Goal: Task Accomplishment & Management: Manage account settings

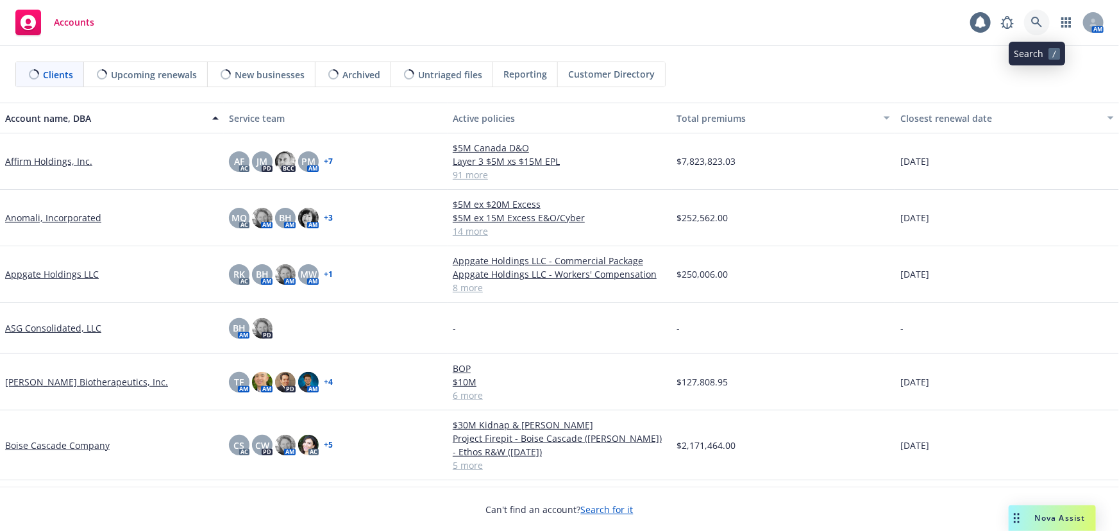
click at [1039, 17] on icon at bounding box center [1037, 23] width 12 height 12
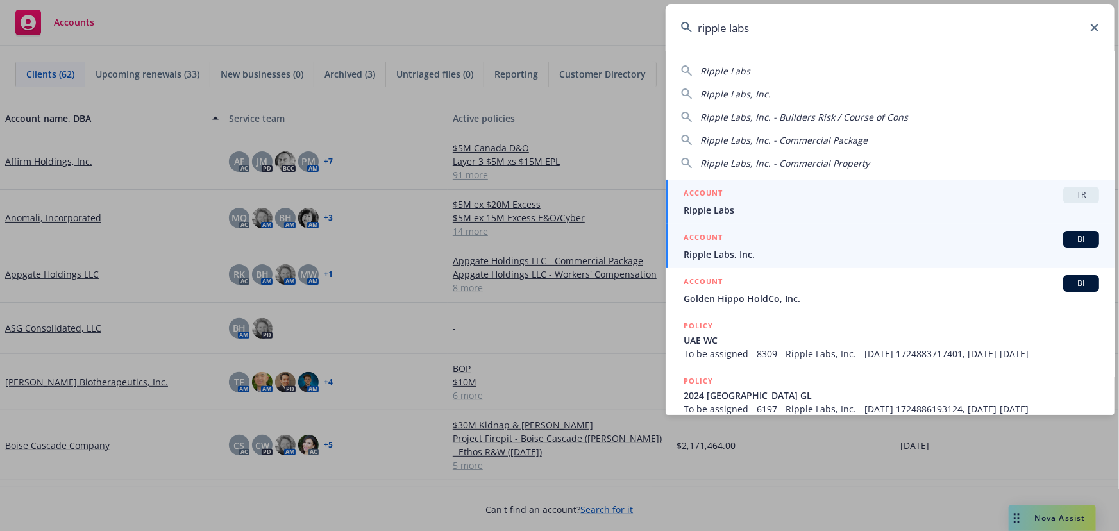
type input "ripple labs"
click at [795, 249] on span "Ripple Labs, Inc." at bounding box center [892, 254] width 416 height 13
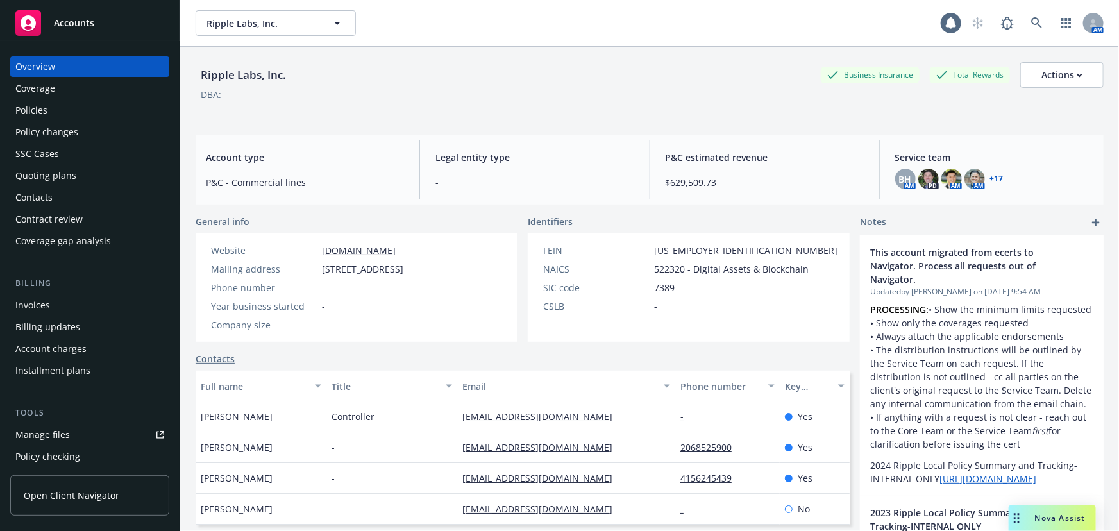
click at [49, 104] on div "Policies" at bounding box center [89, 110] width 149 height 21
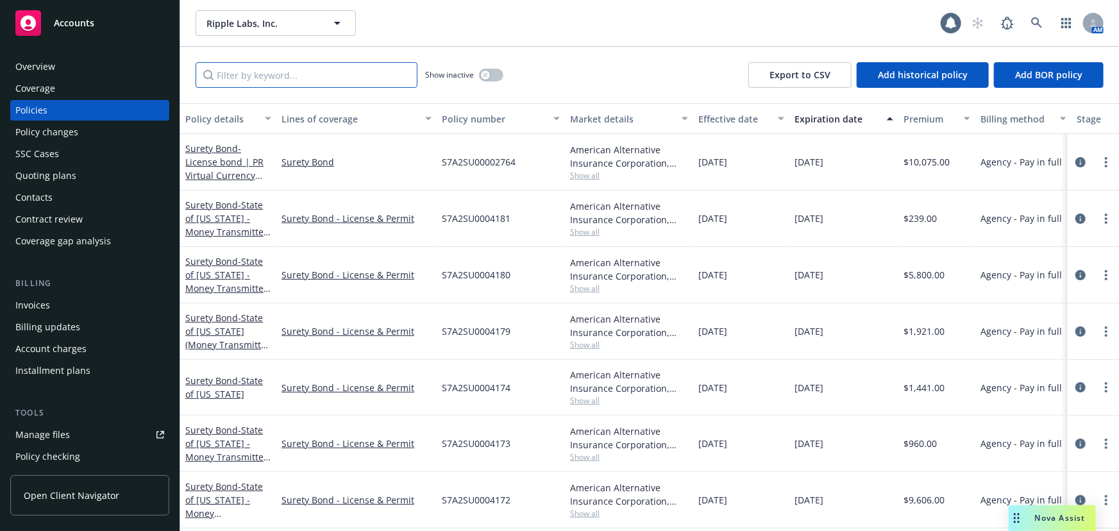
click at [314, 76] on input "Filter by keyword..." at bounding box center [307, 75] width 222 height 26
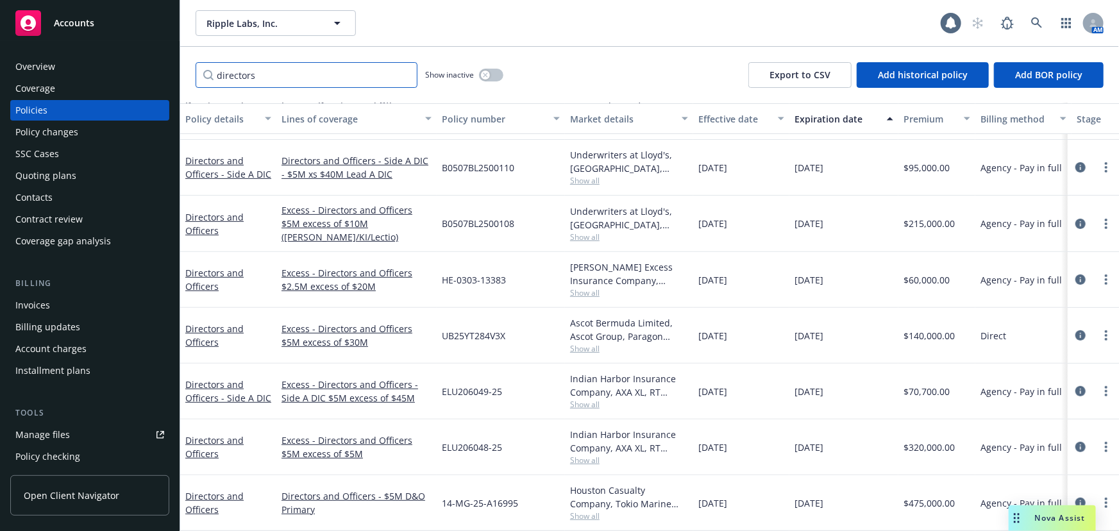
scroll to position [211, 0]
type input "directors"
click at [199, 490] on link "Directors and Officers" at bounding box center [214, 503] width 58 height 26
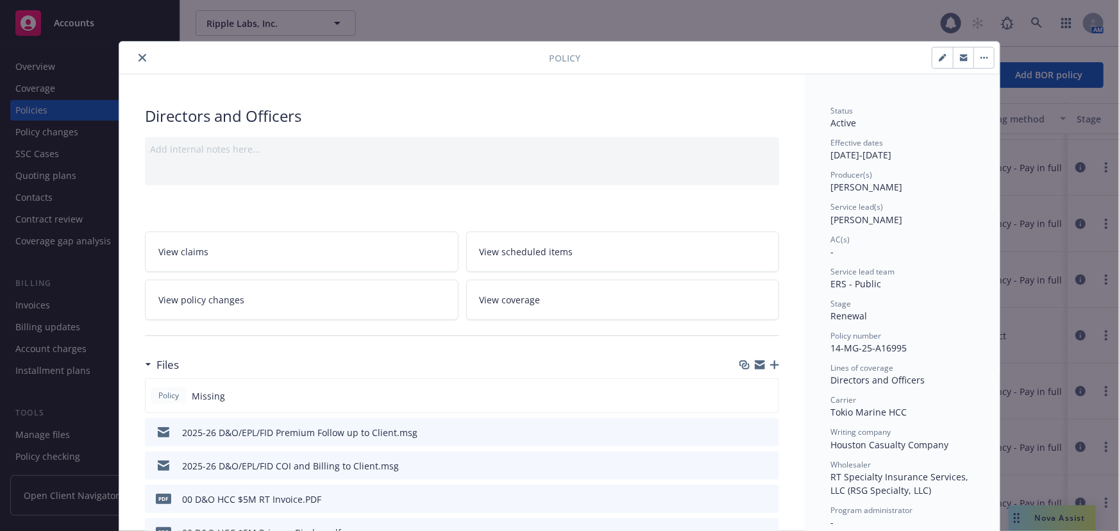
click at [140, 55] on icon "close" at bounding box center [143, 58] width 8 height 8
click at [139, 56] on icon "close" at bounding box center [143, 58] width 8 height 8
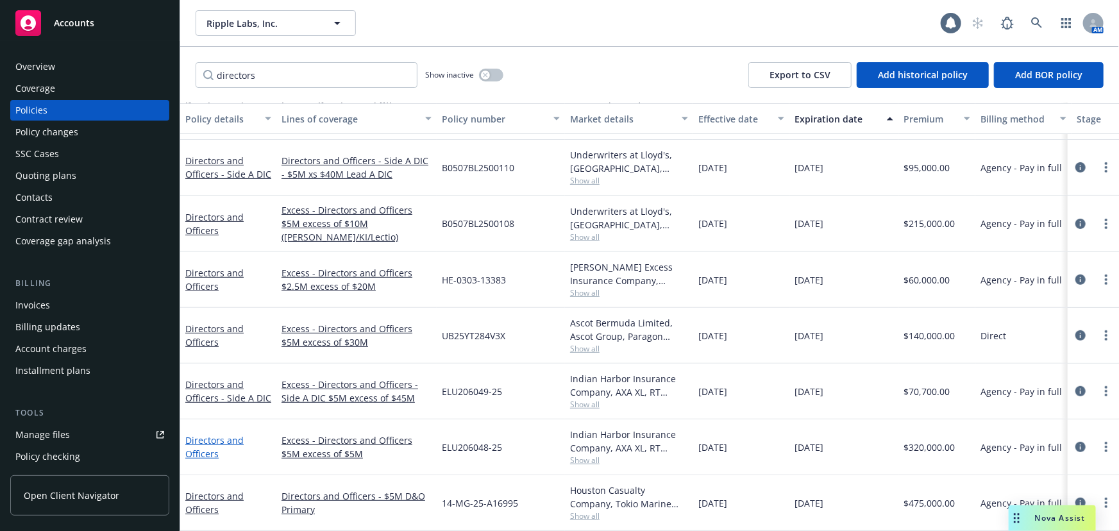
click at [239, 434] on link "Directors and Officers" at bounding box center [214, 447] width 58 height 26
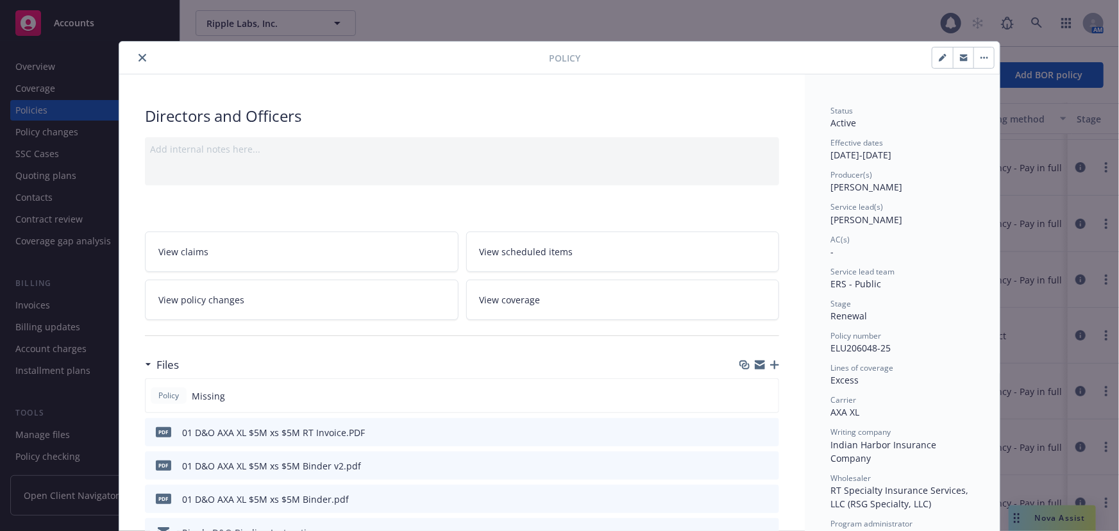
click at [140, 59] on icon "close" at bounding box center [143, 58] width 8 height 8
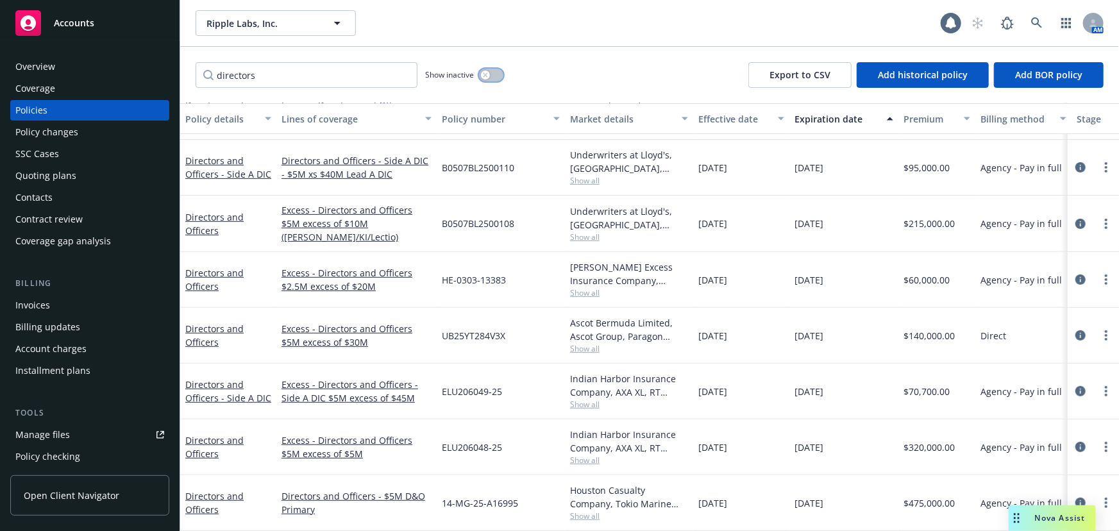
click at [496, 70] on button "button" at bounding box center [491, 75] width 24 height 13
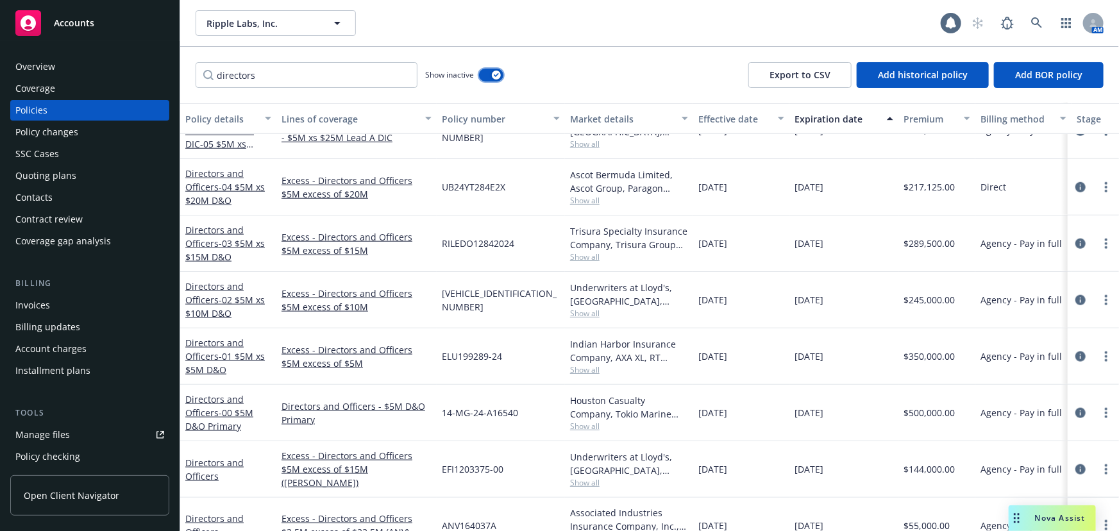
scroll to position [3123, 0]
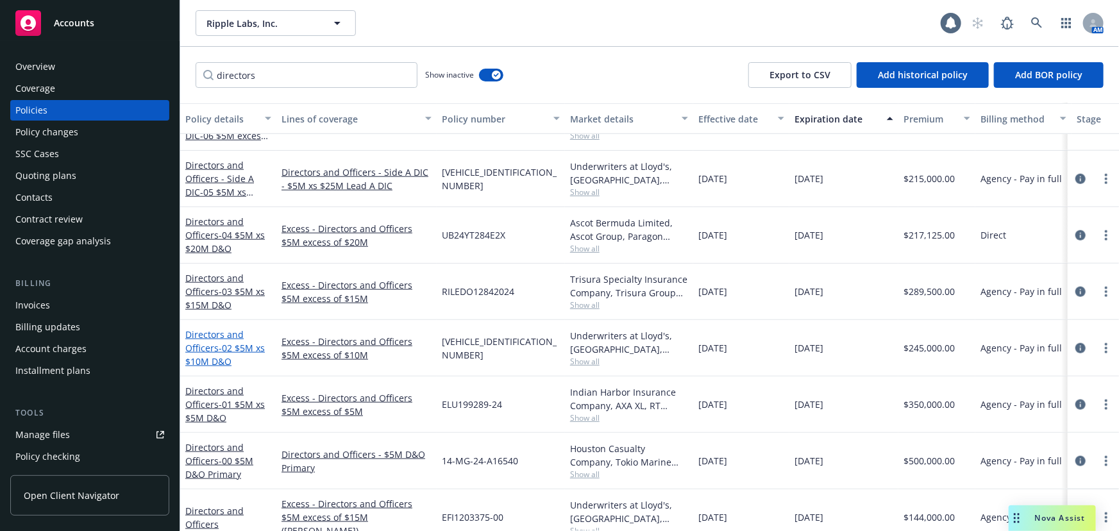
click at [214, 337] on link "Directors and Officers - 02 $5M xs $10M D&O" at bounding box center [225, 347] width 80 height 39
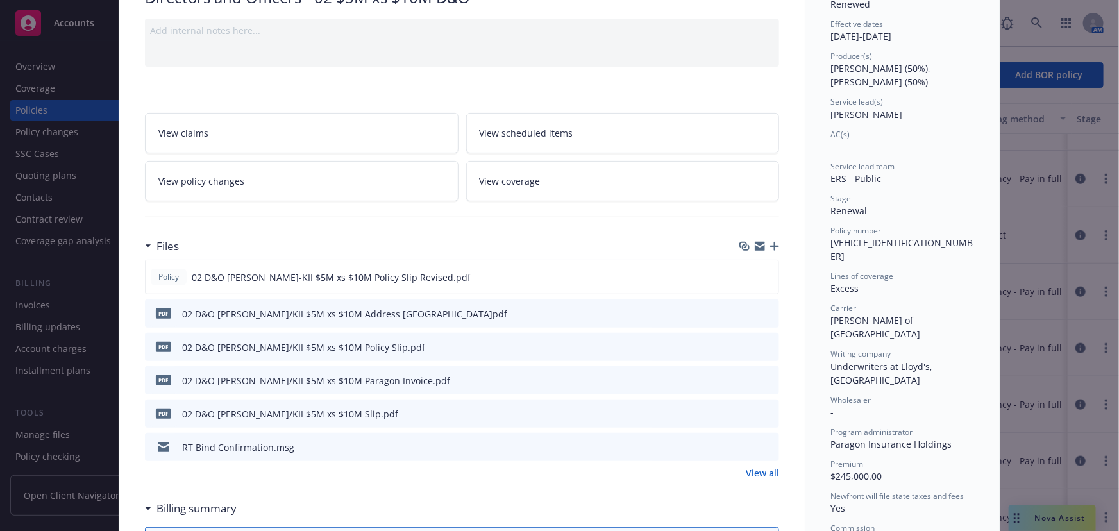
scroll to position [174, 0]
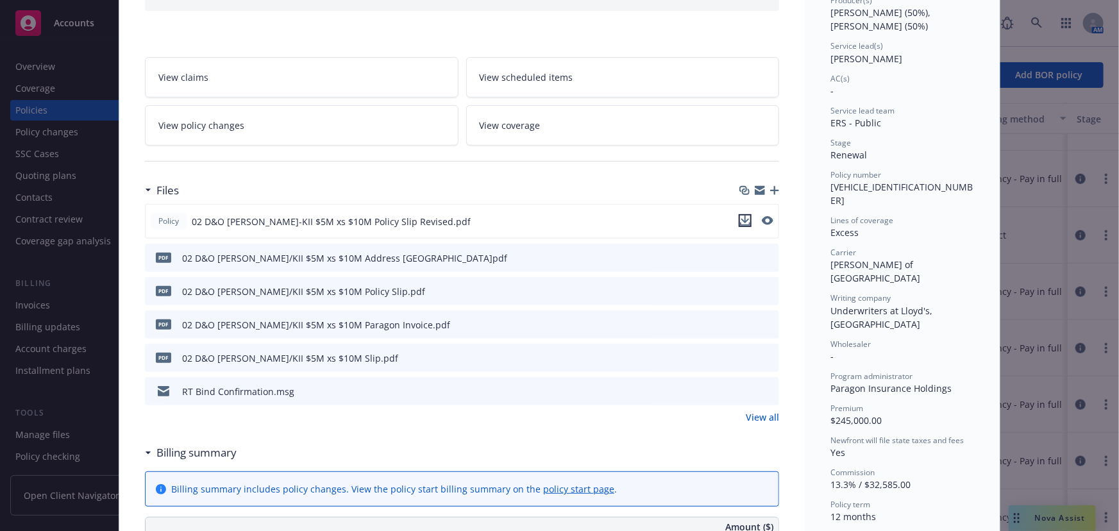
click at [744, 222] on icon "download file" at bounding box center [745, 220] width 10 height 10
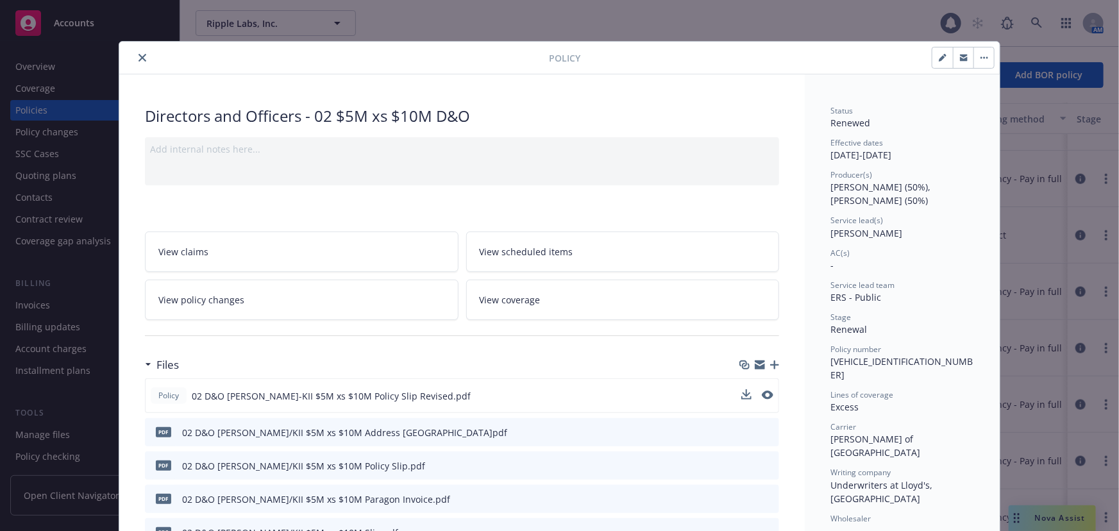
click at [139, 59] on icon "close" at bounding box center [143, 58] width 8 height 8
click at [139, 56] on icon "close" at bounding box center [143, 58] width 8 height 8
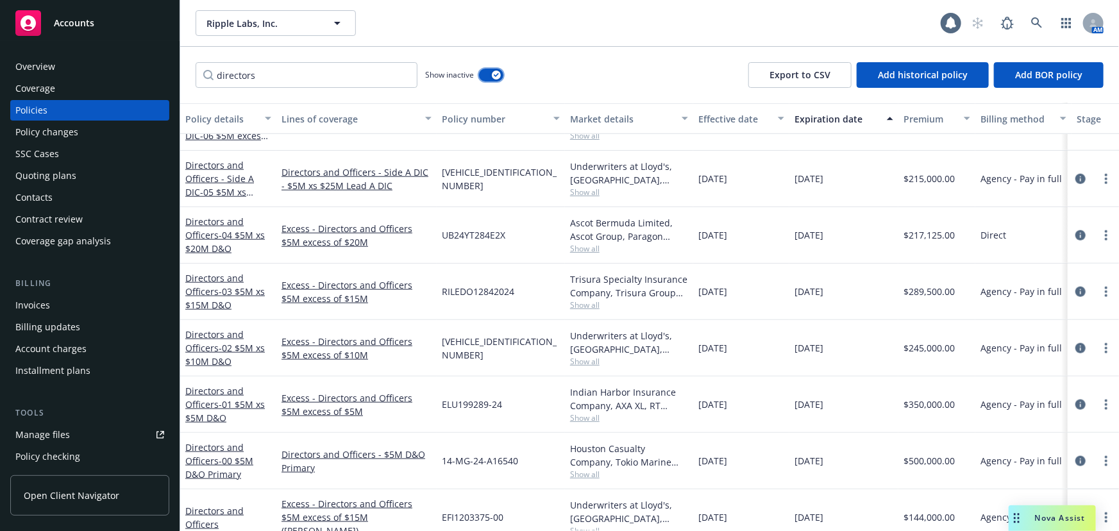
click at [487, 70] on button "button" at bounding box center [491, 75] width 24 height 13
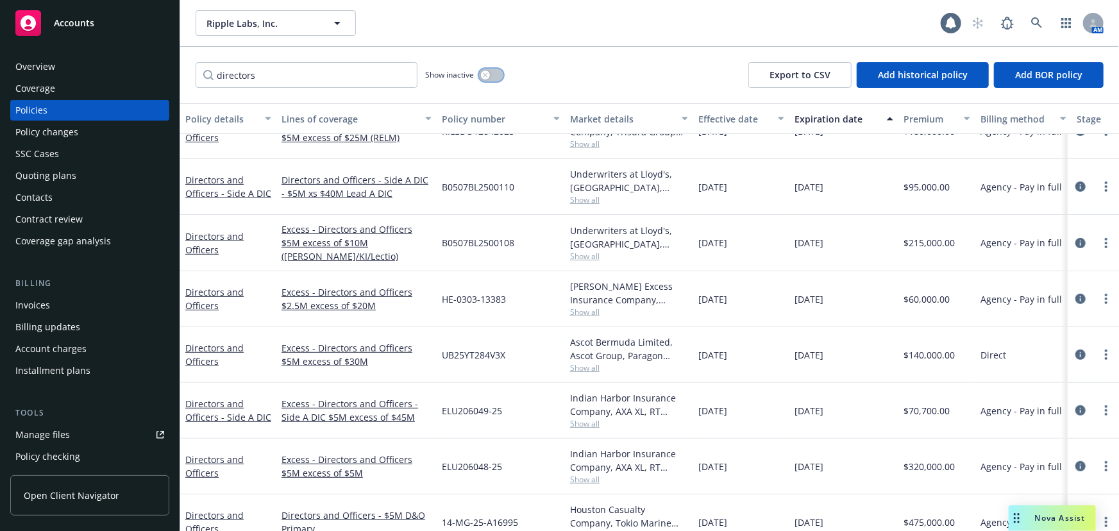
scroll to position [211, 0]
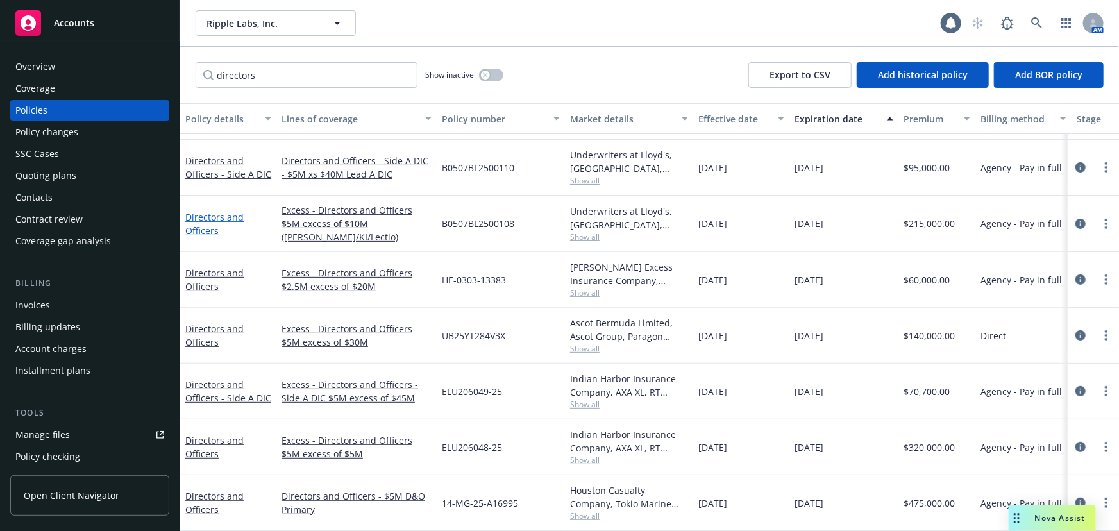
click at [221, 211] on link "Directors and Officers" at bounding box center [214, 224] width 58 height 26
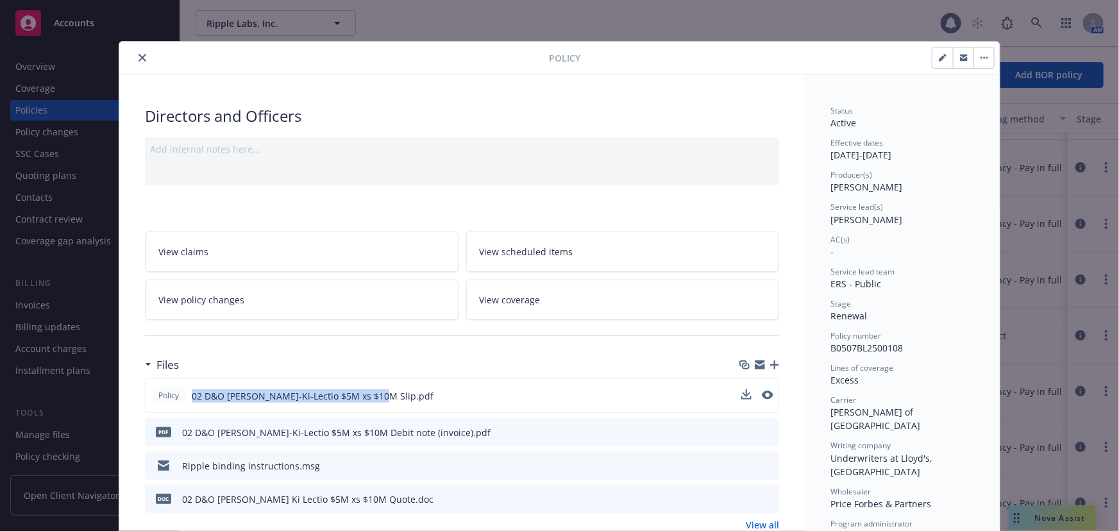
drag, startPoint x: 366, startPoint y: 394, endPoint x: 189, endPoint y: 394, distance: 176.4
click at [192, 394] on span "02 D&O Beazley-Ki-Lectio $5M xs $10M Slip.pdf" at bounding box center [313, 395] width 242 height 13
copy span "02 D&O Beazley-Ki-Lectio $5M xs $10M Slip"
click at [771, 364] on icon "button" at bounding box center [774, 364] width 9 height 9
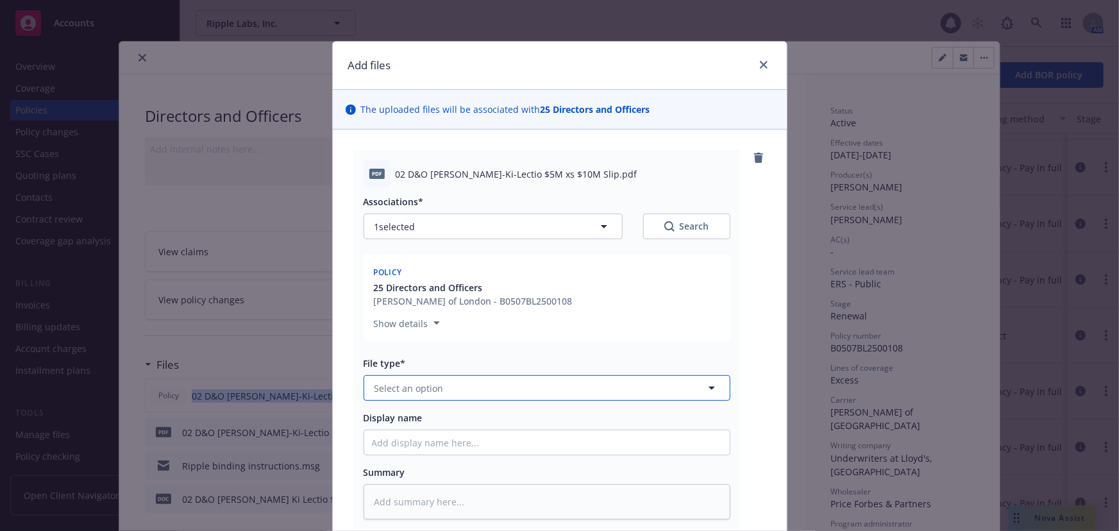
click at [530, 391] on button "Select an option" at bounding box center [547, 388] width 367 height 26
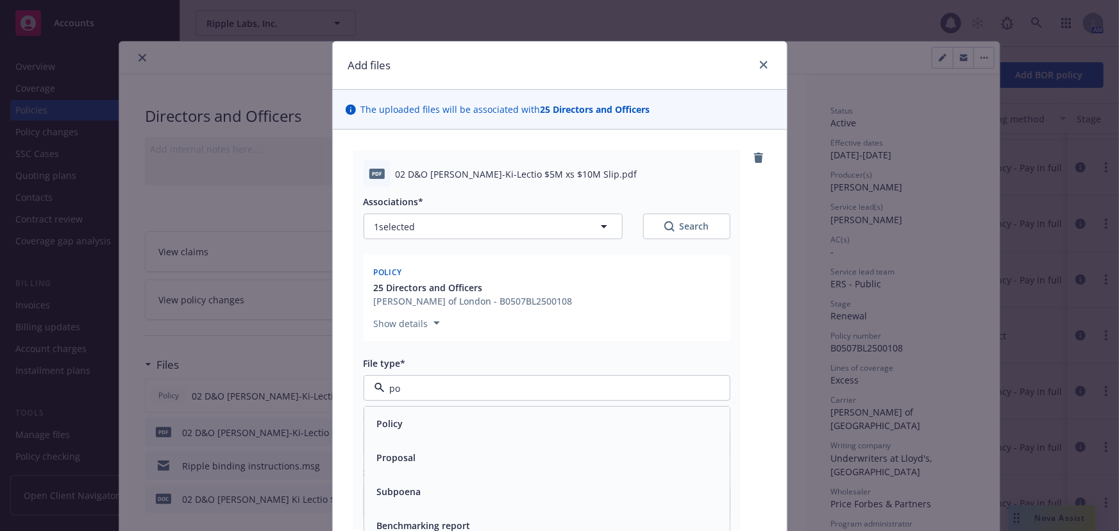
type input "pol"
click at [473, 428] on div "Policy" at bounding box center [547, 424] width 350 height 19
drag, startPoint x: 432, startPoint y: 453, endPoint x: 438, endPoint y: 448, distance: 7.7
click at [434, 451] on input "Display name" at bounding box center [547, 442] width 366 height 24
paste input "02 D&O Beazley-Ki-Lectio $5M xs $10M Slip"
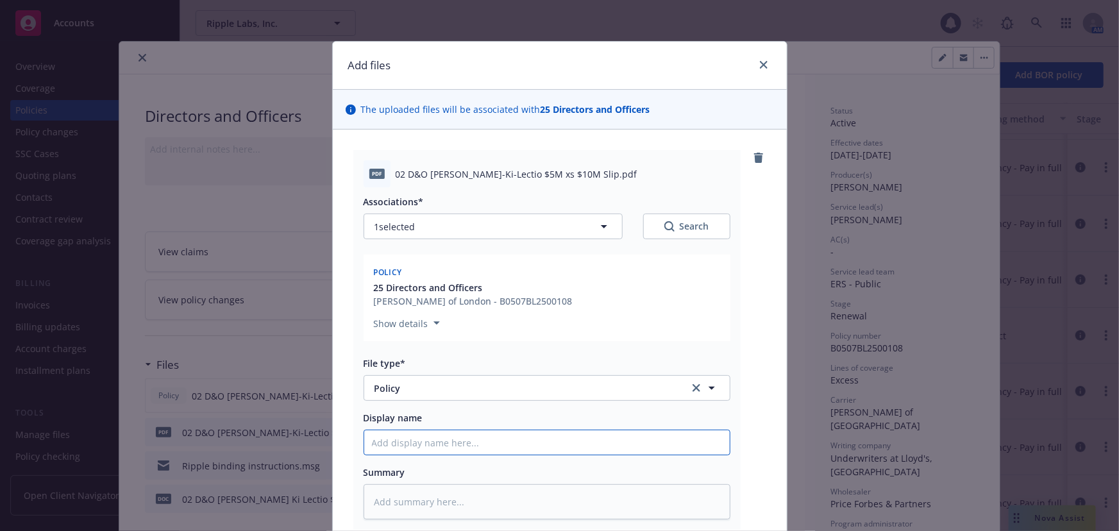
type textarea "x"
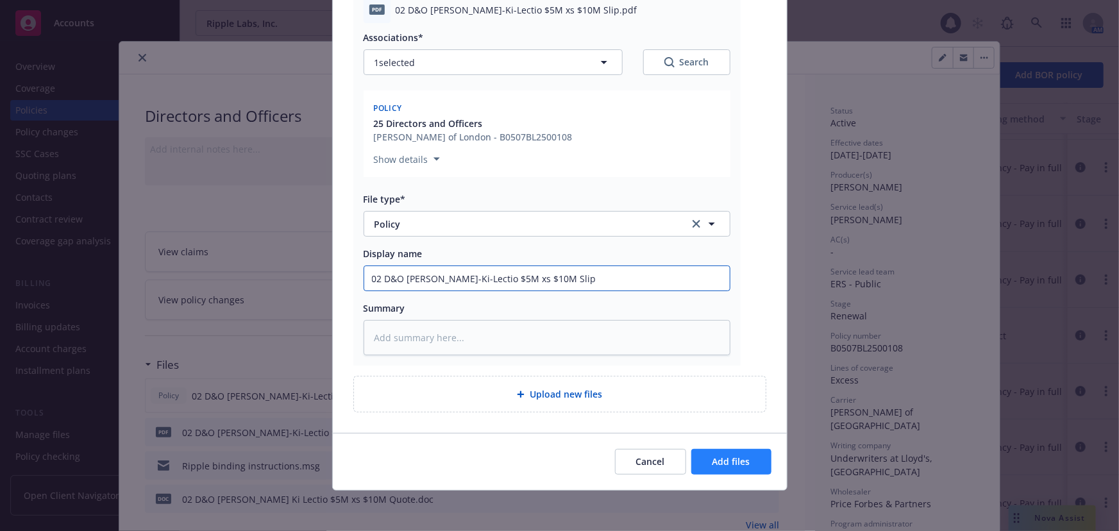
type input "02 D&O Beazley-Ki-Lectio $5M xs $10M Slip"
click at [707, 469] on button "Add files" at bounding box center [731, 462] width 80 height 26
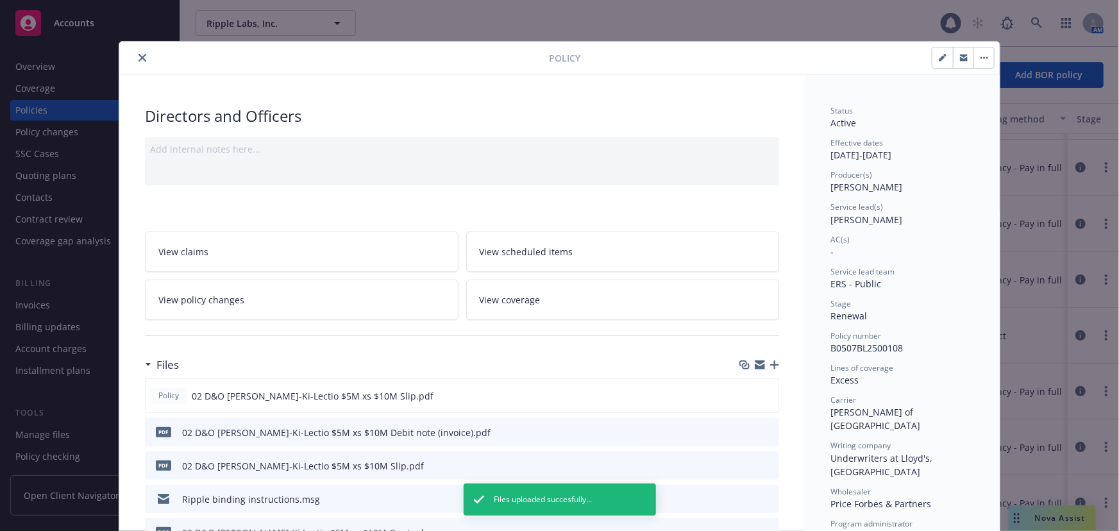
click at [140, 55] on icon "close" at bounding box center [143, 58] width 8 height 8
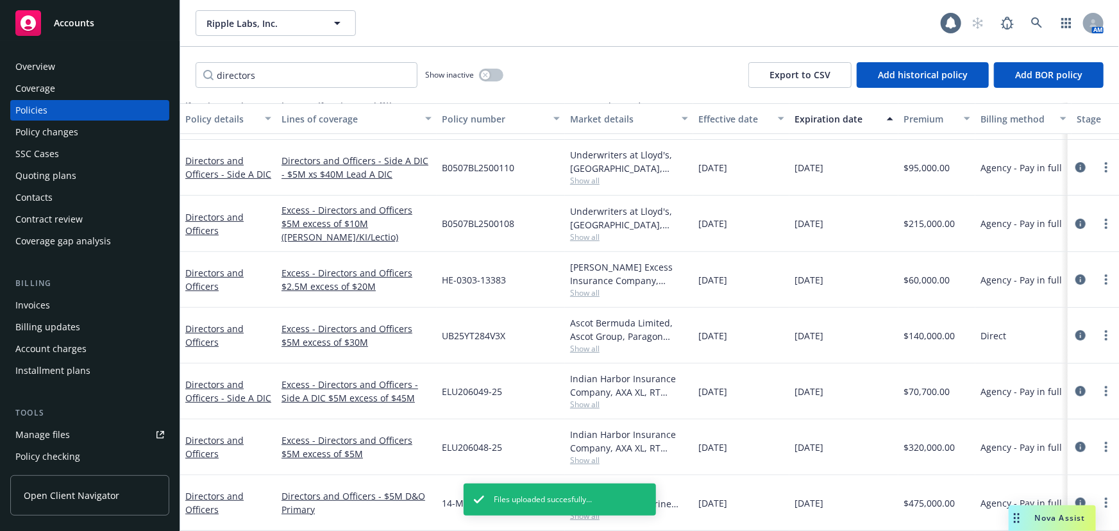
click at [53, 436] on div "Manage files" at bounding box center [42, 435] width 55 height 21
click at [218, 490] on link "Directors and Officers" at bounding box center [214, 503] width 58 height 26
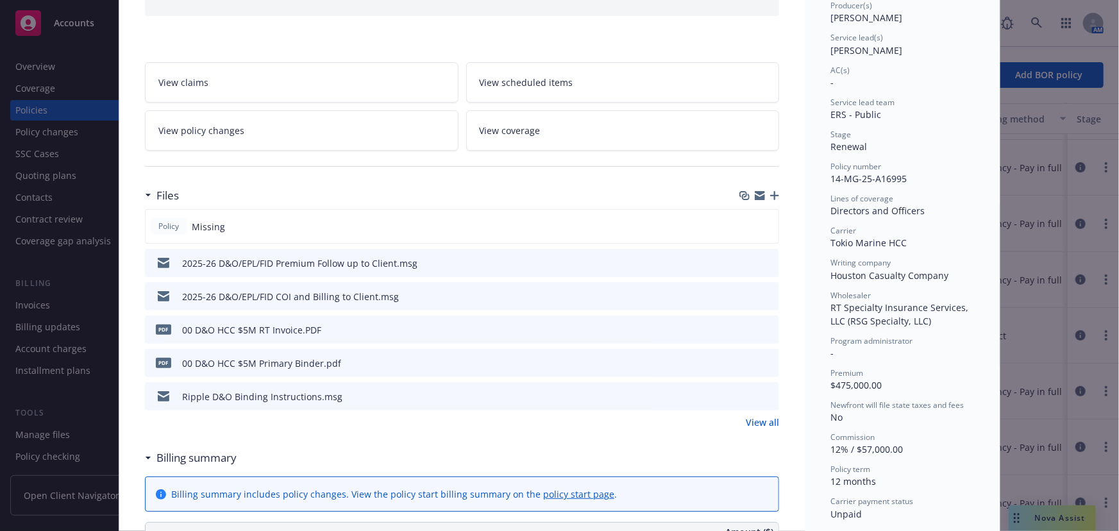
scroll to position [174, 0]
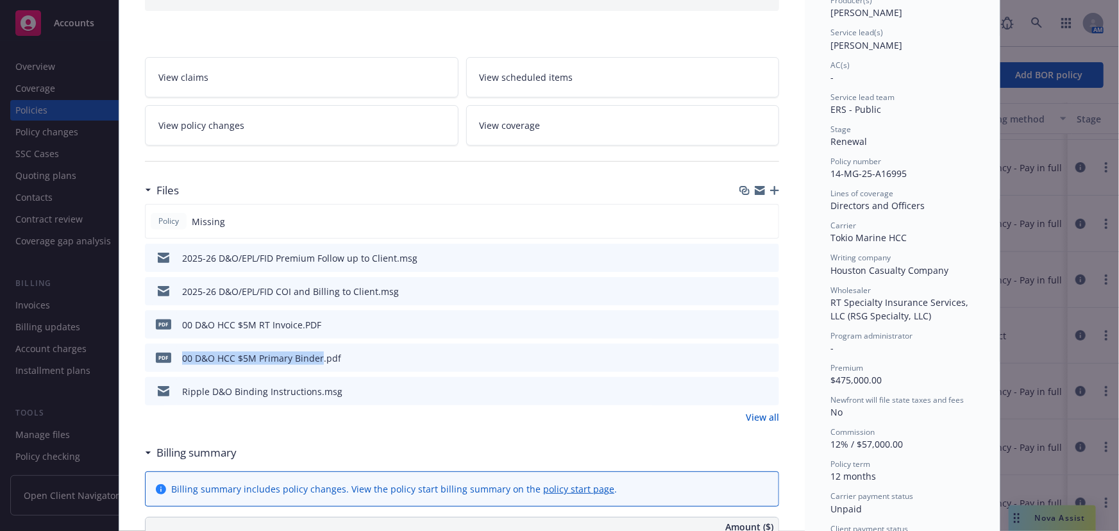
drag, startPoint x: 314, startPoint y: 358, endPoint x: 176, endPoint y: 358, distance: 138.5
click at [176, 358] on div "pdf 00 D&O HCC $5M Primary Binder.pdf" at bounding box center [245, 357] width 191 height 27
copy div "00 D&O HCC $5M Primary Binder"
click at [774, 186] on icon "button" at bounding box center [774, 190] width 9 height 9
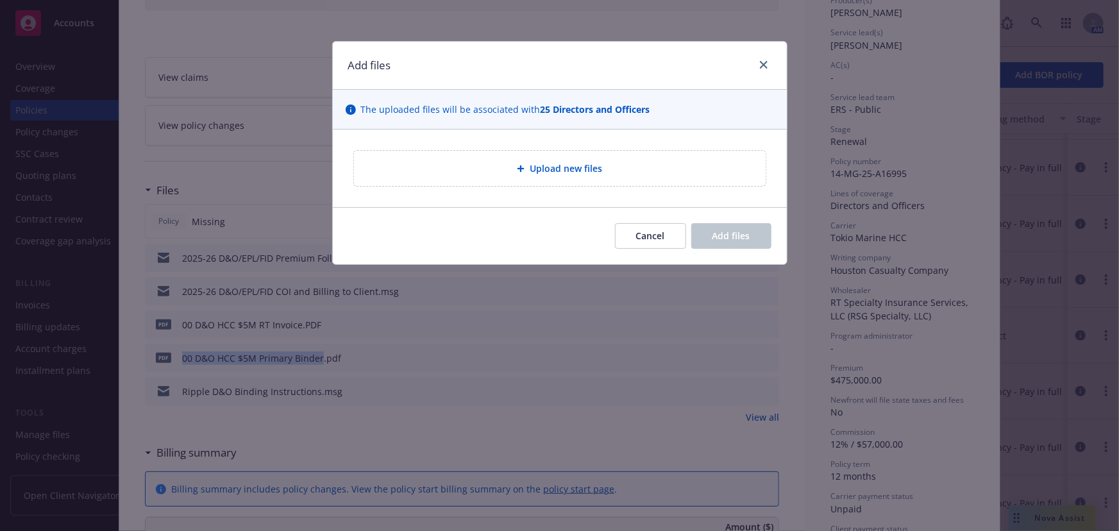
type textarea "x"
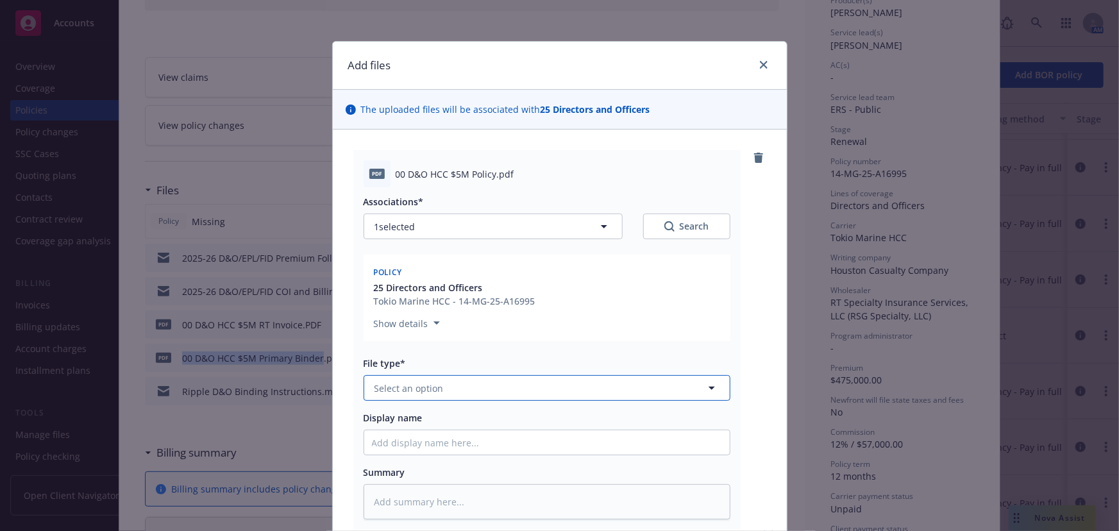
click at [484, 388] on button "Select an option" at bounding box center [547, 388] width 367 height 26
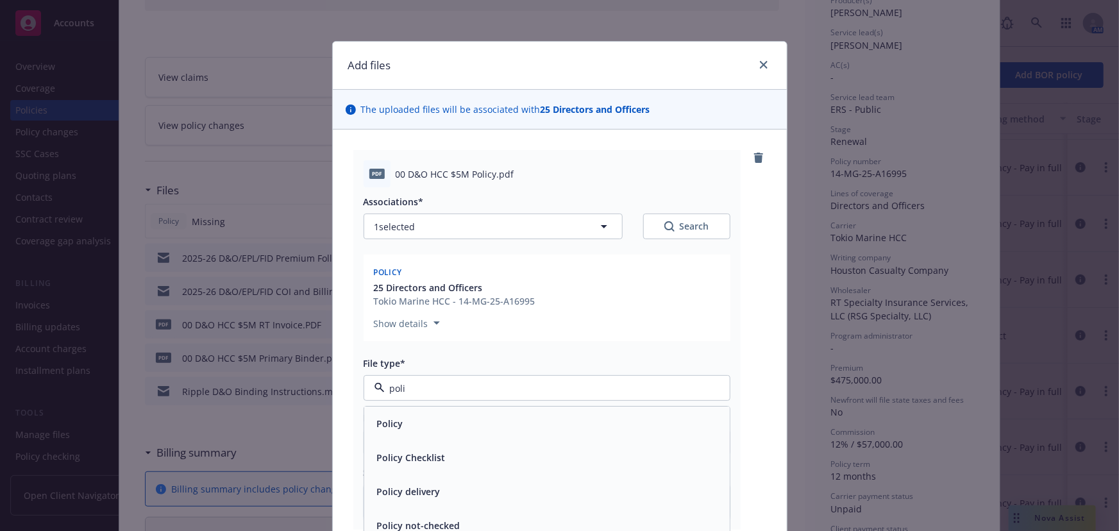
type input "polic"
click at [496, 419] on div "Policy" at bounding box center [547, 424] width 350 height 19
drag, startPoint x: 476, startPoint y: 463, endPoint x: 481, endPoint y: 454, distance: 10.0
click at [478, 460] on div "Associations* 1 selected Search Policy 25 Directors and Officers Tokio Marine H…" at bounding box center [547, 353] width 367 height 332
click at [485, 442] on input "Display name" at bounding box center [547, 442] width 366 height 24
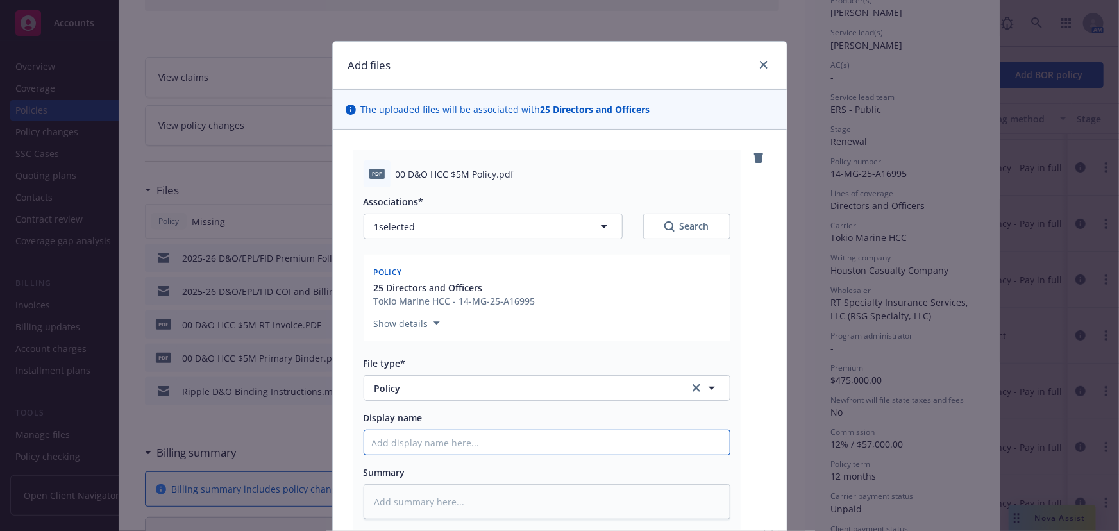
paste input "00 D&O HCC $5M Primary Binder"
type textarea "x"
type input "00 D&O HCC $5M Primary Binder"
click at [499, 446] on input "00 D&O HCC $5M Primary Binder" at bounding box center [547, 442] width 366 height 24
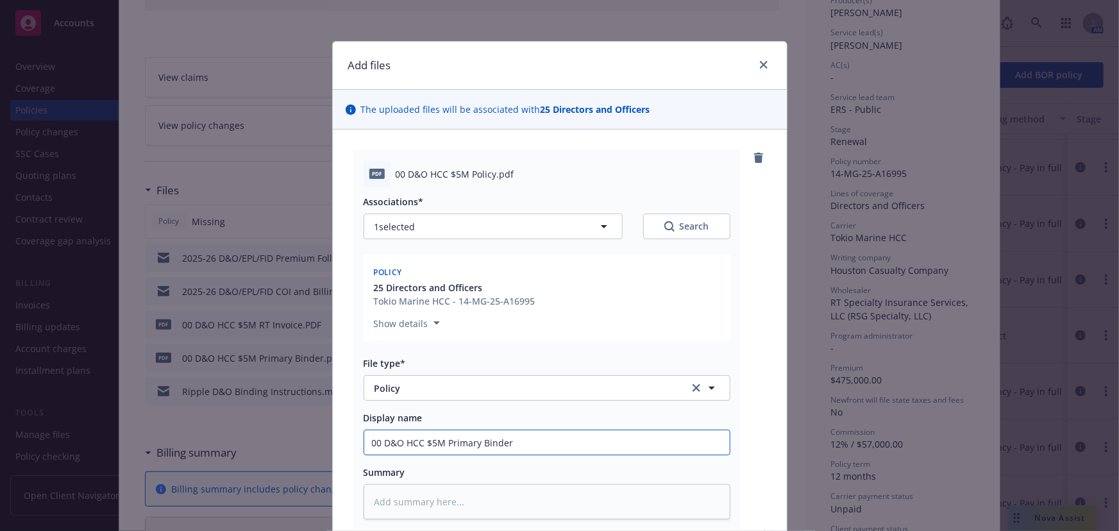
type textarea "x"
type input "00 D&O HCC $5M Primary P"
type textarea "x"
type input "00 D&O HCC $5M Primary Po"
type textarea "x"
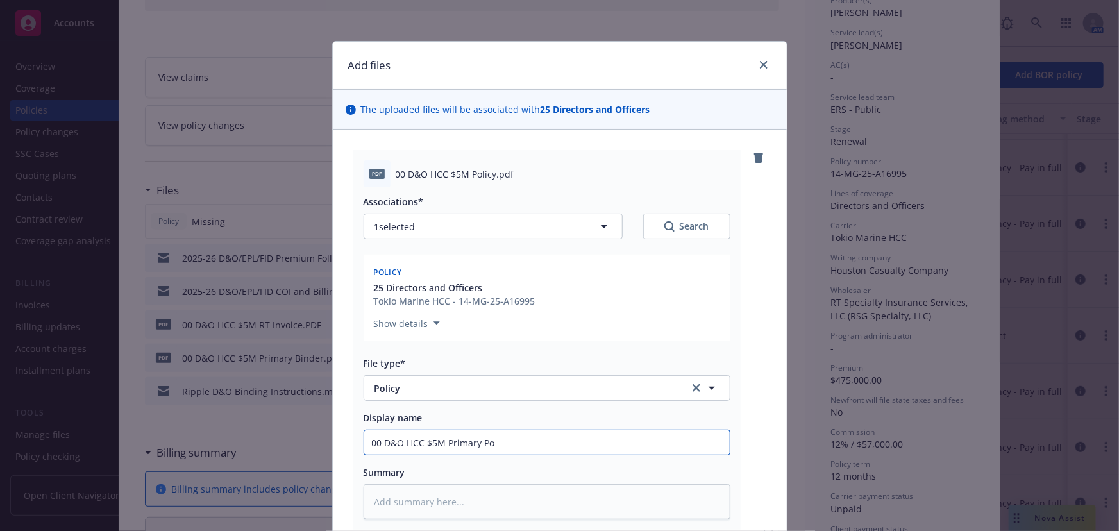
type input "00 D&O HCC $5M Primary Pol"
type textarea "x"
type input "00 D&O HCC $5M Primary Poli"
type textarea "x"
type input "00 D&O HCC $5M Primary Polic"
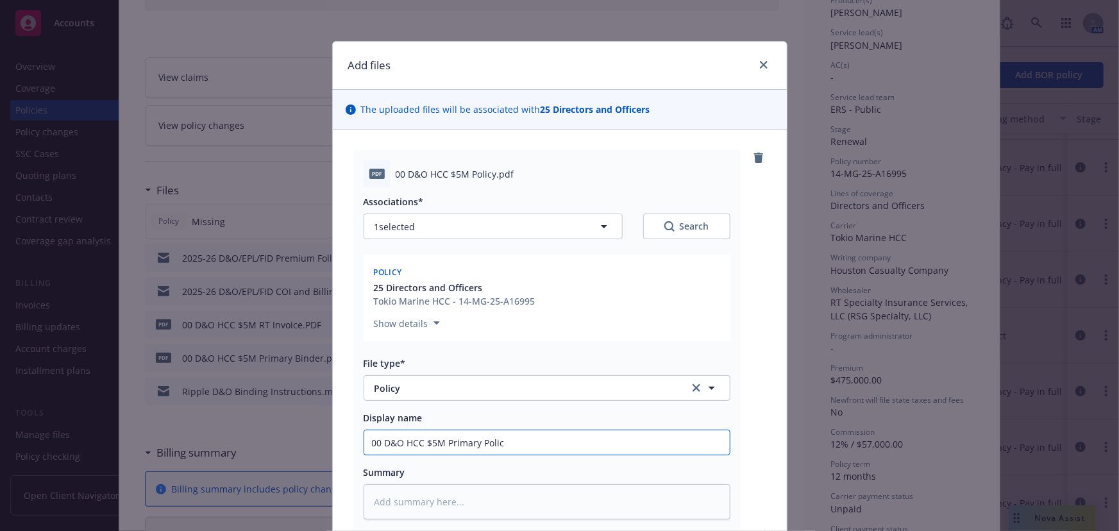
type textarea "x"
type input "00 D&O HCC $5M Primary Policy"
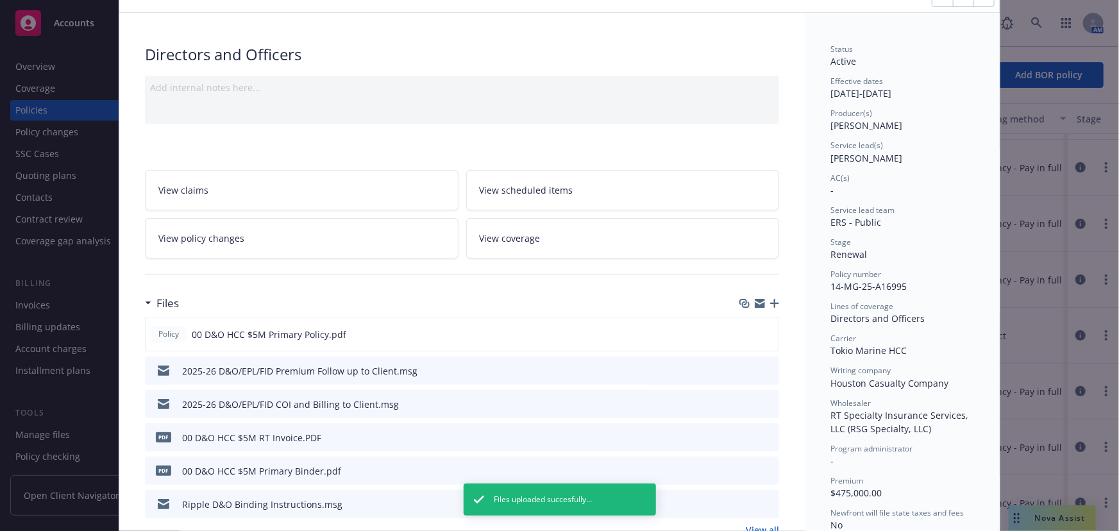
scroll to position [0, 0]
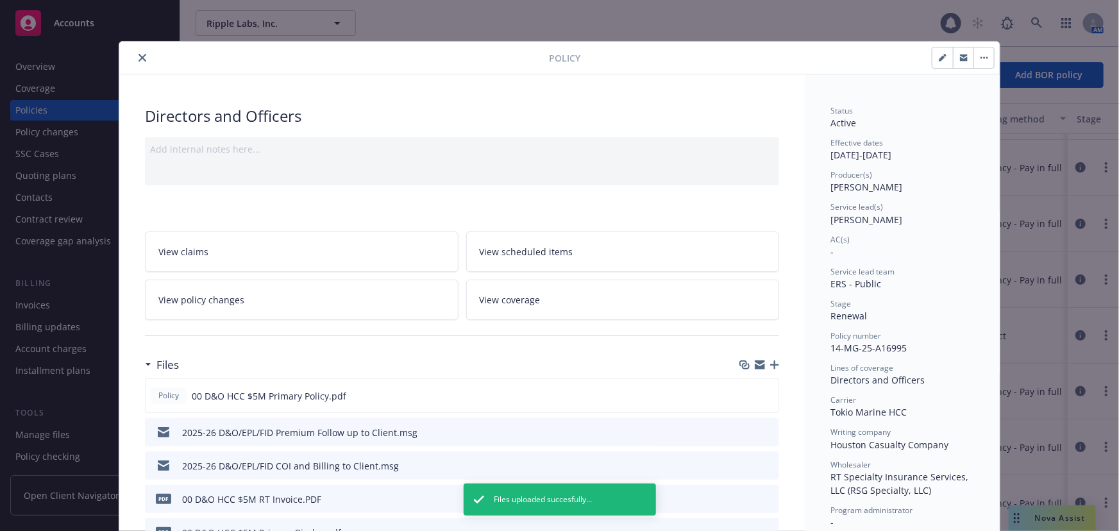
click at [139, 59] on icon "close" at bounding box center [143, 58] width 8 height 8
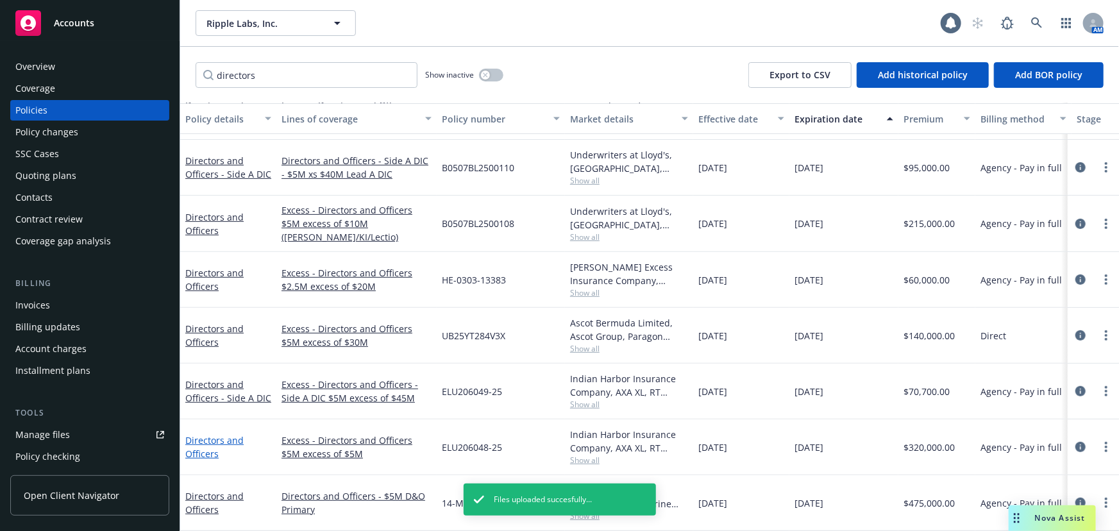
click at [224, 434] on link "Directors and Officers" at bounding box center [214, 447] width 58 height 26
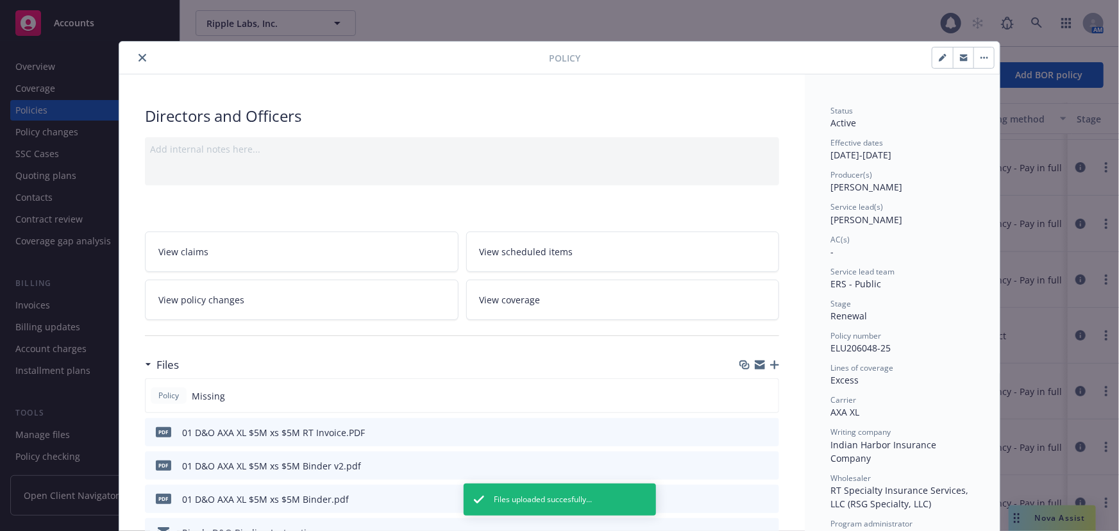
scroll to position [38, 0]
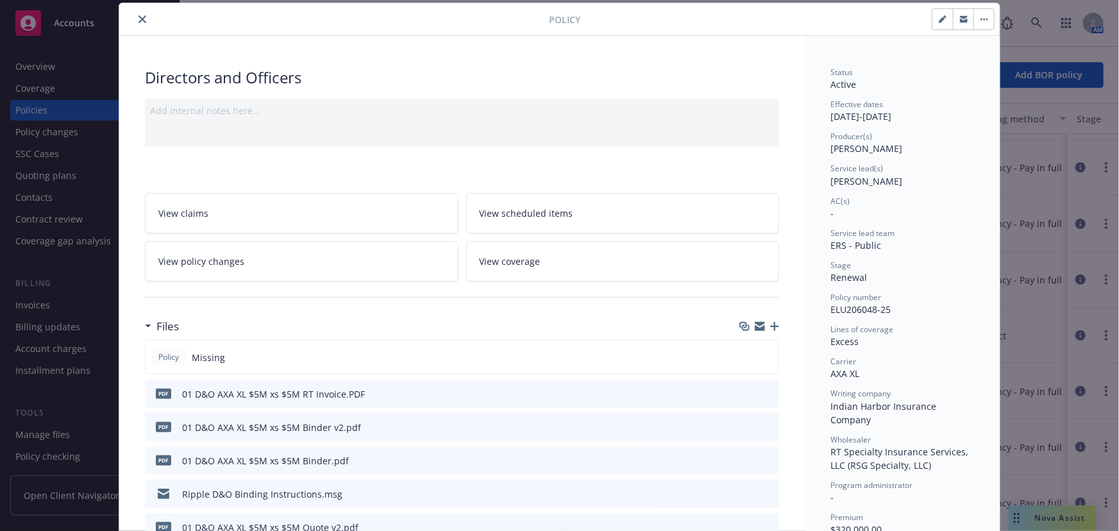
click at [770, 322] on icon "button" at bounding box center [774, 326] width 9 height 9
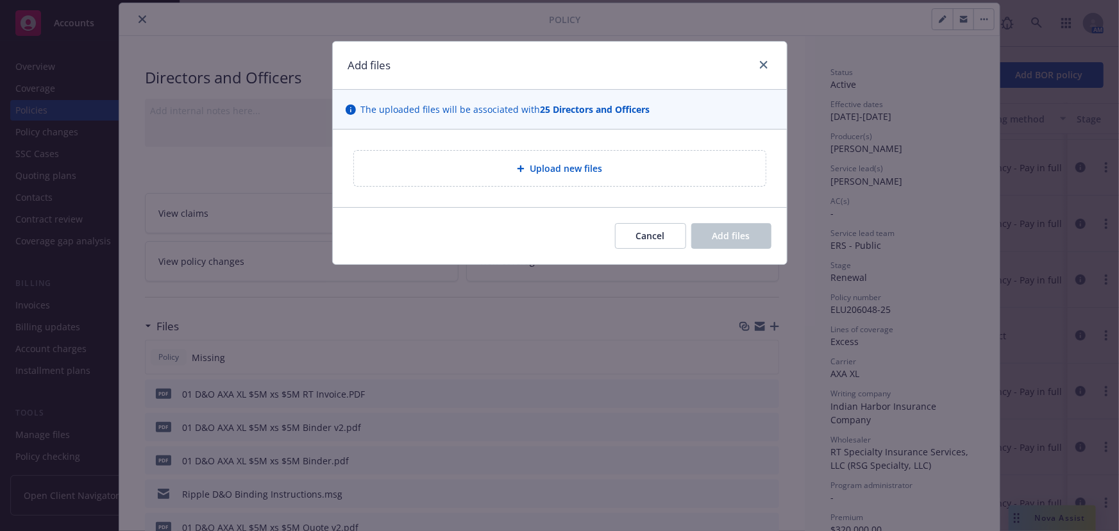
type textarea "x"
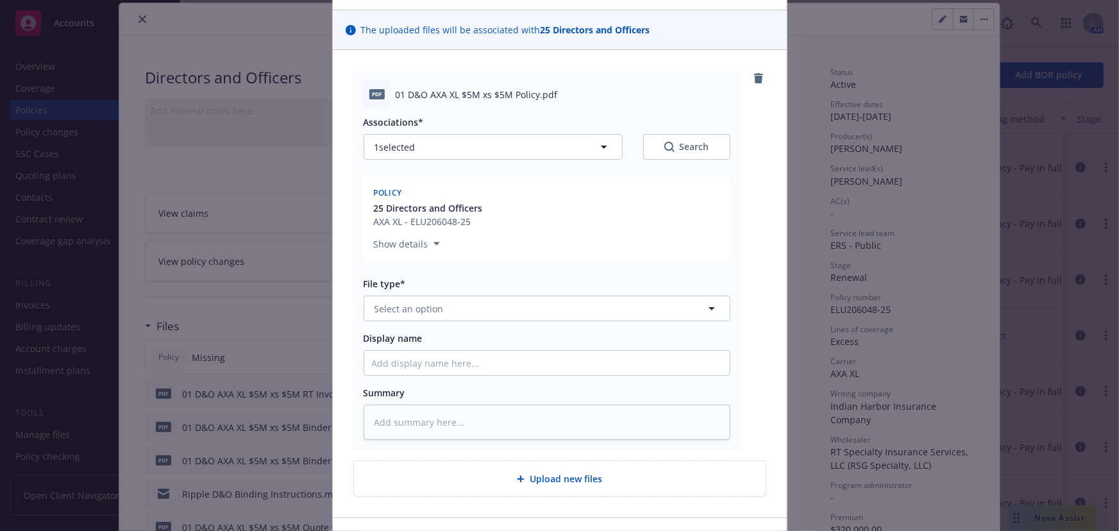
scroll to position [164, 0]
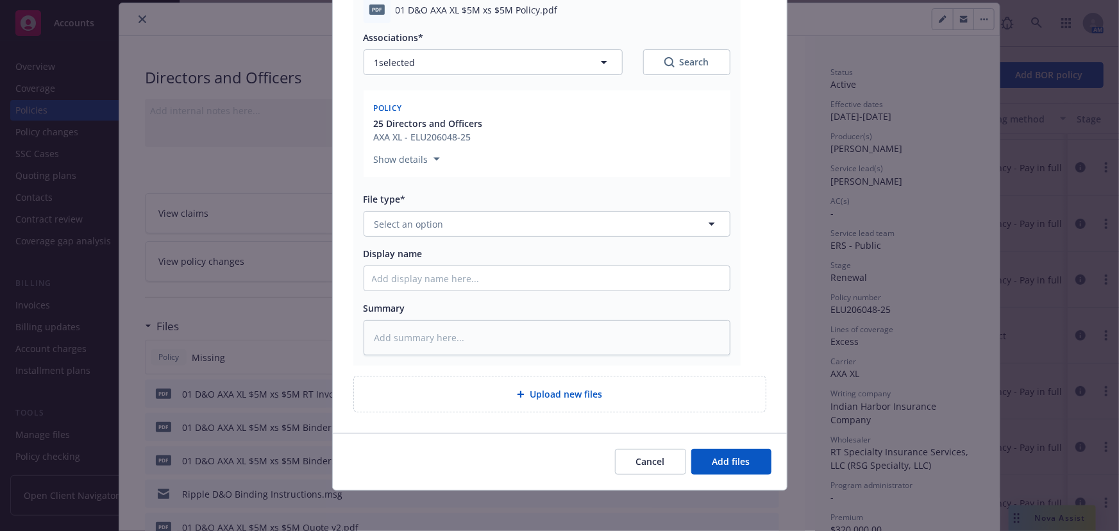
click at [669, 205] on div "File type*" at bounding box center [547, 198] width 367 height 13
click at [662, 217] on button "Select an option" at bounding box center [547, 224] width 367 height 26
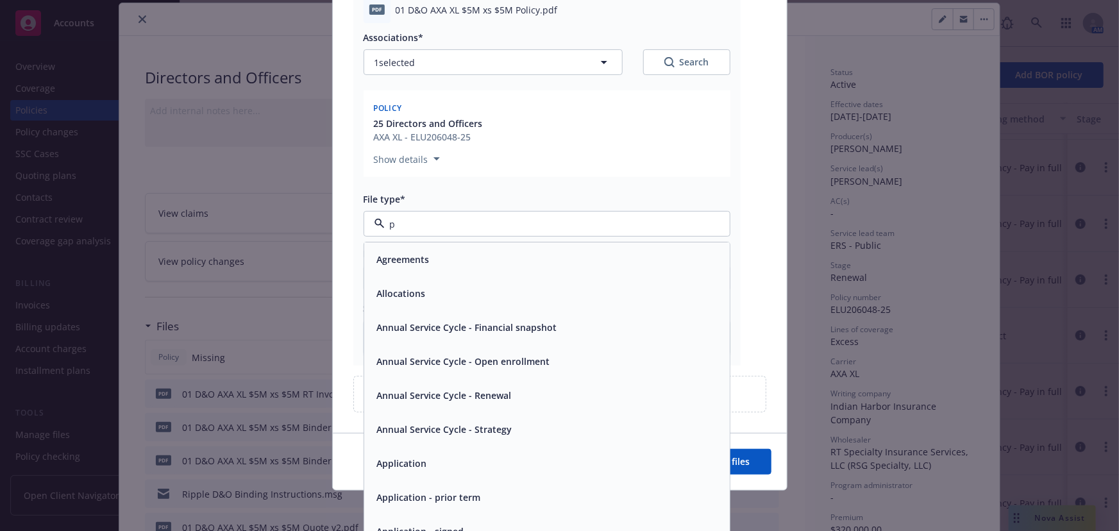
type input "po"
click at [639, 269] on div "Policy" at bounding box center [547, 260] width 366 height 34
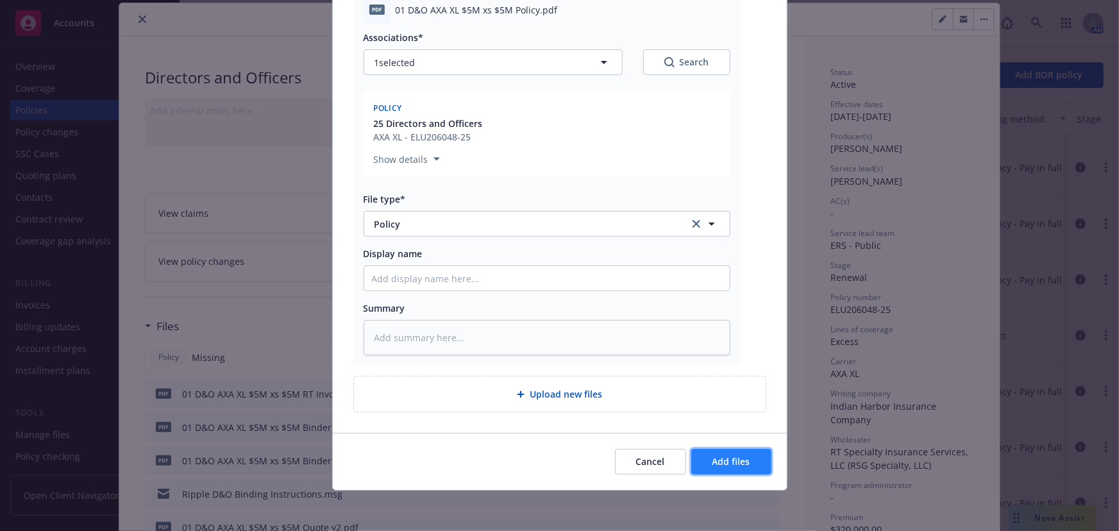
click at [733, 465] on span "Add files" at bounding box center [731, 461] width 38 height 12
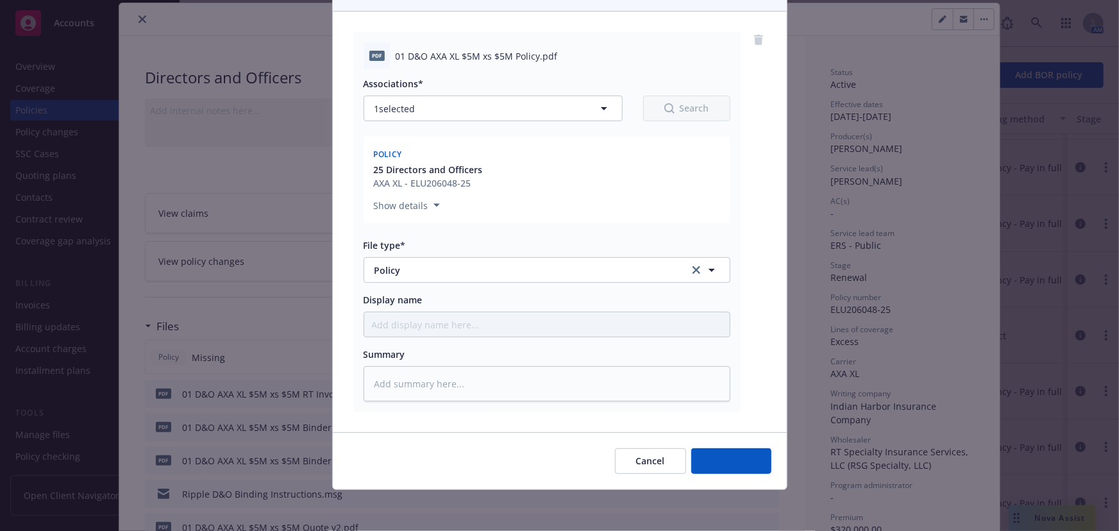
scroll to position [117, 0]
type textarea "x"
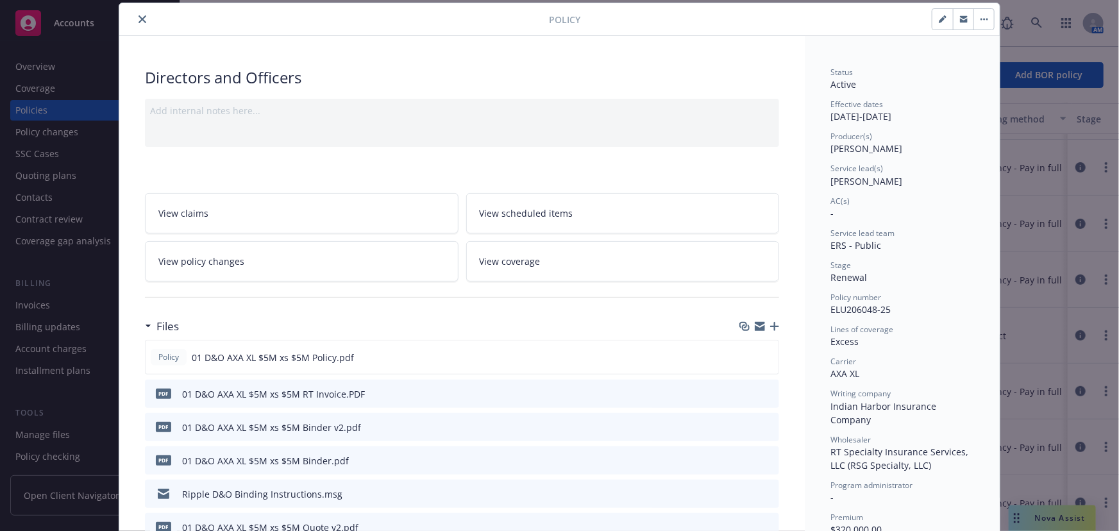
click at [142, 19] on button "close" at bounding box center [142, 19] width 15 height 15
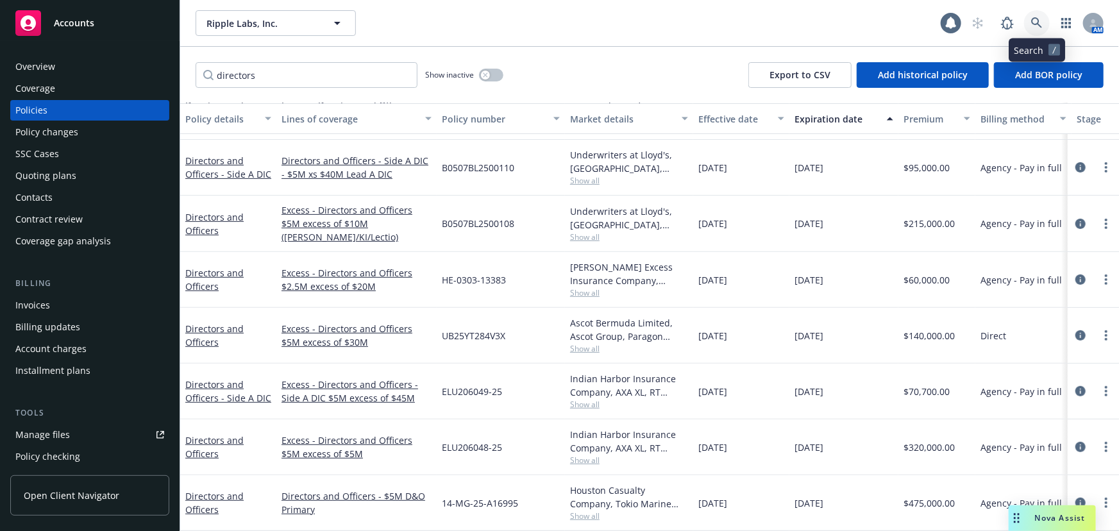
click at [1041, 15] on link at bounding box center [1037, 23] width 26 height 26
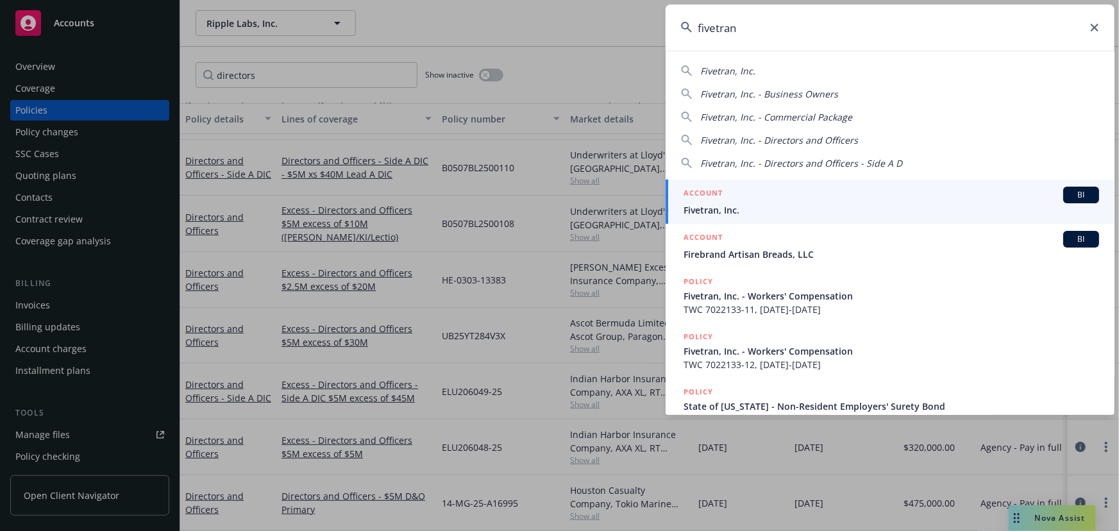
type input "fivetran"
click at [915, 203] on span "Fivetran, Inc." at bounding box center [892, 209] width 416 height 13
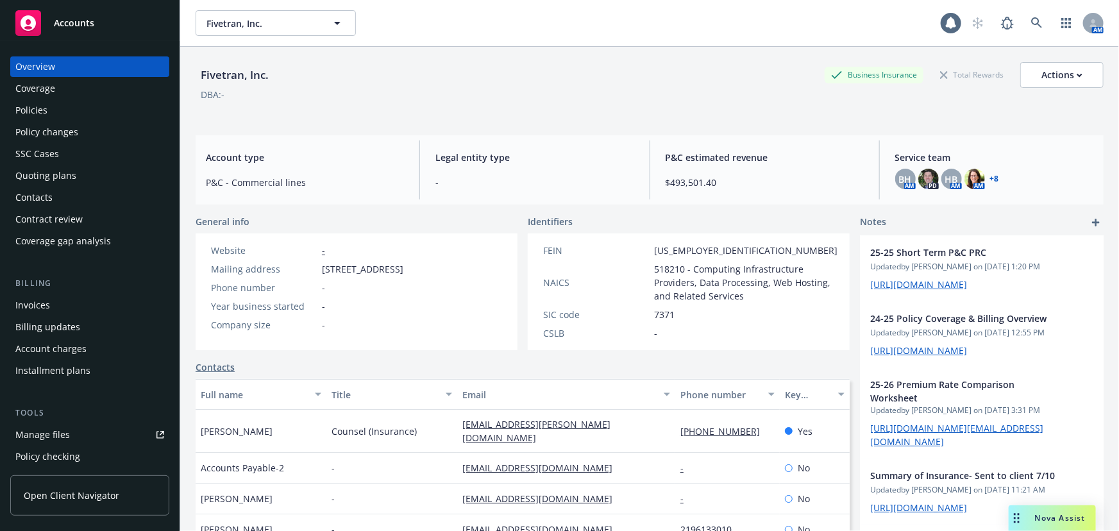
click at [51, 109] on div "Policies" at bounding box center [89, 110] width 149 height 21
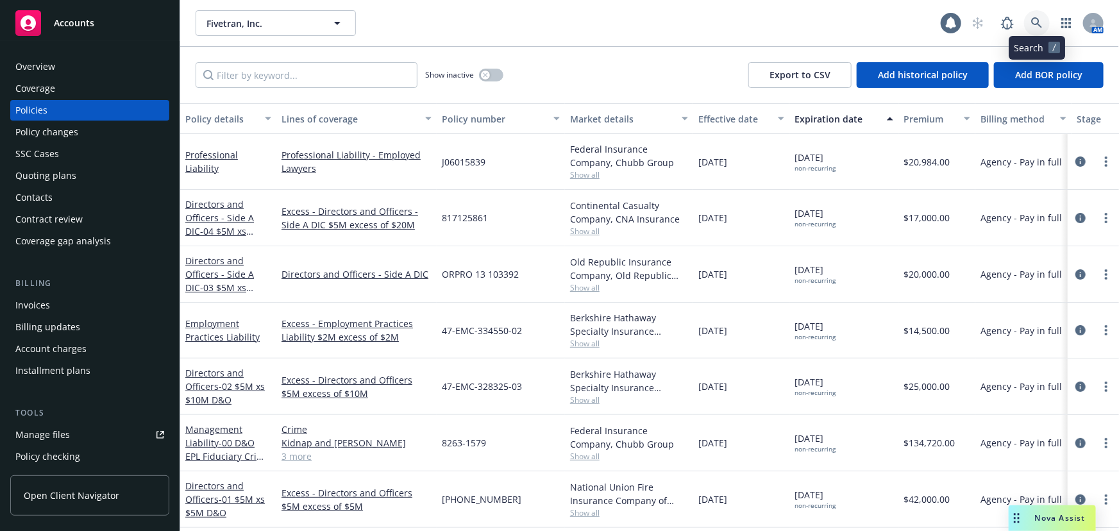
click at [1027, 26] on link at bounding box center [1037, 23] width 26 height 26
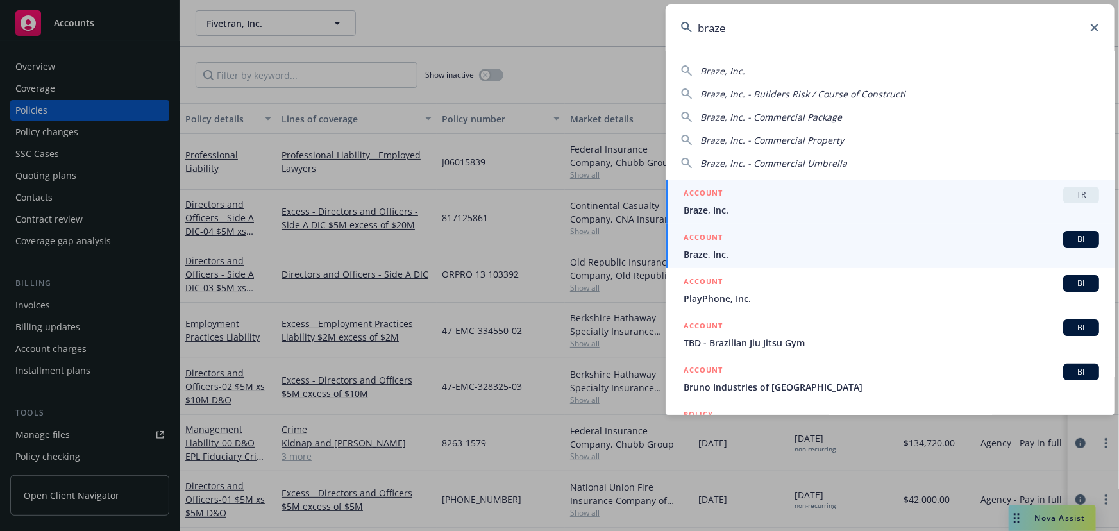
type input "braze"
click at [854, 246] on div "ACCOUNT BI" at bounding box center [892, 239] width 416 height 17
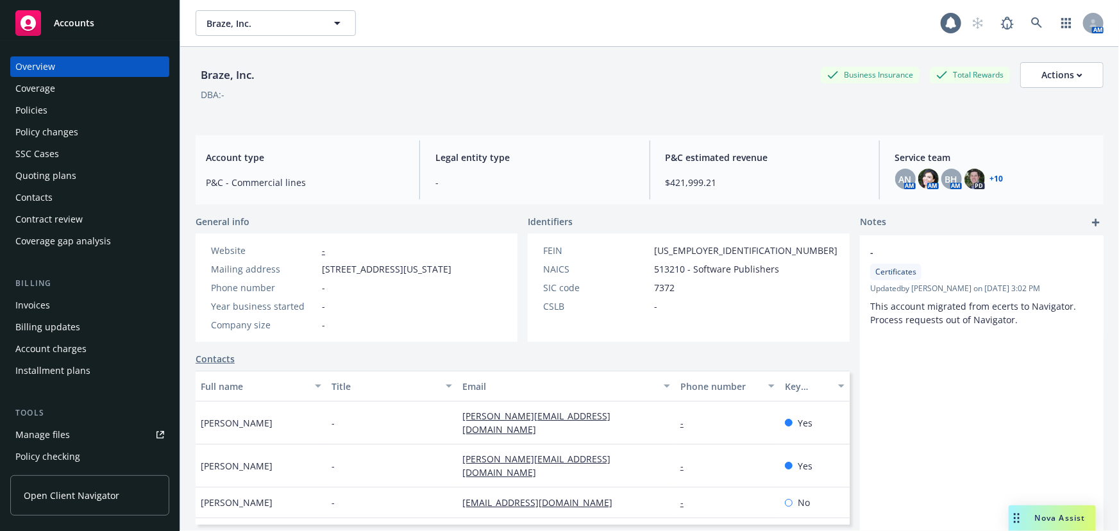
click at [99, 112] on div "Policies" at bounding box center [89, 110] width 149 height 21
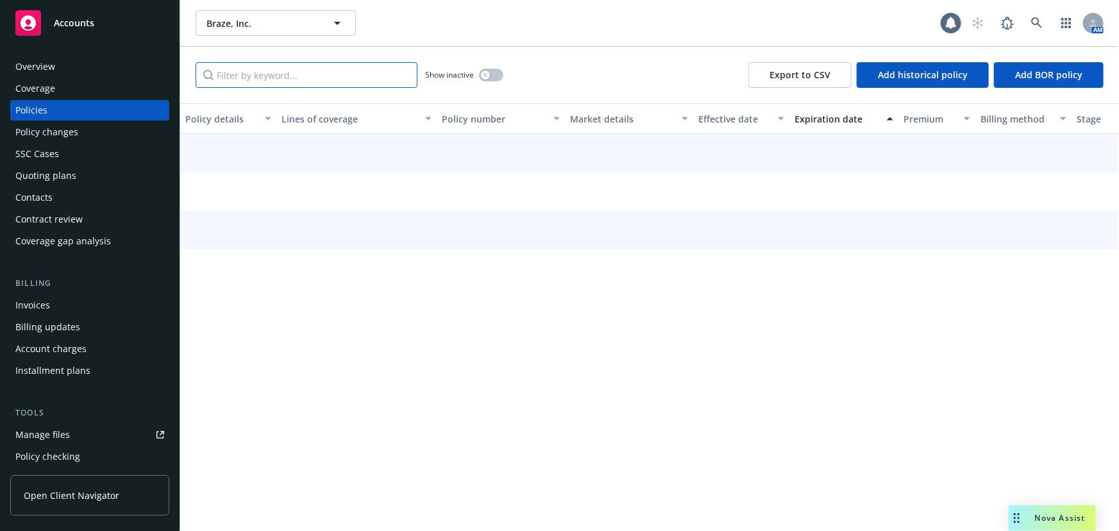
click at [275, 83] on input "Filter by keyword..." at bounding box center [307, 75] width 222 height 26
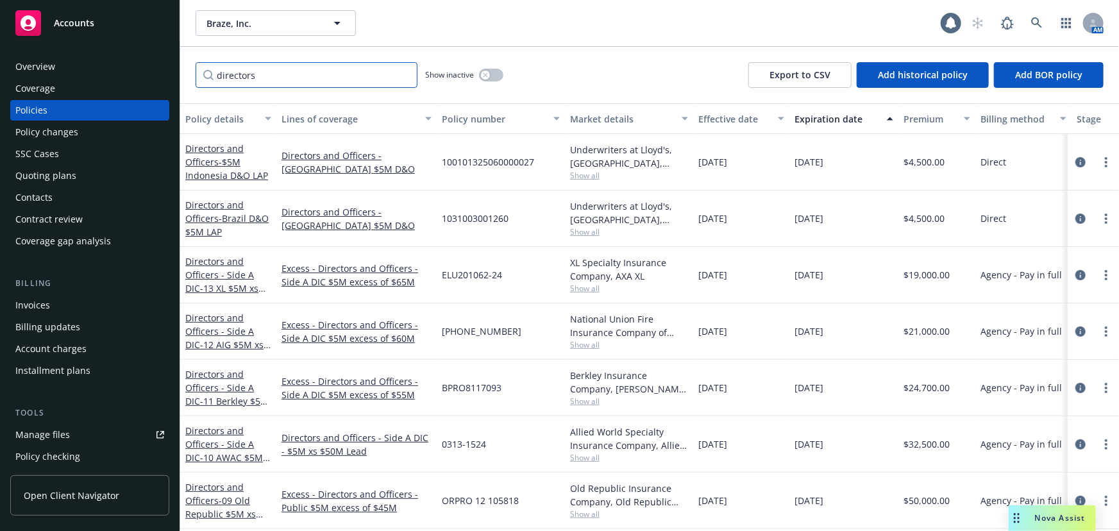
drag, startPoint x: 264, startPoint y: 72, endPoint x: 109, endPoint y: 73, distance: 154.6
click at [109, 73] on div "Accounts Overview Coverage Policies Policy changes SSC Cases Quoting plans Cont…" at bounding box center [559, 265] width 1119 height 531
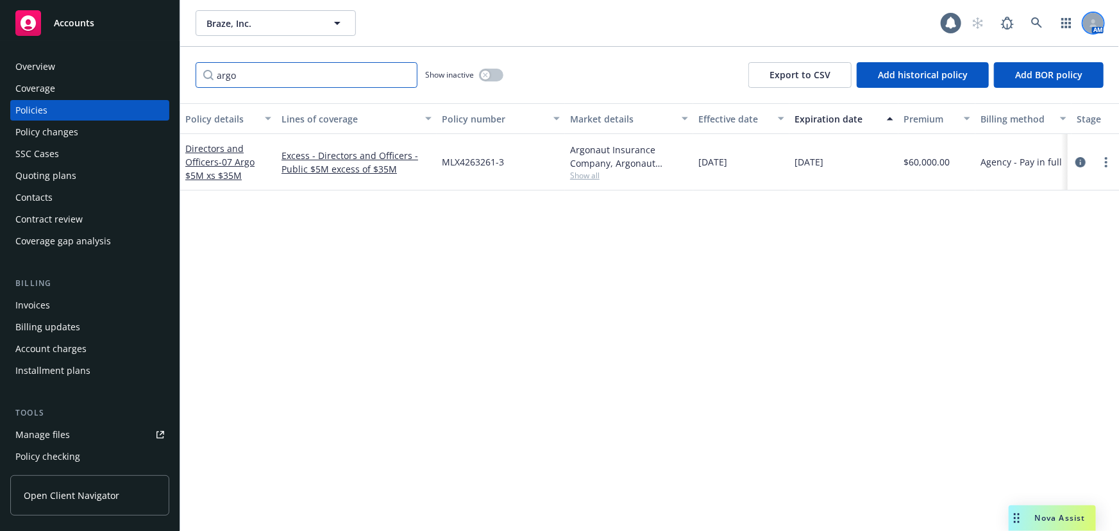
type input "argo"
click at [1046, 20] on link at bounding box center [1037, 23] width 26 height 26
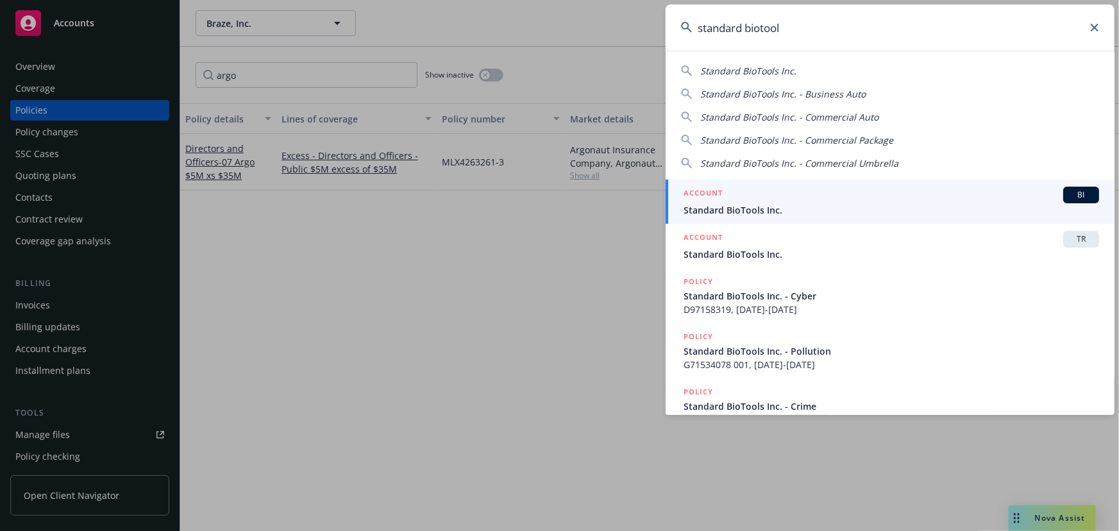
type input "standard biotool"
click at [749, 210] on span "Standard BioTools Inc." at bounding box center [892, 209] width 416 height 13
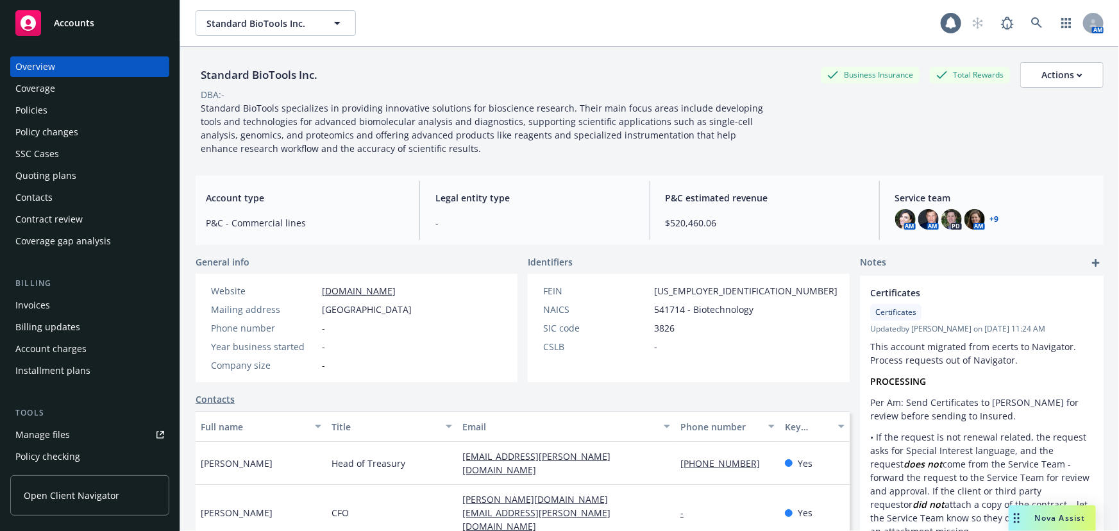
click at [80, 119] on div "Policies" at bounding box center [89, 110] width 149 height 21
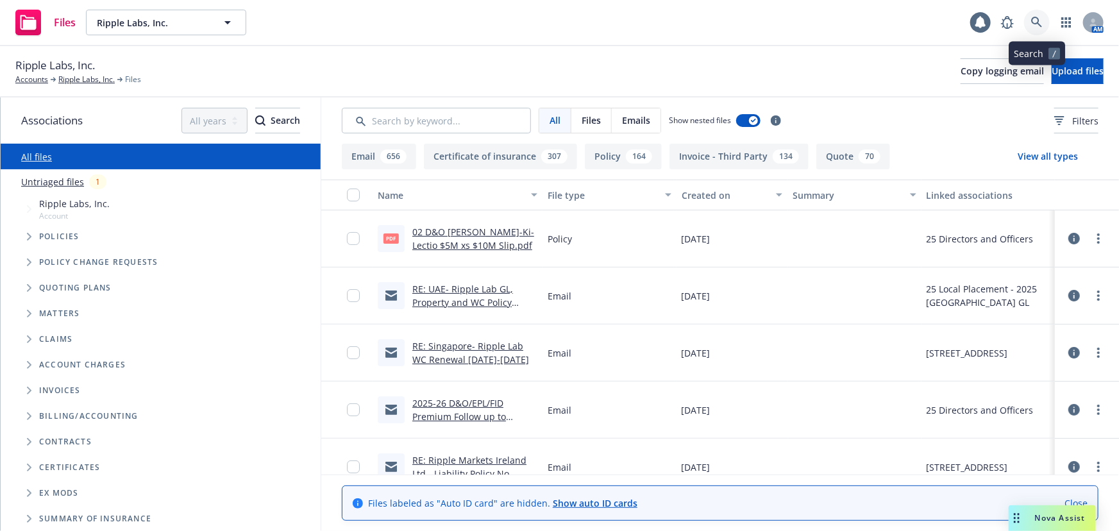
click at [1041, 25] on icon at bounding box center [1037, 23] width 12 height 12
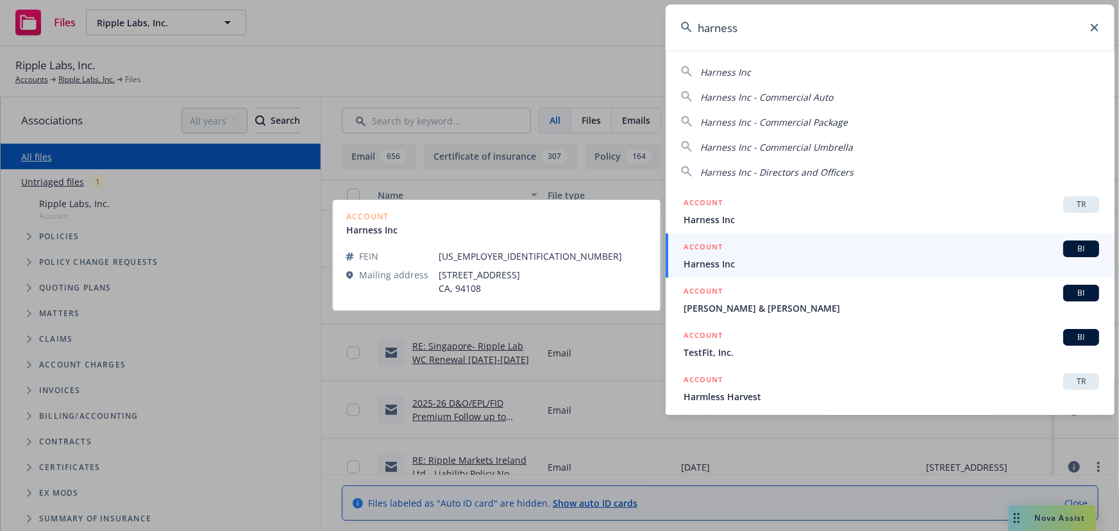
type input "harness"
click at [966, 244] on div "ACCOUNT BI" at bounding box center [892, 248] width 416 height 17
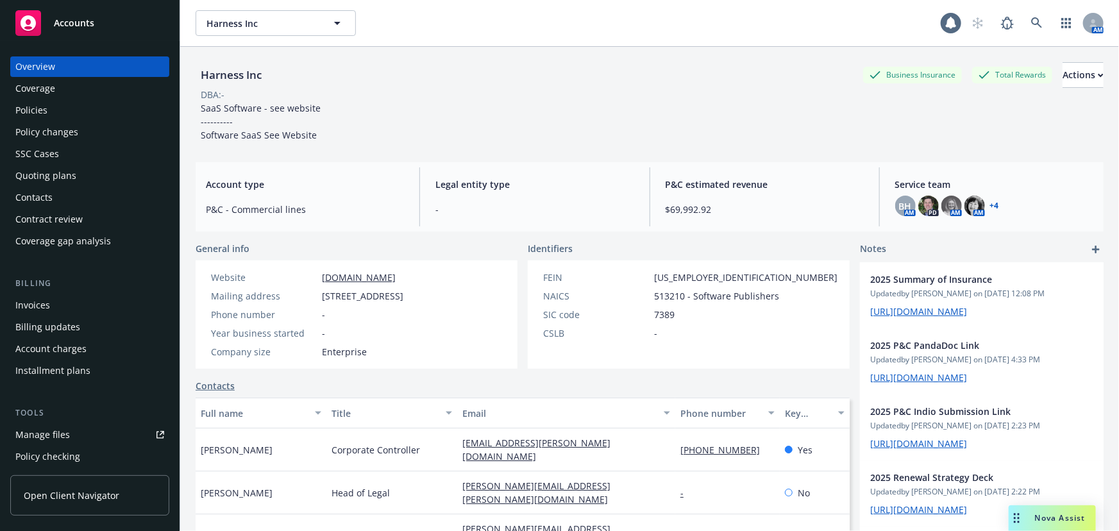
click at [106, 102] on div "Policies" at bounding box center [89, 110] width 149 height 21
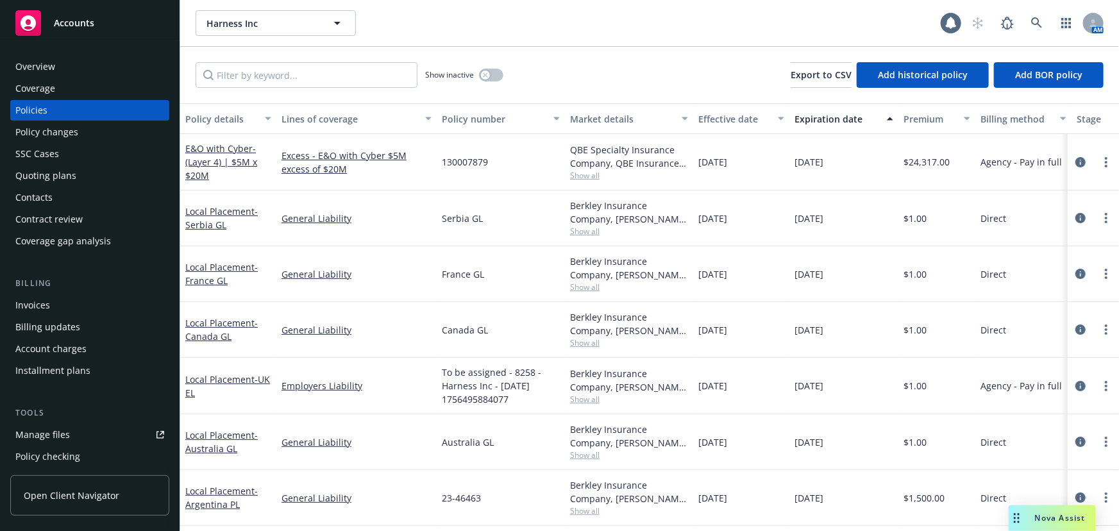
click at [104, 301] on div "Invoices" at bounding box center [89, 305] width 149 height 21
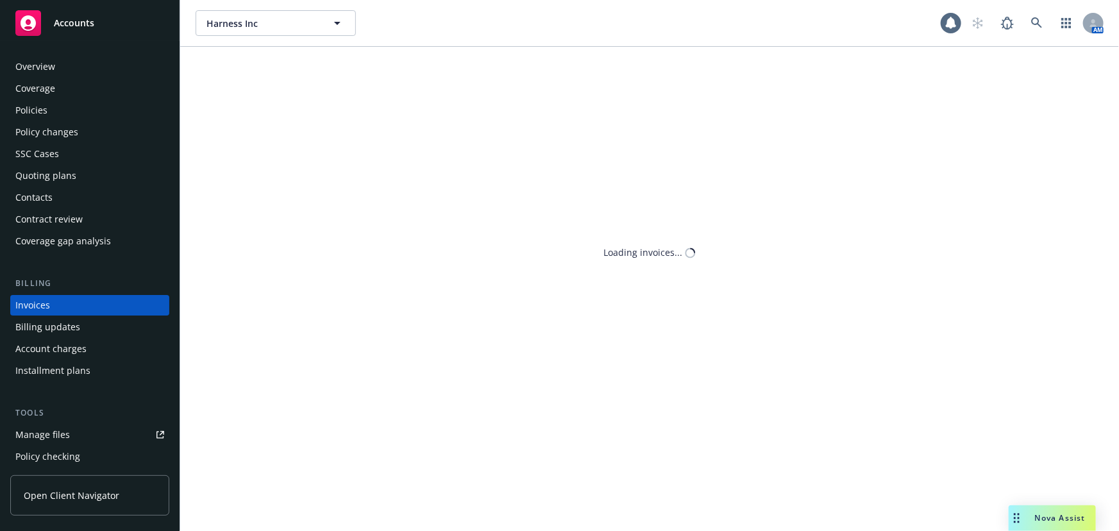
scroll to position [19, 0]
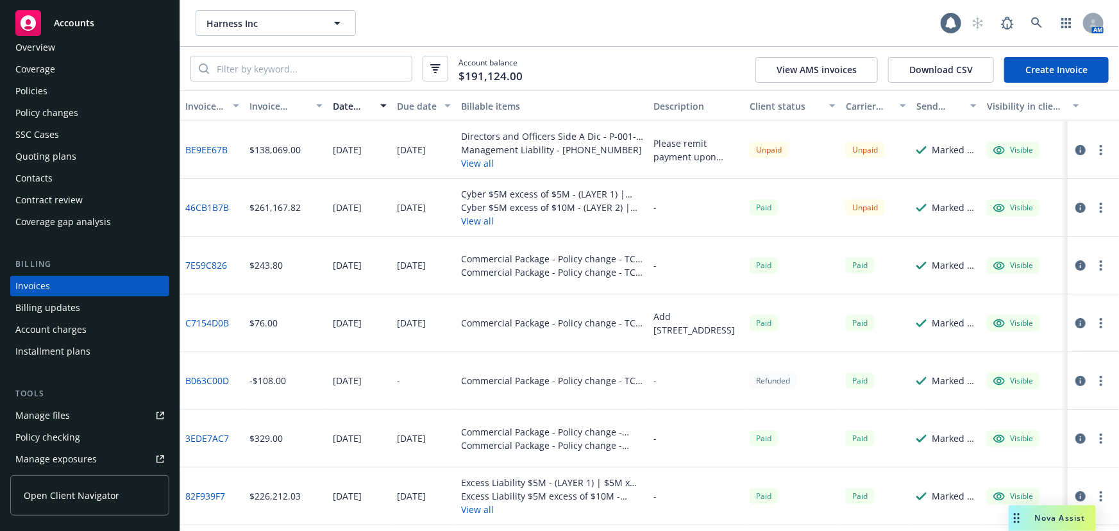
drag, startPoint x: 645, startPoint y: 8, endPoint x: 689, endPoint y: 58, distance: 66.4
click at [689, 58] on div "Account balance $191,124.00 View AMS invoices Download CSV Create Invoice" at bounding box center [649, 69] width 939 height 44
click at [1030, 22] on link at bounding box center [1037, 23] width 26 height 26
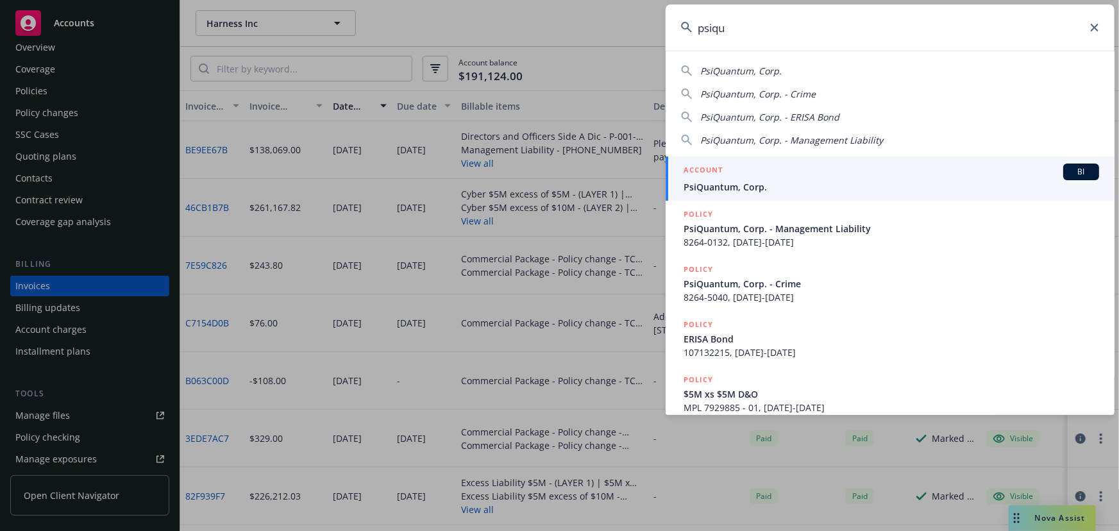
type input "psiqu"
click at [802, 189] on span "PsiQuantum, Corp." at bounding box center [892, 186] width 416 height 13
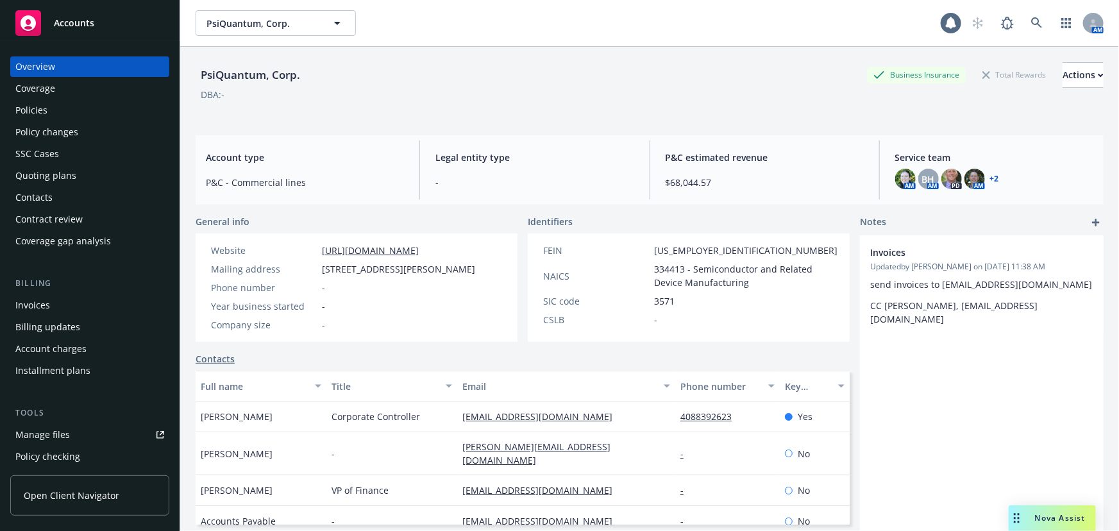
click at [116, 178] on div "Quoting plans" at bounding box center [89, 175] width 149 height 21
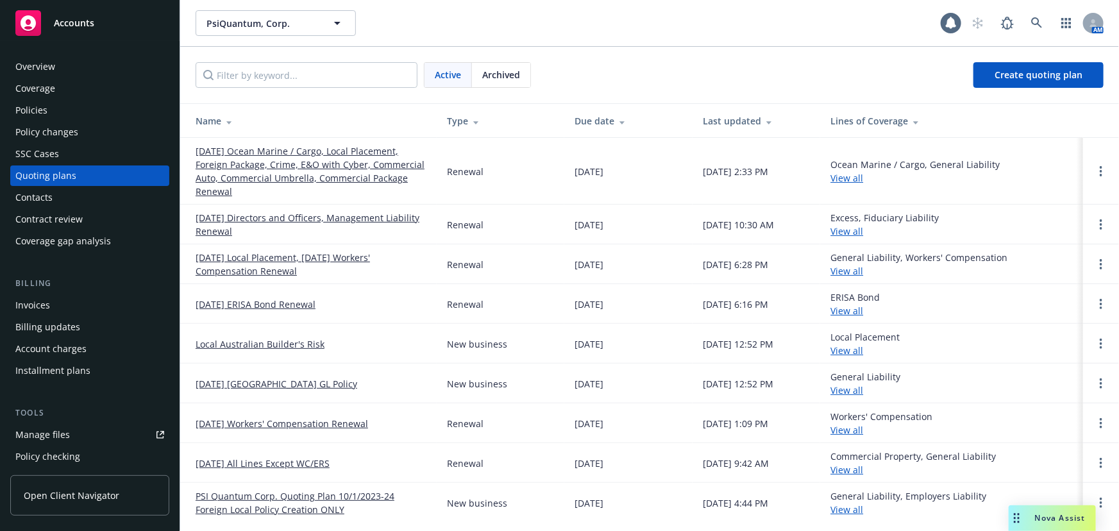
click at [228, 217] on link "[DATE] Directors and Officers, Management Liability Renewal" at bounding box center [311, 224] width 231 height 27
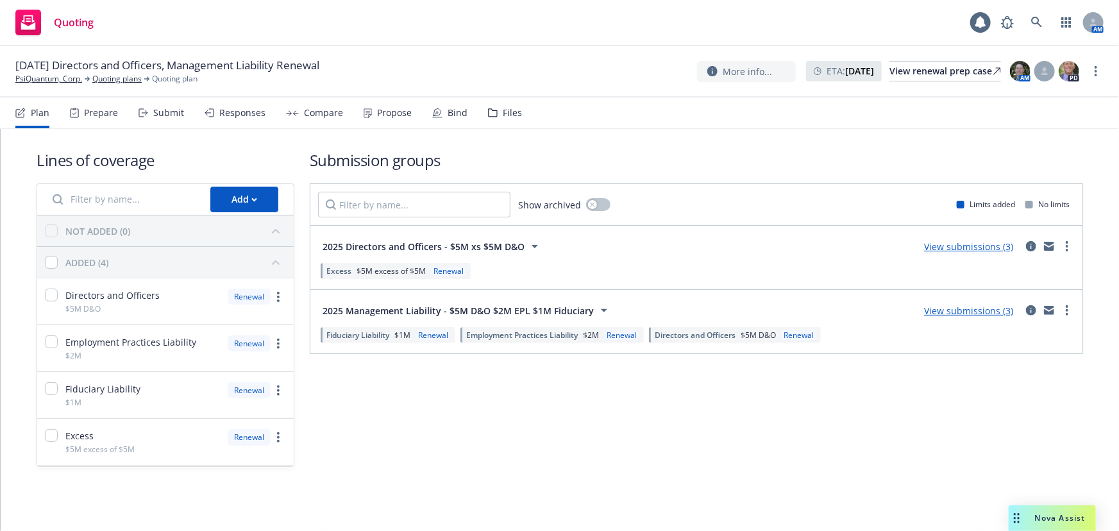
click at [438, 115] on icon at bounding box center [437, 113] width 10 height 10
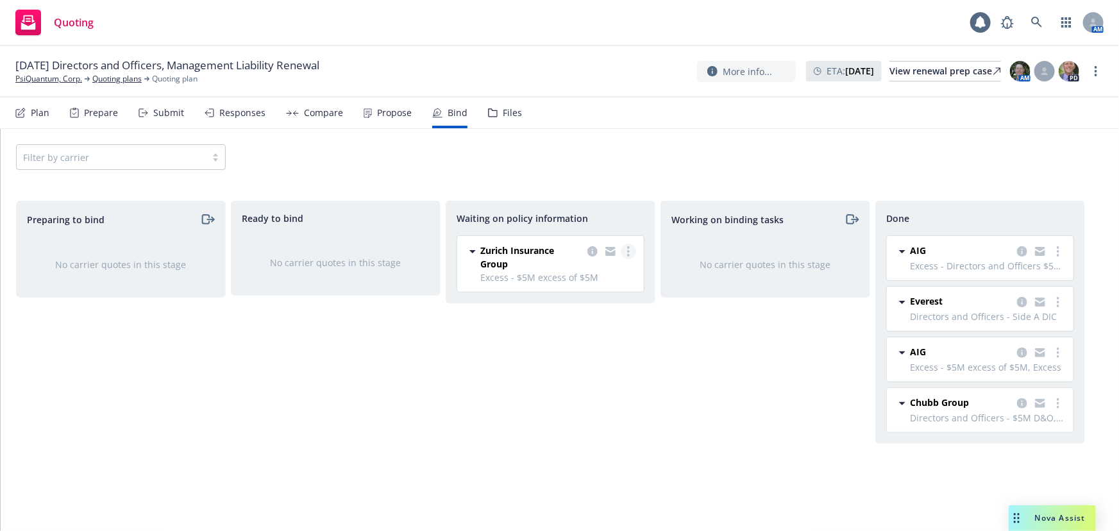
click at [622, 251] on link "more" at bounding box center [628, 251] width 15 height 15
click at [583, 279] on span "Create policies" at bounding box center [566, 277] width 94 height 12
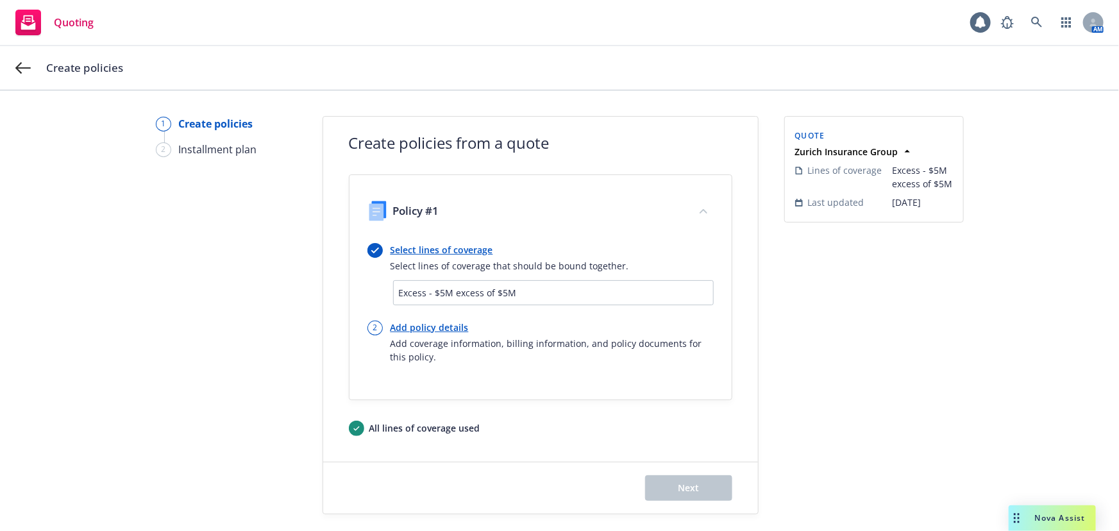
click at [451, 249] on link "Select lines of coverage" at bounding box center [510, 249] width 239 height 13
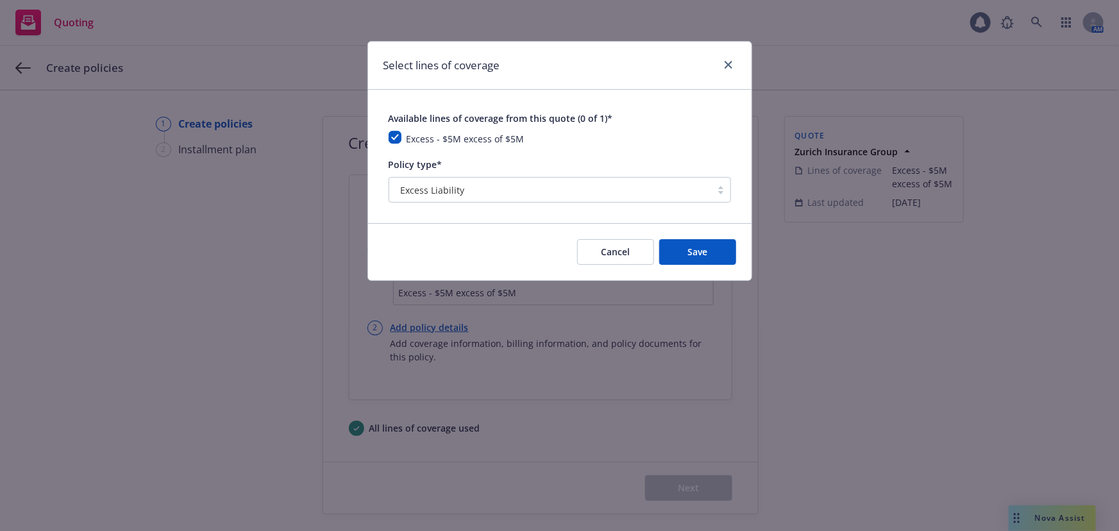
click at [502, 182] on div "Excess Liability" at bounding box center [560, 190] width 342 height 26
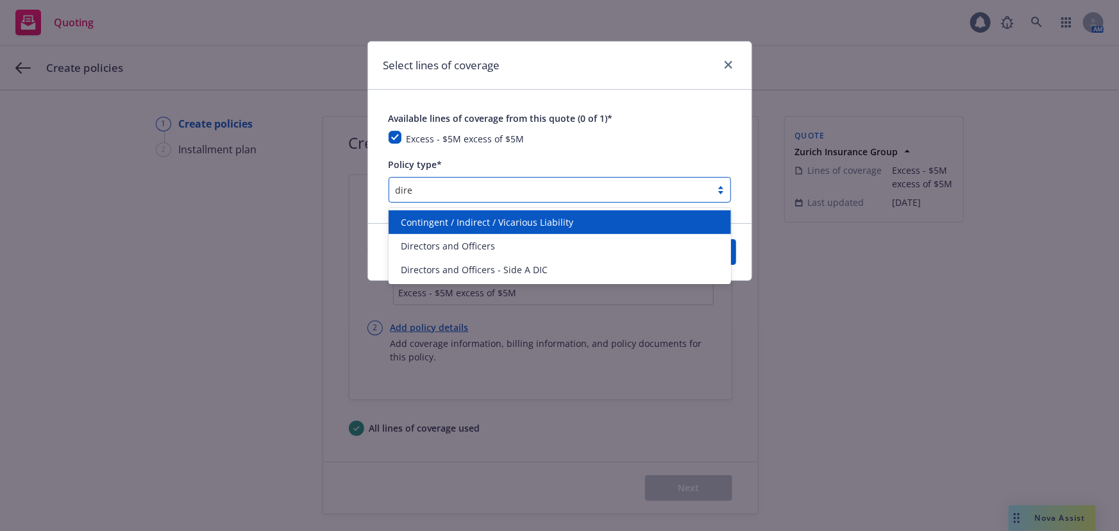
type input "direc"
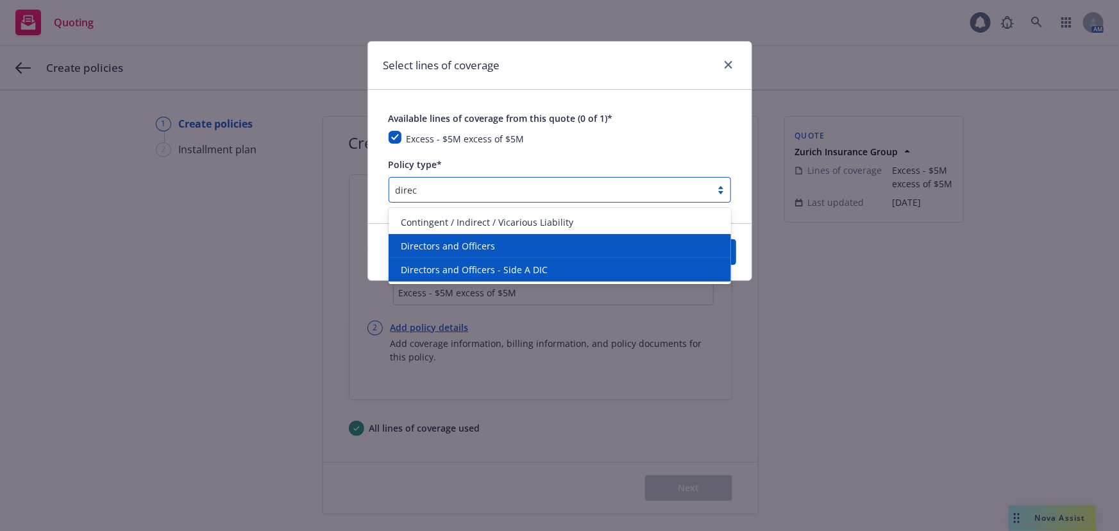
click at [609, 249] on div "Directors and Officers" at bounding box center [559, 245] width 327 height 13
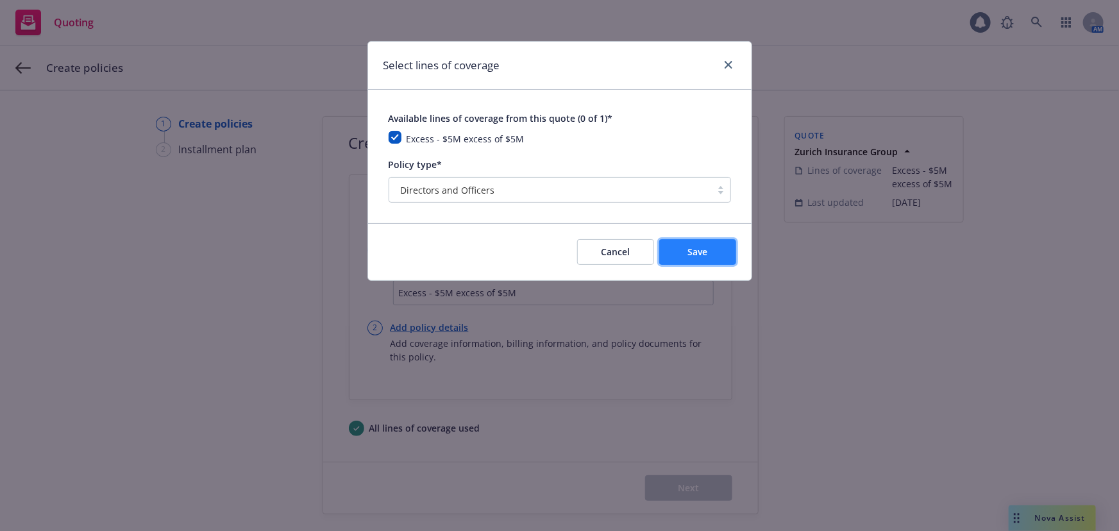
click at [693, 260] on button "Save" at bounding box center [697, 252] width 77 height 26
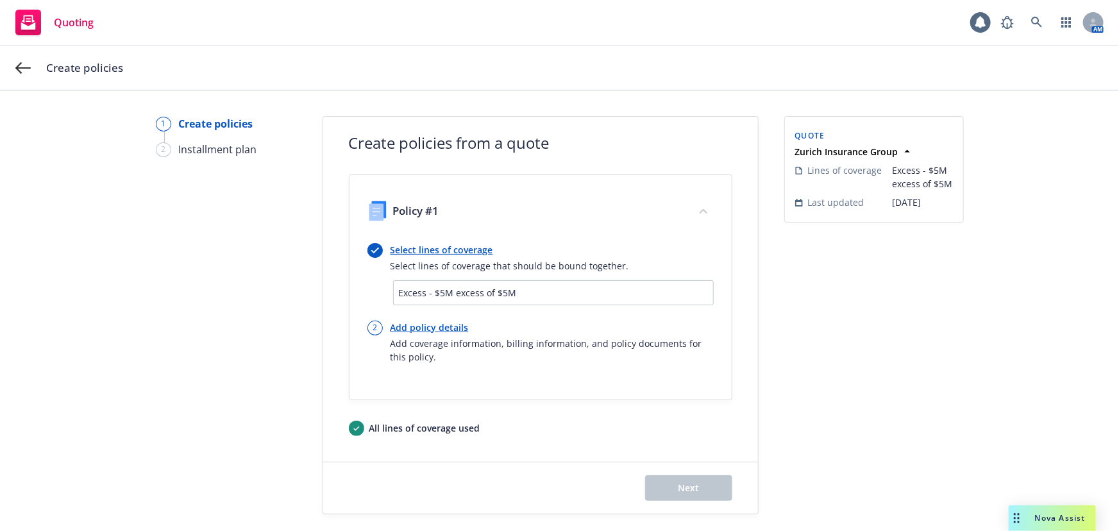
click at [444, 326] on link "Add policy details" at bounding box center [552, 327] width 323 height 13
select select "12"
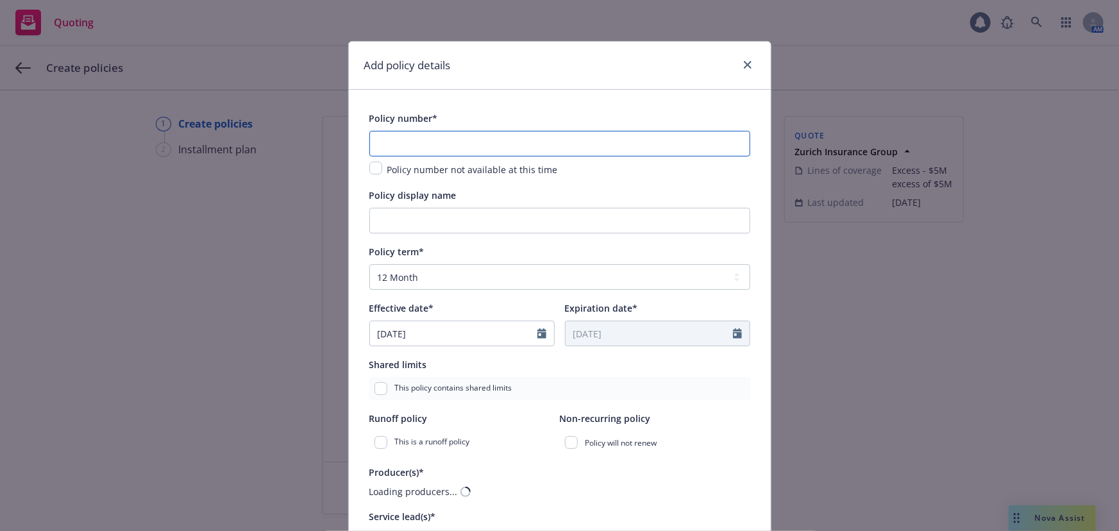
click at [494, 143] on input "text" at bounding box center [559, 144] width 381 height 26
paste input "MPL 7929885 - 02"
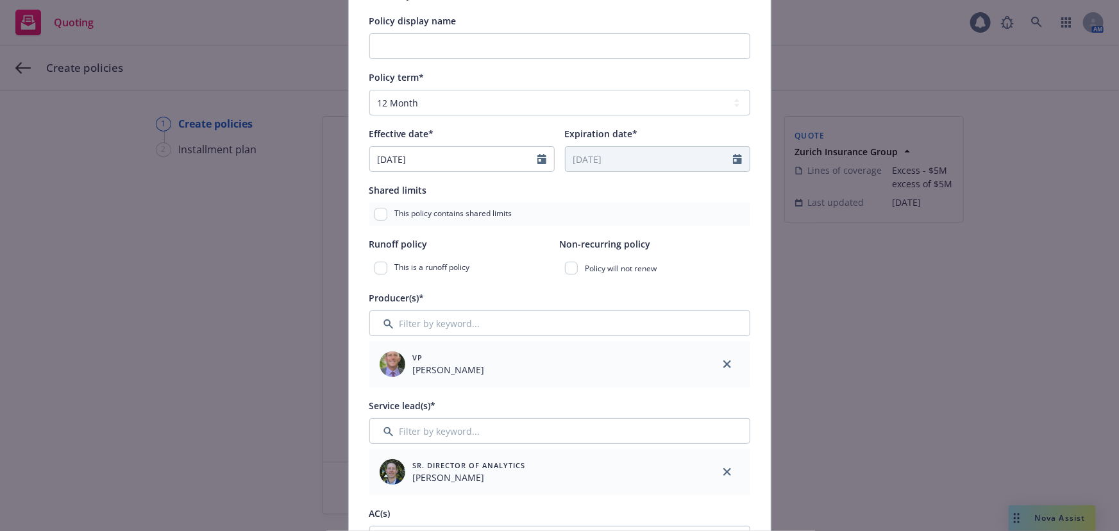
type input "MPL 7929885 - 02"
click at [482, 436] on input "Filter by keyword..." at bounding box center [559, 431] width 381 height 26
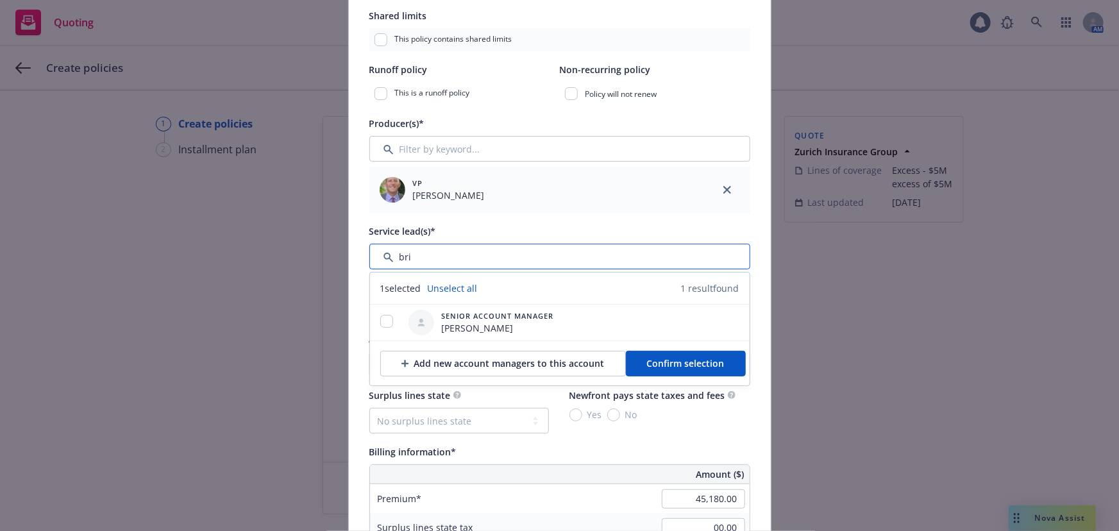
scroll to position [350, 0]
type input "bri"
click at [381, 314] on input "checkbox" at bounding box center [386, 320] width 13 height 13
checkbox input "true"
click at [718, 365] on button "Confirm selection" at bounding box center [686, 363] width 120 height 26
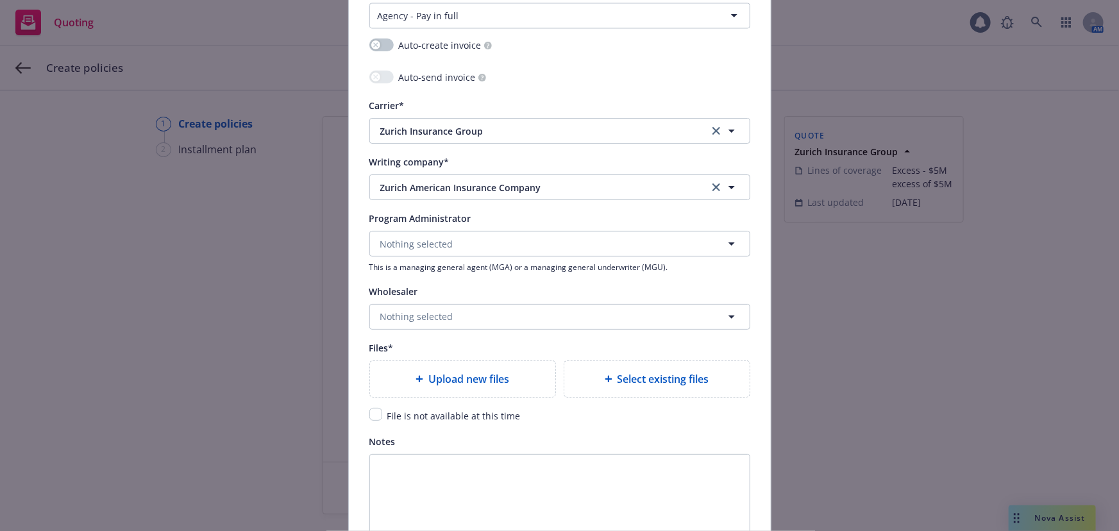
scroll to position [1283, 0]
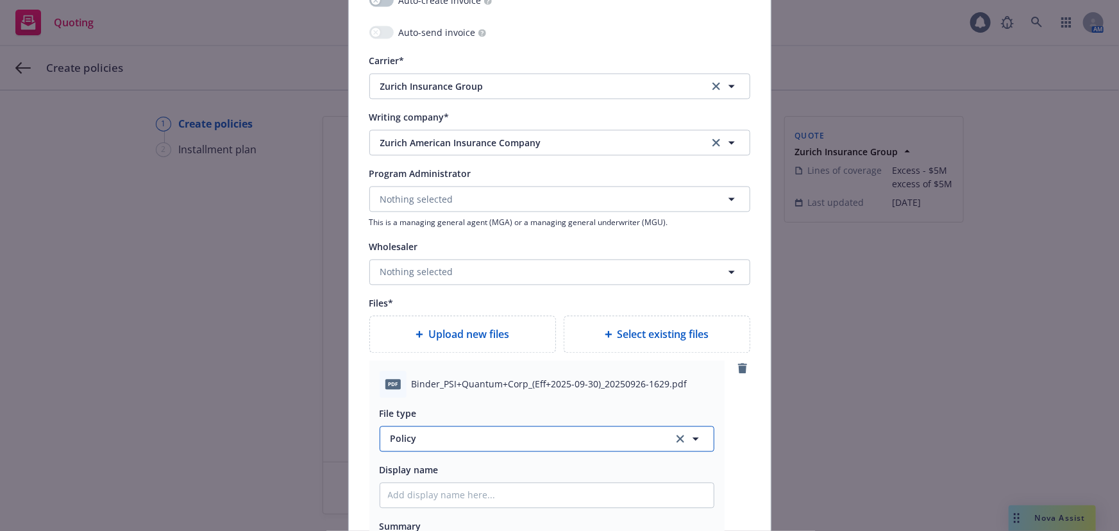
click at [434, 441] on span "Policy" at bounding box center [525, 438] width 268 height 13
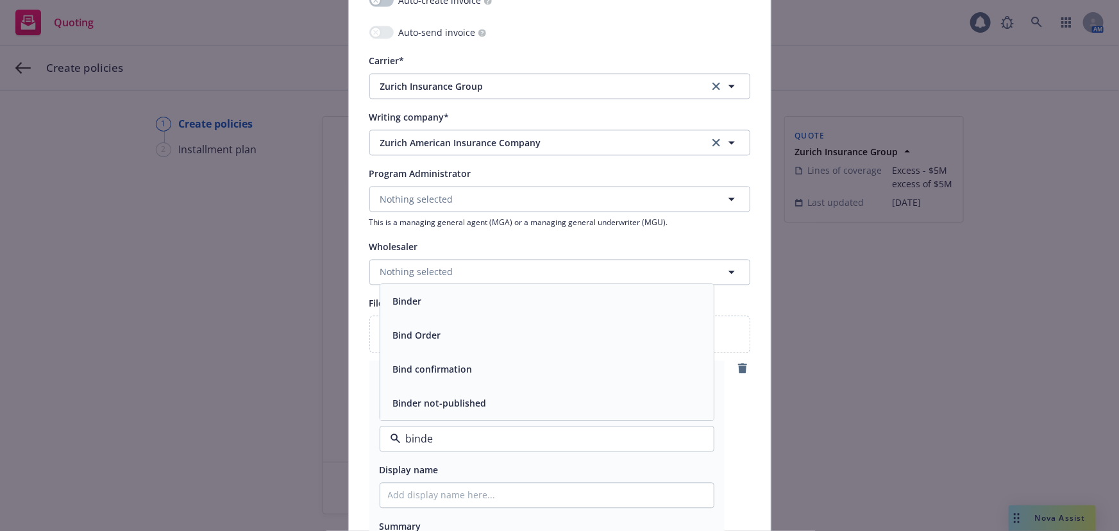
type input "binder"
click at [480, 378] on div "Binder" at bounding box center [546, 368] width 333 height 34
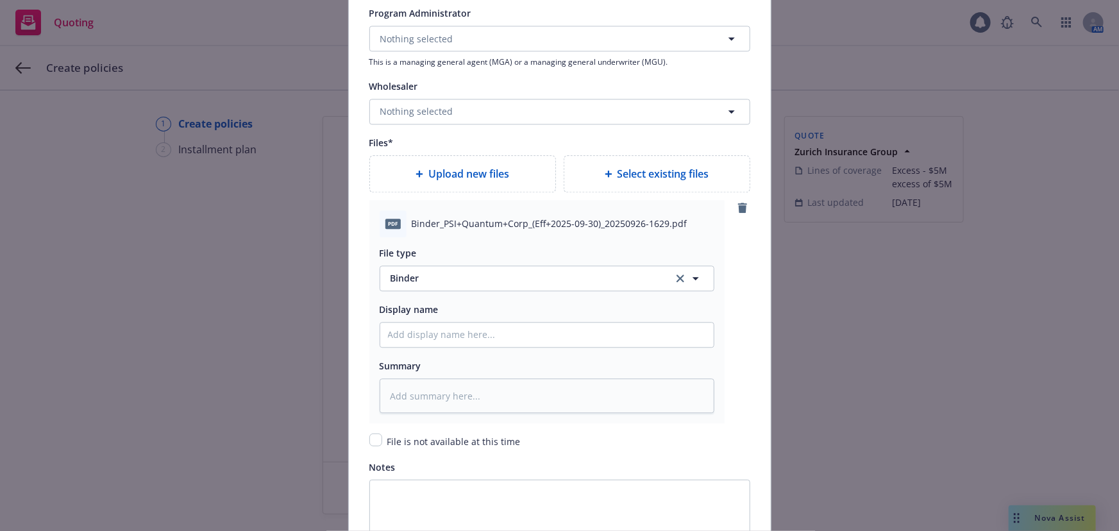
scroll to position [1457, 0]
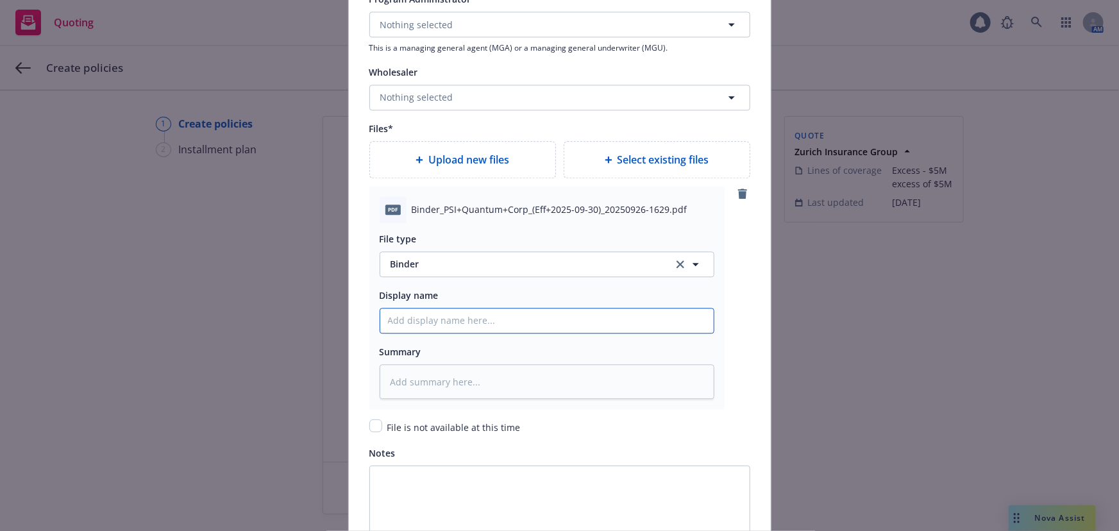
click at [493, 313] on input "Policy display name" at bounding box center [546, 320] width 333 height 24
type textarea "x"
type input "01"
type textarea "x"
type input "01"
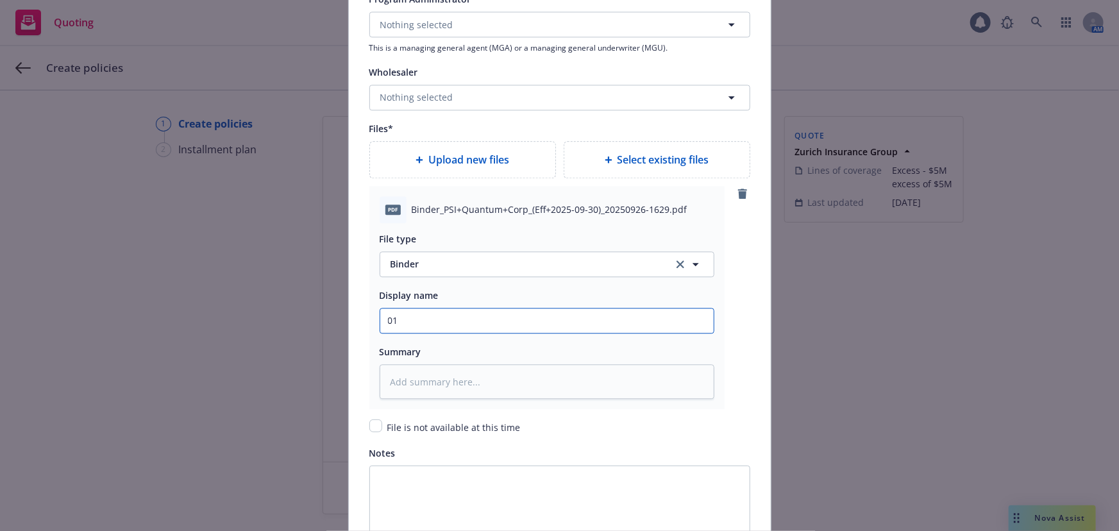
type textarea "x"
type input "01 P"
type textarea "x"
type input "01 Ps"
type textarea "x"
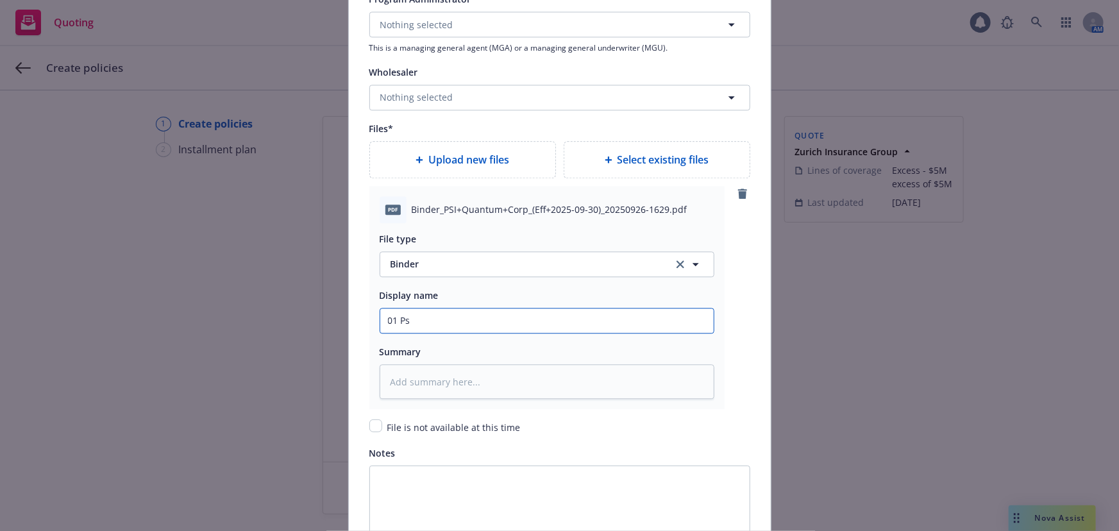
type input "01 Psi"
type textarea "x"
type input "01 PsiQ"
type textarea "x"
type input "01 PsiQu"
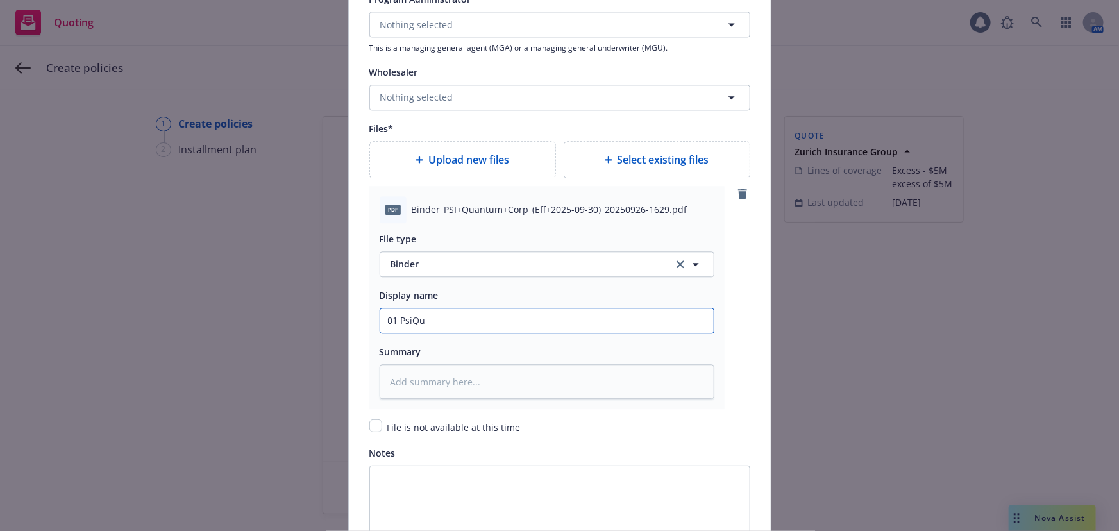
type textarea "x"
type input "01 PsiQua"
type textarea "x"
type input "01 PsiQuan"
type textarea "x"
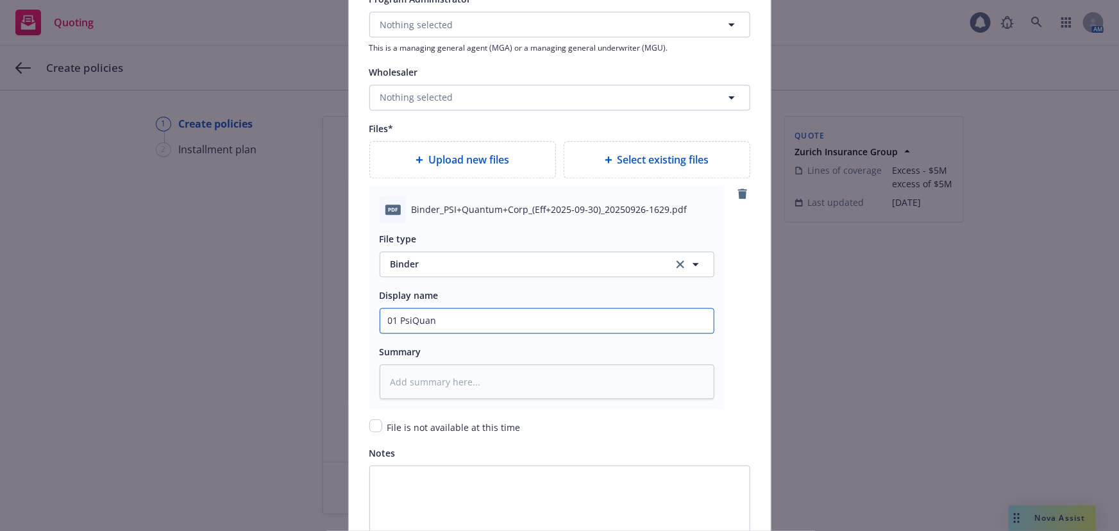
type input "01 PsiQuant"
type textarea "x"
type input "01 PsiQuantu"
type textarea "x"
type input "01 PsiQuantum"
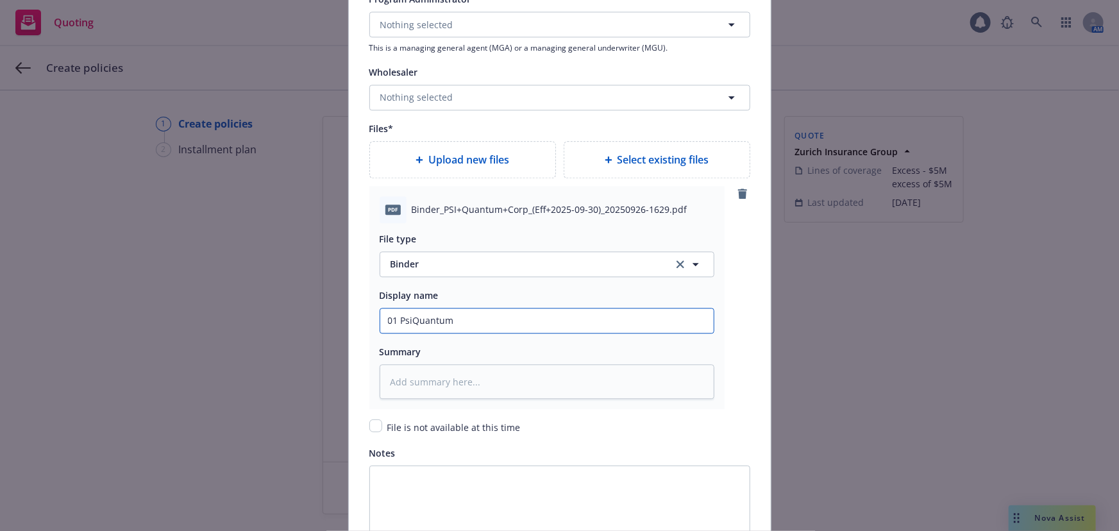
type textarea "x"
type input "01 PsiQuantum"
type textarea "x"
type input "01 PsiQuantum Z"
type textarea "x"
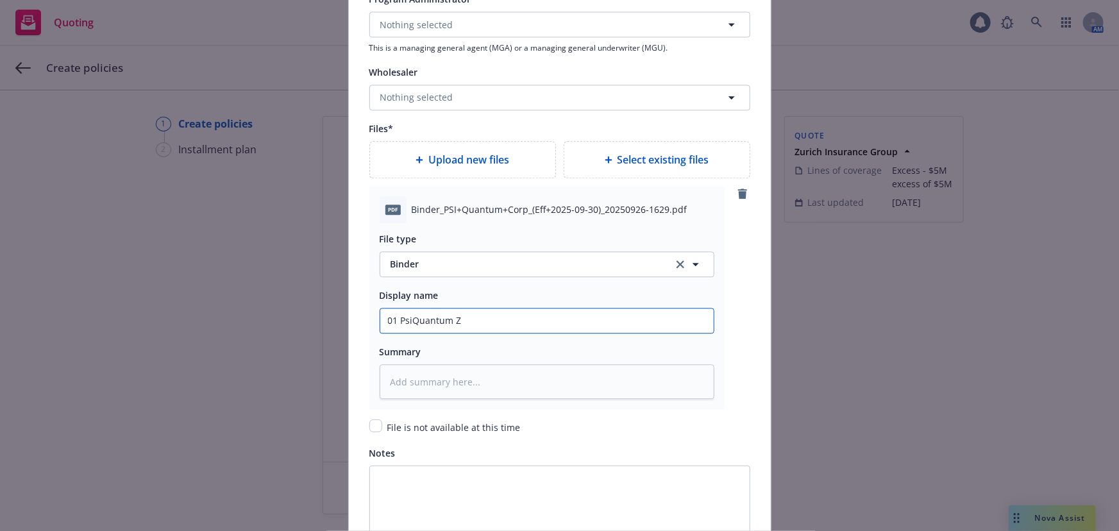
type input "01 PsiQuantum Zu"
type textarea "x"
type input "01 PsiQuantum Zur"
type textarea "x"
type input "01 PsiQuantum Zuri"
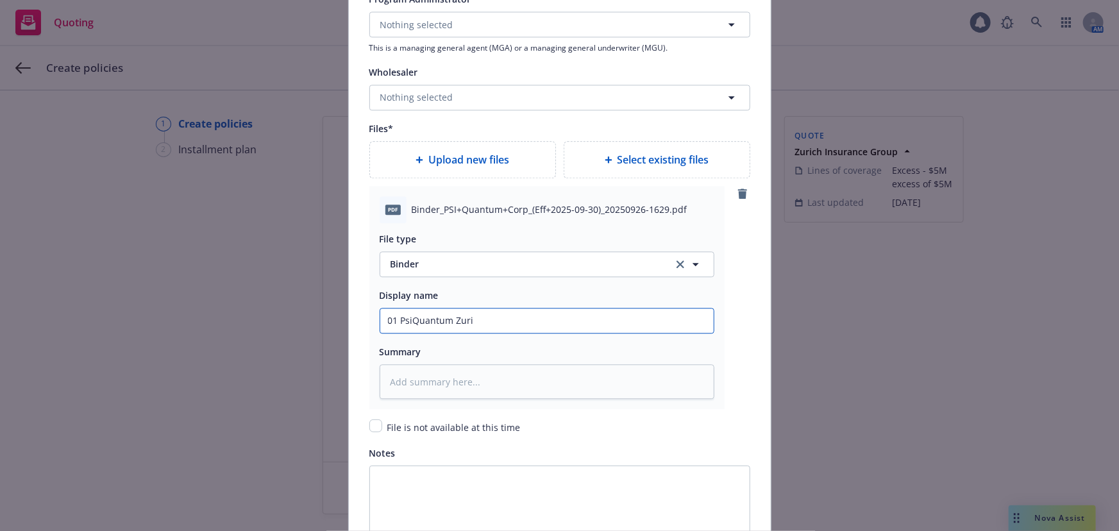
type textarea "x"
type input "01 PsiQuantum Zuric"
type textarea "x"
type input "01 PsiQuantum Zurich"
type textarea "x"
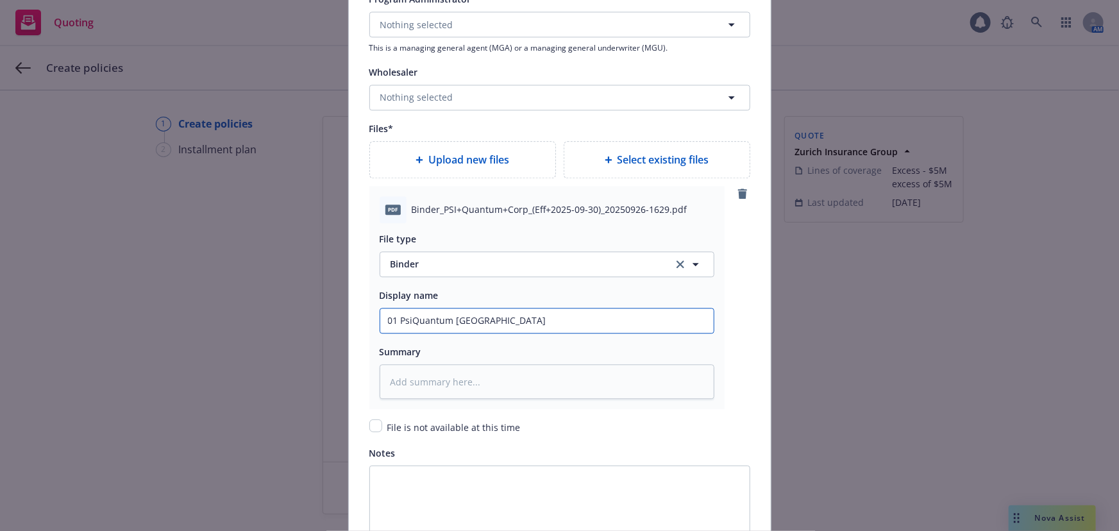
type input "01 PsiQuantum Zurich"
type textarea "x"
type input "01 PsiQuantum Zurich $"
type textarea "x"
type input "01 PsiQuantum Zurich $5"
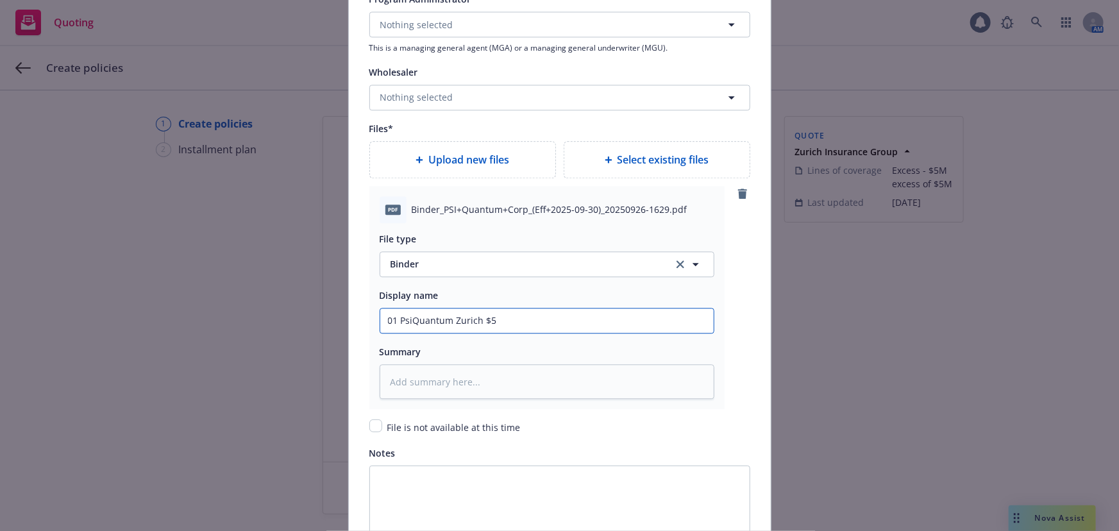
type textarea "x"
type input "01 PsiQuantum Zurich $5M"
type textarea "x"
type input "01 PsiQuantum Zurich $5M"
type textarea "x"
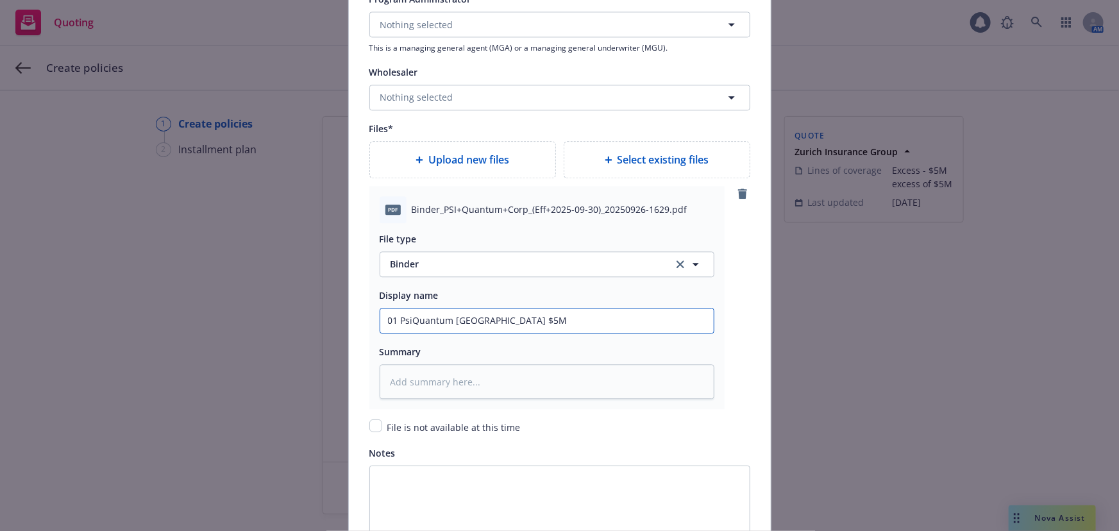
type input "01 PsiQuantum Zurich $5M x"
type textarea "x"
type input "01 PsiQuantum Zurich $5M xs"
type textarea "x"
type input "01 PsiQuantum Zurich $5M xs"
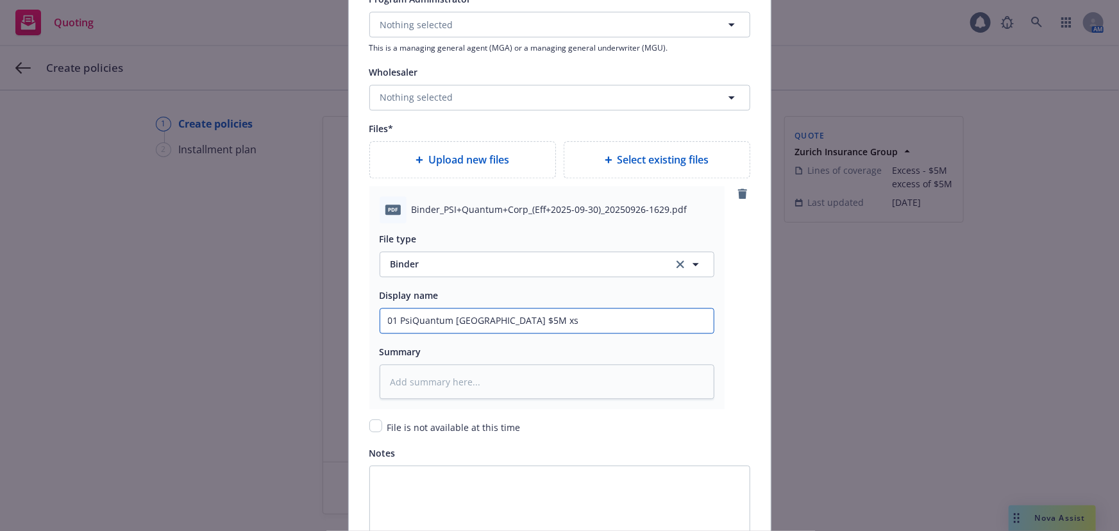
type textarea "x"
type input "01 PsiQuantum Zurich $5M xs $5"
type textarea "x"
type input "01 PsiQuantum Zurich $5M xs $5M"
type textarea "x"
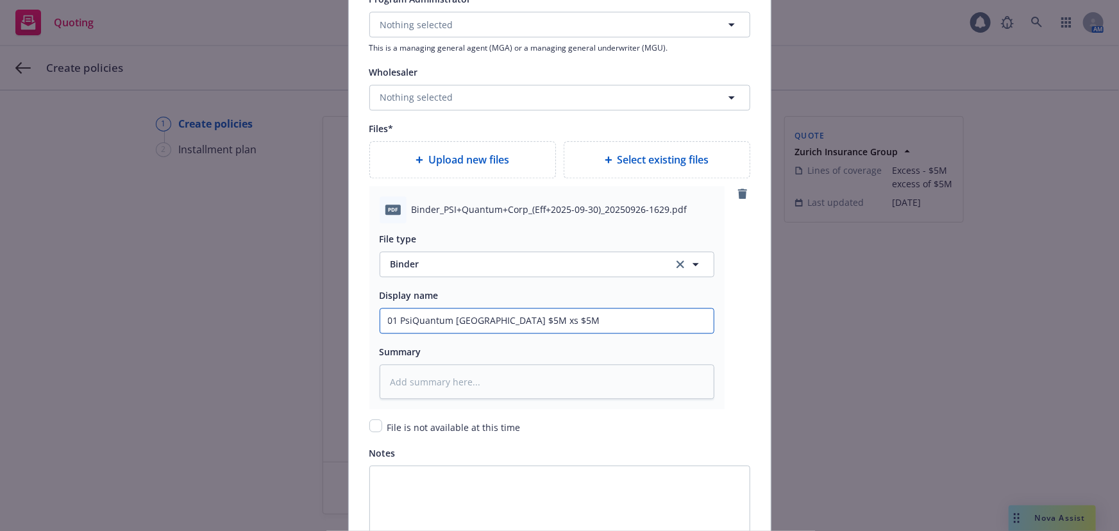
type input "01 PsiQuantum Zurich $5M xs $5M"
type textarea "x"
type input "01 PsiQuantum Zurich $5M xs $5M D&"
type textarea "x"
type input "01 PsiQuantum Zurich $5M xs $5M D&^"
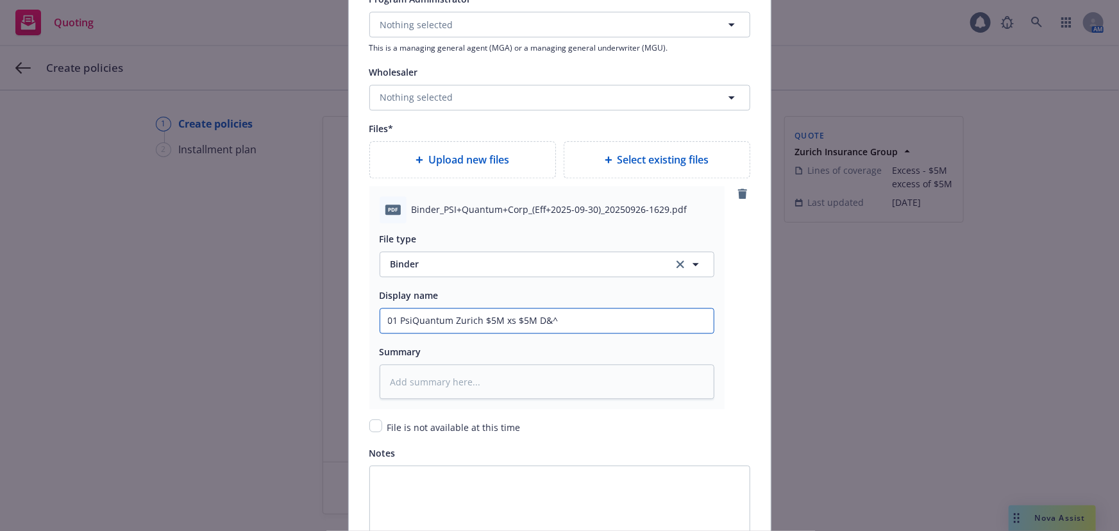
type textarea "x"
type input "01 PsiQuantum Zurich $5M xs $5M D&^O"
type textarea "x"
type input "01 PsiQuantum Zurich $5M xs $5M D&^"
type textarea "x"
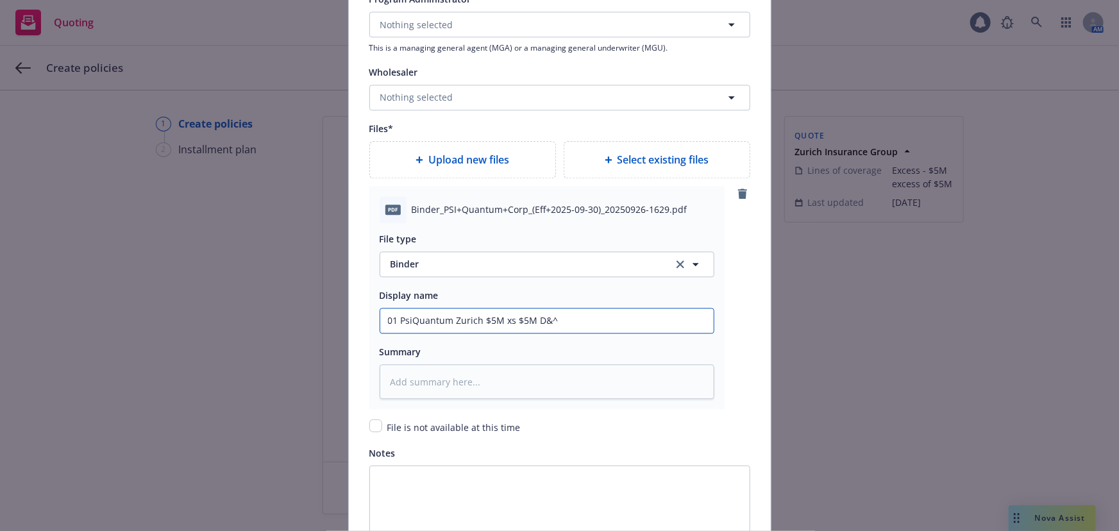
type input "01 PsiQuantum Zurich $5M xs $5M D&"
type textarea "x"
type input "01 PsiQuantum Zurich $5M xs $5M D&O"
type textarea "x"
type input "01 PsiQuantum Zurich $5M xs $5M D&O"
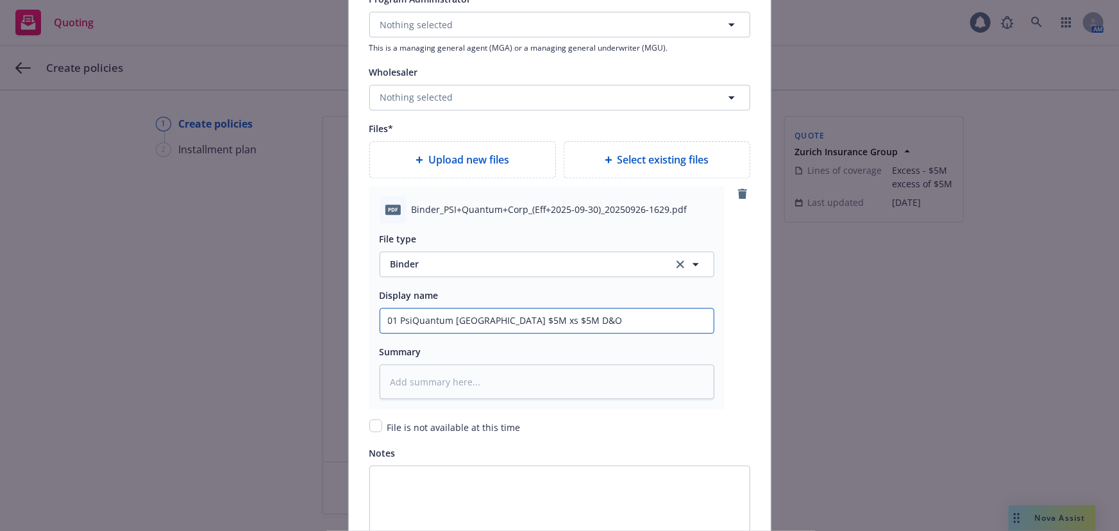
type textarea "x"
type input "01 PsiQuantum Zurich $5M xs $5M D&O B"
type textarea "x"
type input "01 PsiQuantum Zurich $5M xs $5M D&O Bi"
type textarea "x"
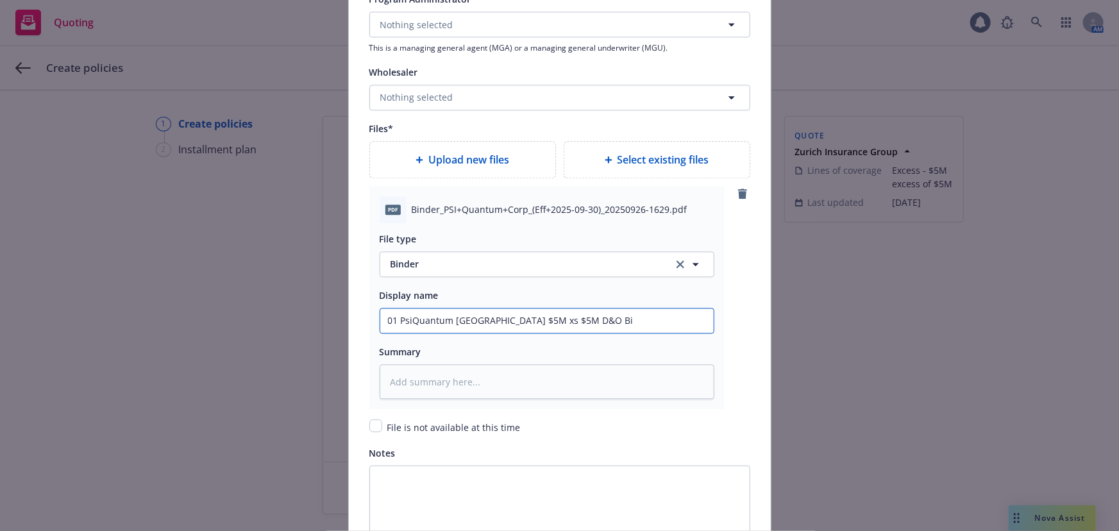
type input "01 PsiQuantum Zurich $5M xs $5M D&O Bin"
type textarea "x"
type input "01 PsiQuantum Zurich $5M xs $5M D&O Bind"
type textarea "x"
type input "01 PsiQuantum Zurich $5M xs $5M D&O Binde"
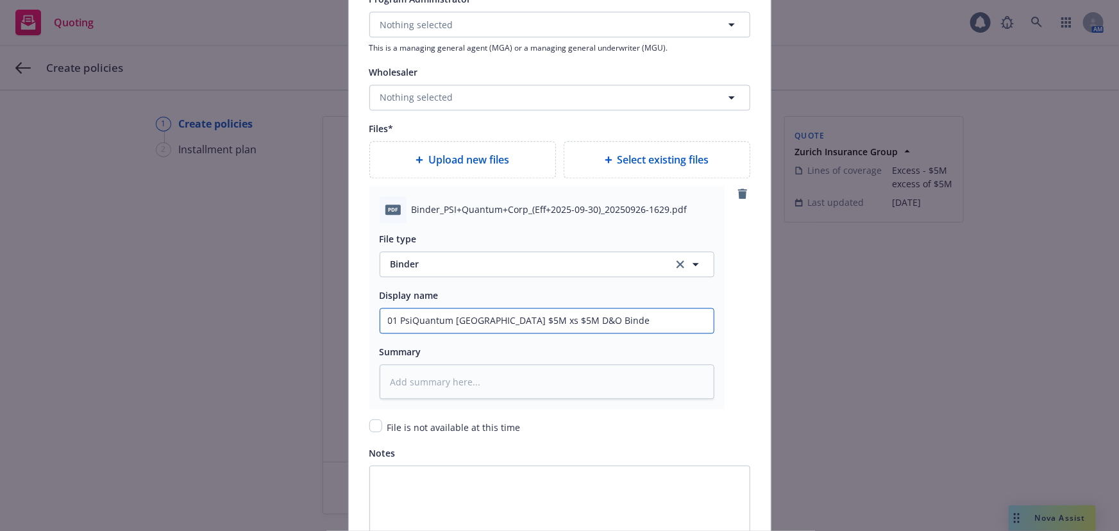
type textarea "x"
type input "01 PsiQuantum Zurich $5M xs $5M D&O Binder"
type textarea "x"
type input "01 PsiQuantum Zurich $5M xs $5M D&O Binder 2"
type textarea "x"
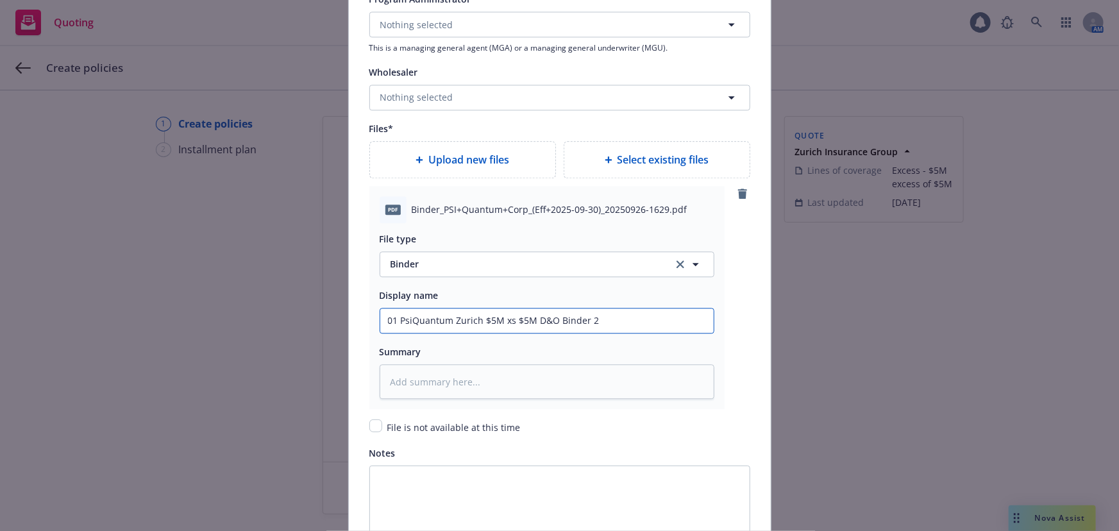
type input "01 PsiQuantum Zurich $5M xs $5M D&O Binder 20"
type textarea "x"
type input "01 PsiQuantum Zurich $5M xs $5M D&O Binder 202"
type textarea "x"
type input "01 PsiQuantum Zurich $5M xs $5M D&O Binder 2025"
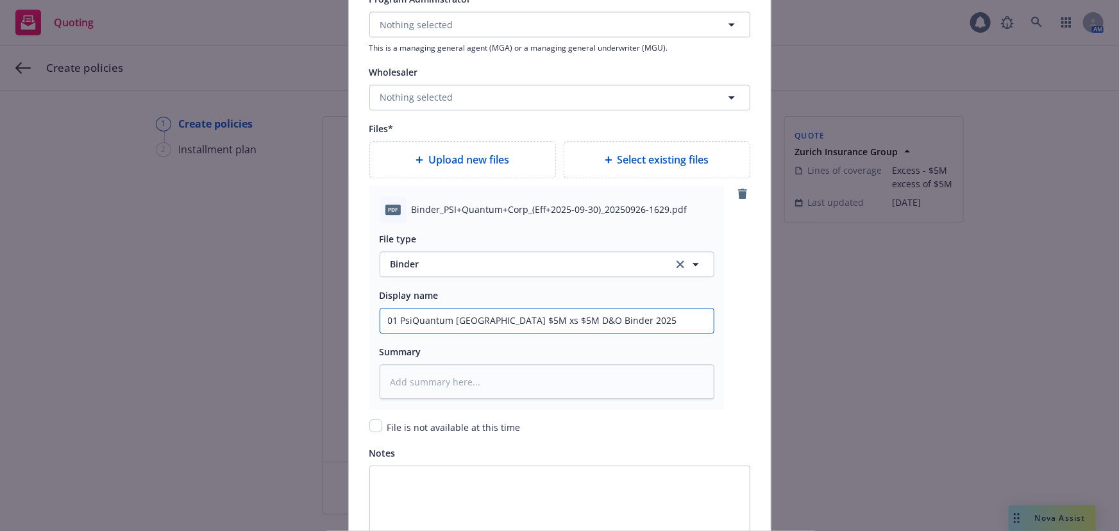
type textarea "x"
type input "01 PsiQuantum Zurich $5M xs $5M D&O Binder 2025-"
type textarea "x"
type input "01 PsiQuantum Zurich $5M xs $5M D&O Binder 2025-2"
type textarea "x"
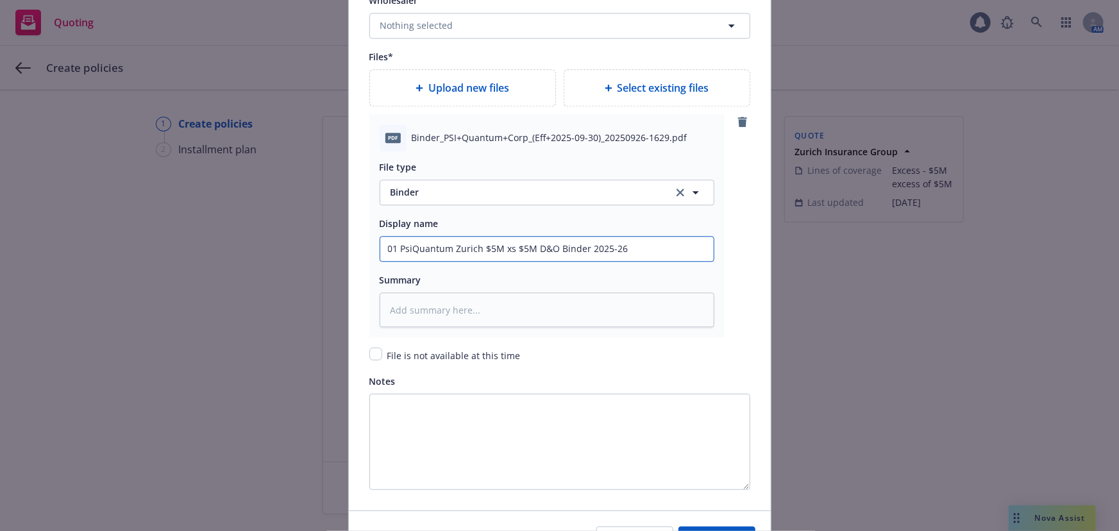
scroll to position [1606, 0]
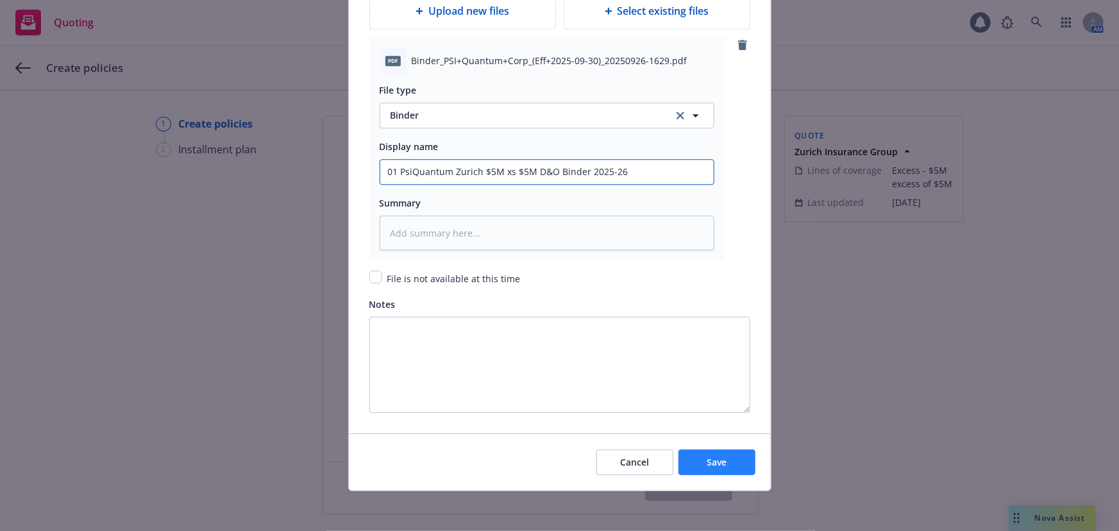
type input "01 PsiQuantum Zurich $5M xs $5M D&O Binder 2025-26"
click at [713, 464] on span "Save" at bounding box center [717, 462] width 20 height 12
type textarea "x"
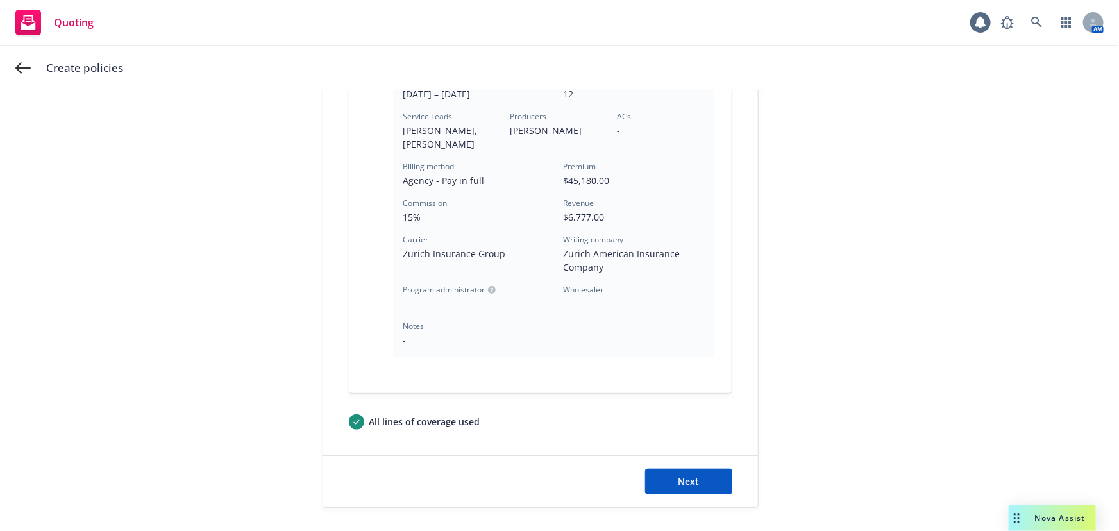
scroll to position [382, 0]
click at [704, 480] on button "Next" at bounding box center [688, 481] width 87 height 26
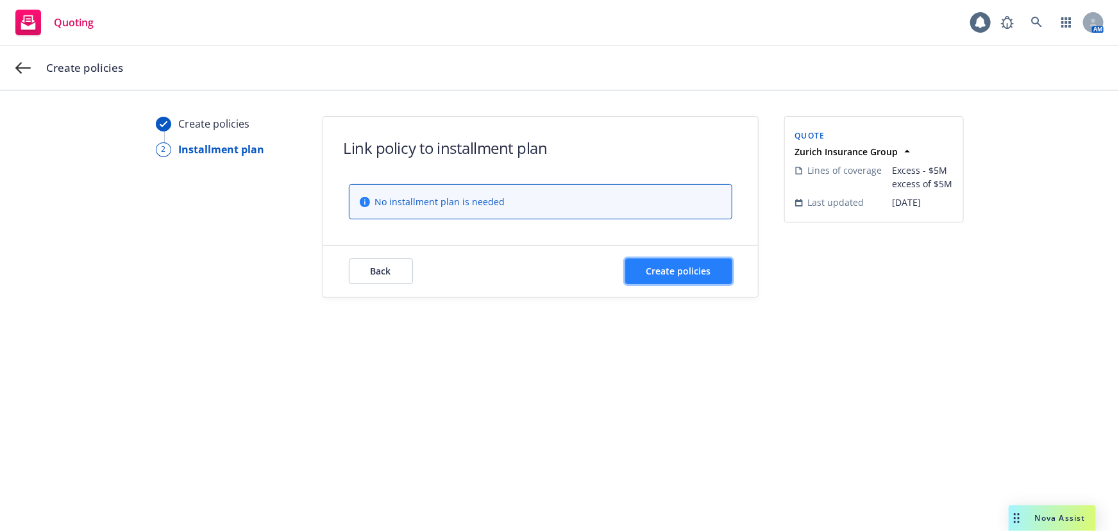
click at [665, 265] on span "Create policies" at bounding box center [678, 271] width 65 height 12
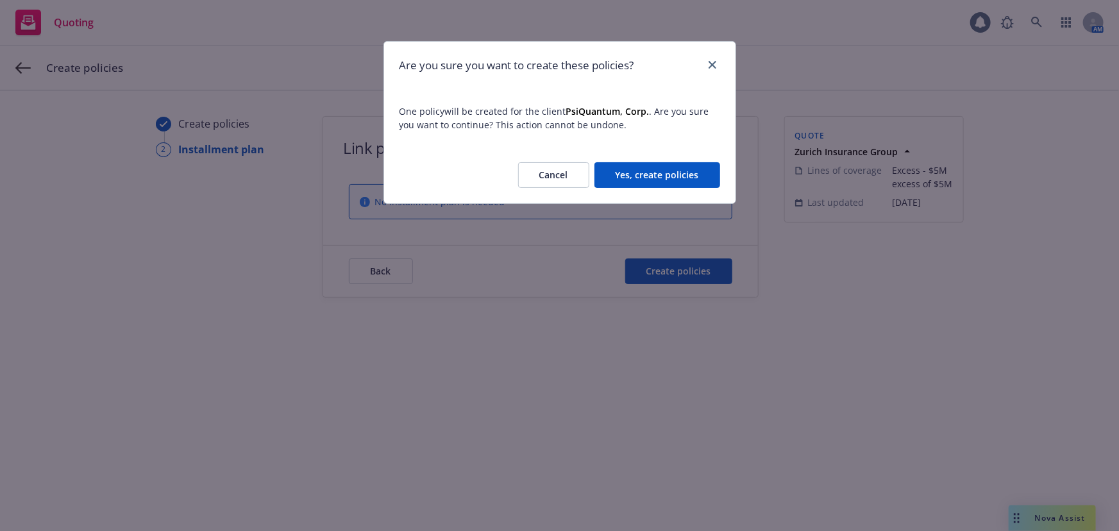
click at [667, 176] on button "Yes, create policies" at bounding box center [657, 175] width 126 height 26
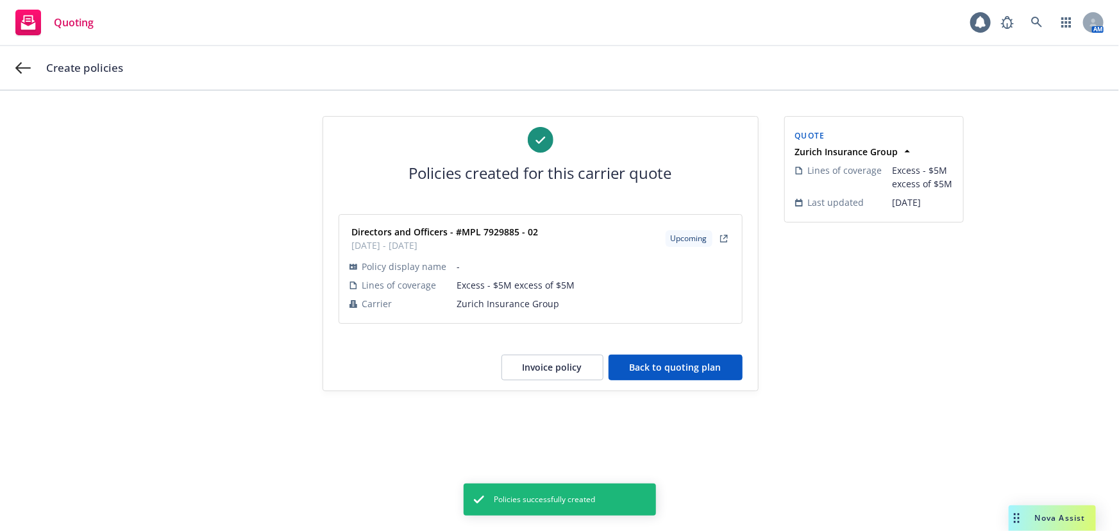
click at [696, 365] on button "Back to quoting plan" at bounding box center [676, 368] width 134 height 26
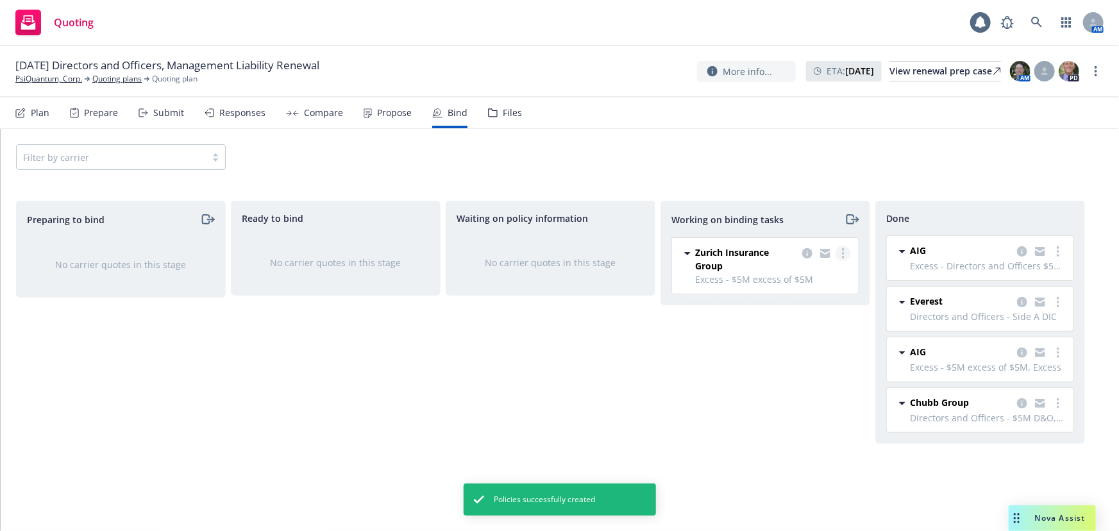
click at [845, 250] on link "more" at bounding box center [843, 253] width 15 height 15
click at [823, 302] on span "Move to done" at bounding box center [778, 305] width 89 height 12
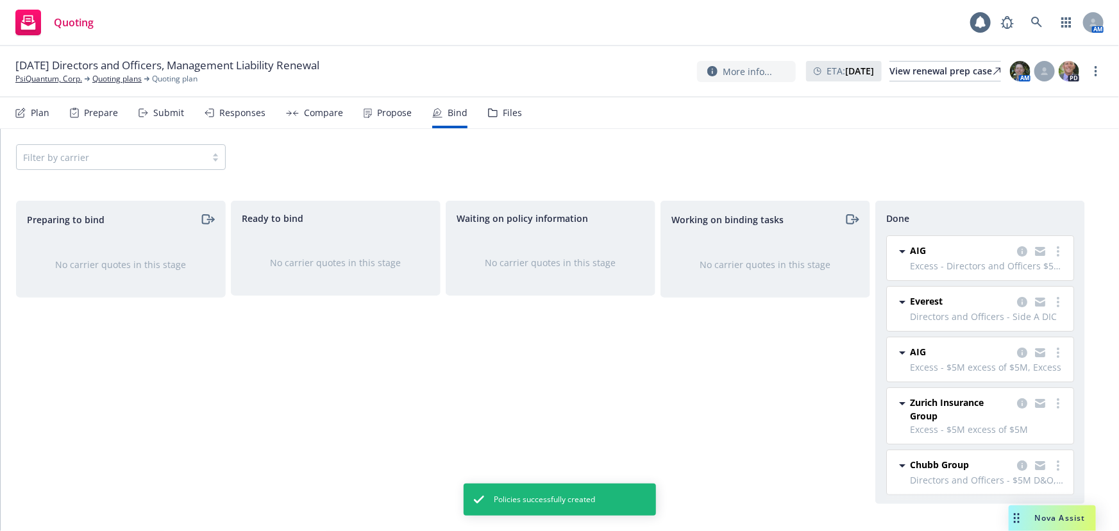
drag, startPoint x: 99, startPoint y: 121, endPoint x: 109, endPoint y: 122, distance: 10.3
click at [99, 121] on div "Prepare" at bounding box center [94, 112] width 48 height 31
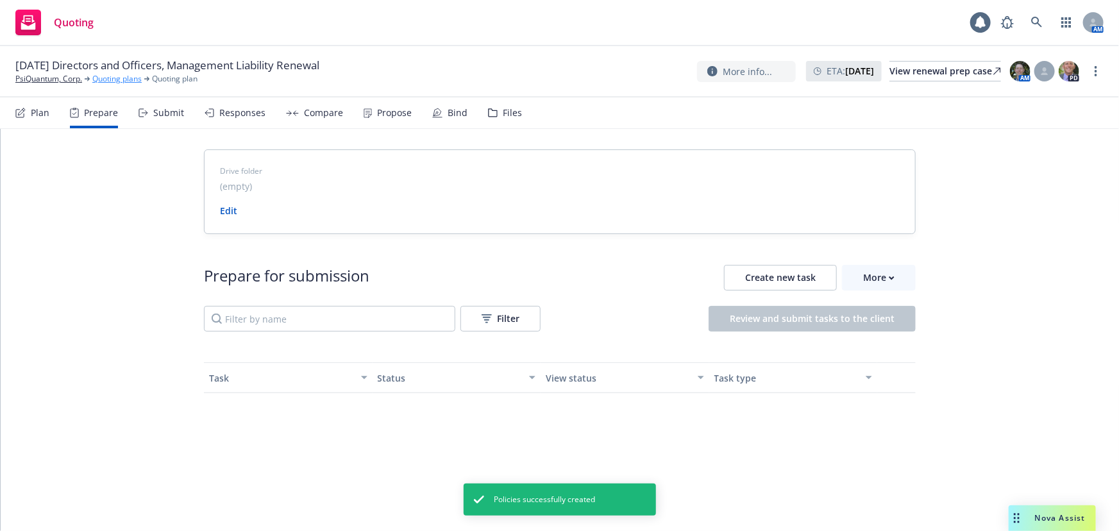
click at [127, 79] on link "Quoting plans" at bounding box center [116, 79] width 49 height 12
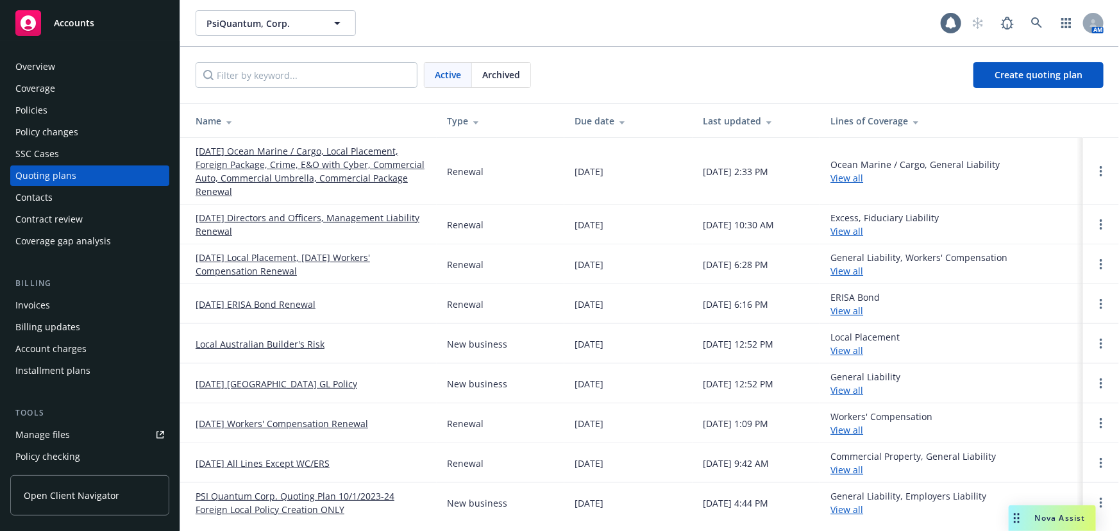
click at [313, 218] on link "[DATE] Directors and Officers, Management Liability Renewal" at bounding box center [311, 224] width 231 height 27
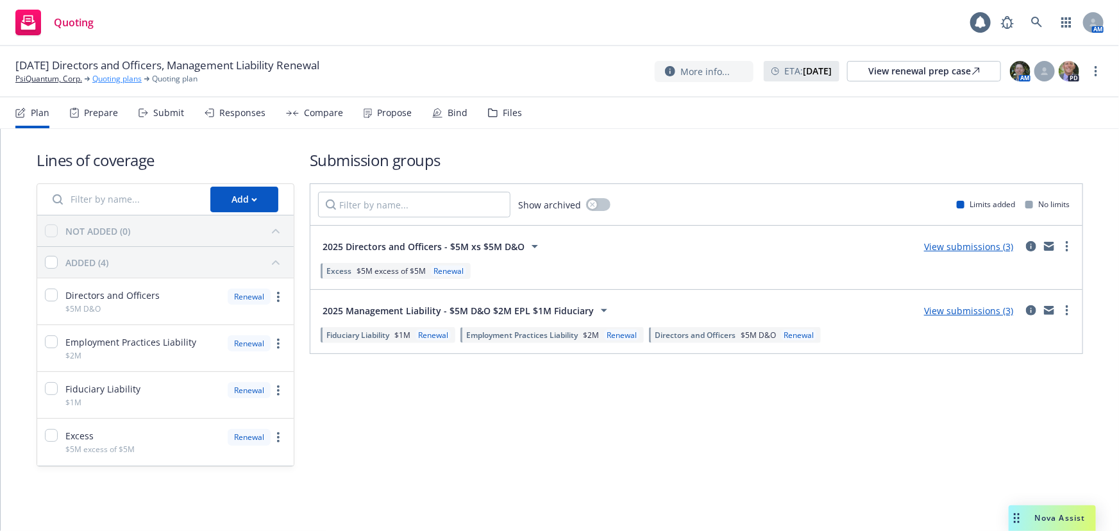
click at [123, 80] on link "Quoting plans" at bounding box center [116, 79] width 49 height 12
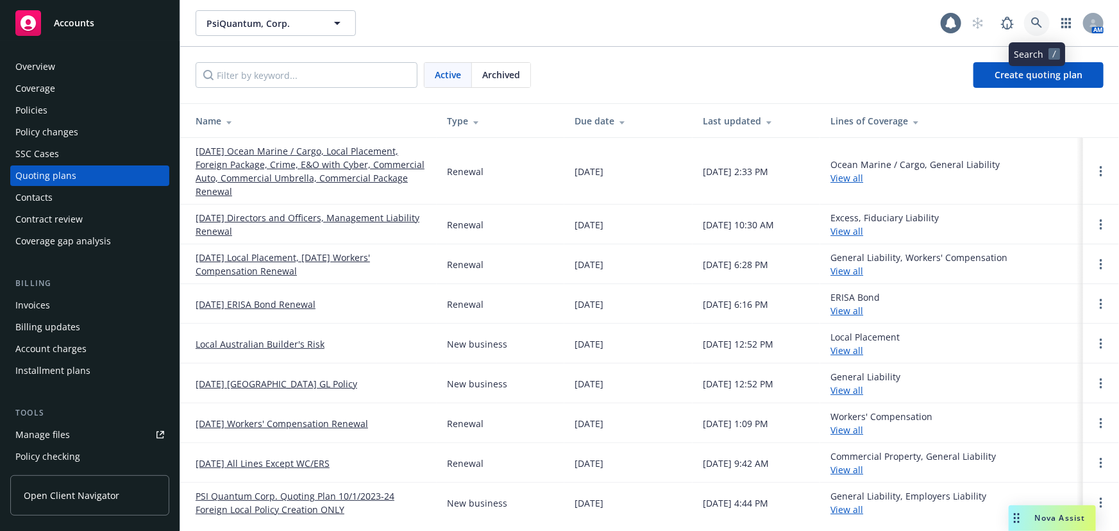
click at [1036, 24] on icon at bounding box center [1036, 22] width 11 height 11
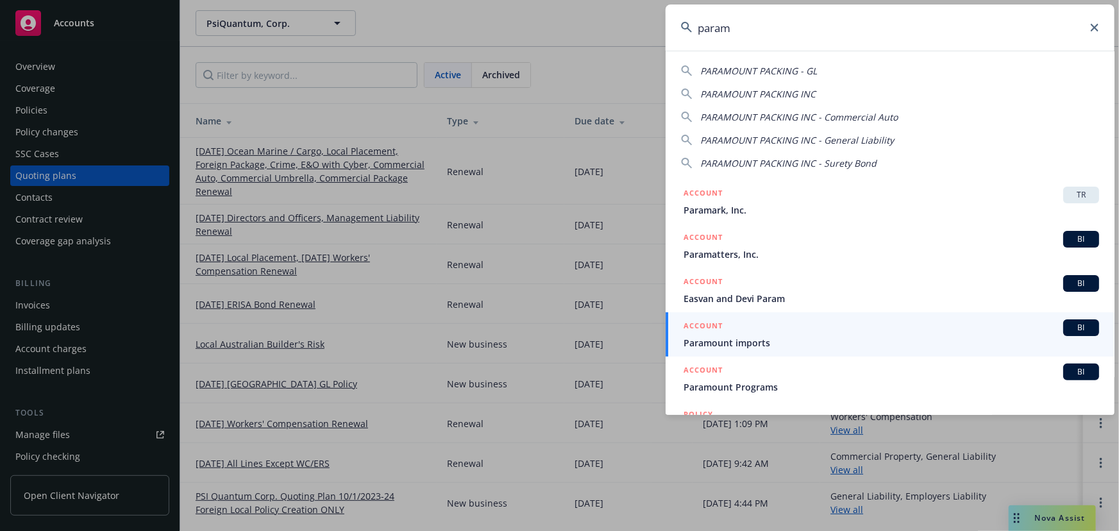
drag, startPoint x: 769, startPoint y: 30, endPoint x: 566, endPoint y: 31, distance: 202.7
click at [586, 34] on div "param PARAMOUNT PACKING - GL PARAMOUNT PACKING INC PARAMOUNT PACKING INC - Comm…" at bounding box center [559, 265] width 1119 height 531
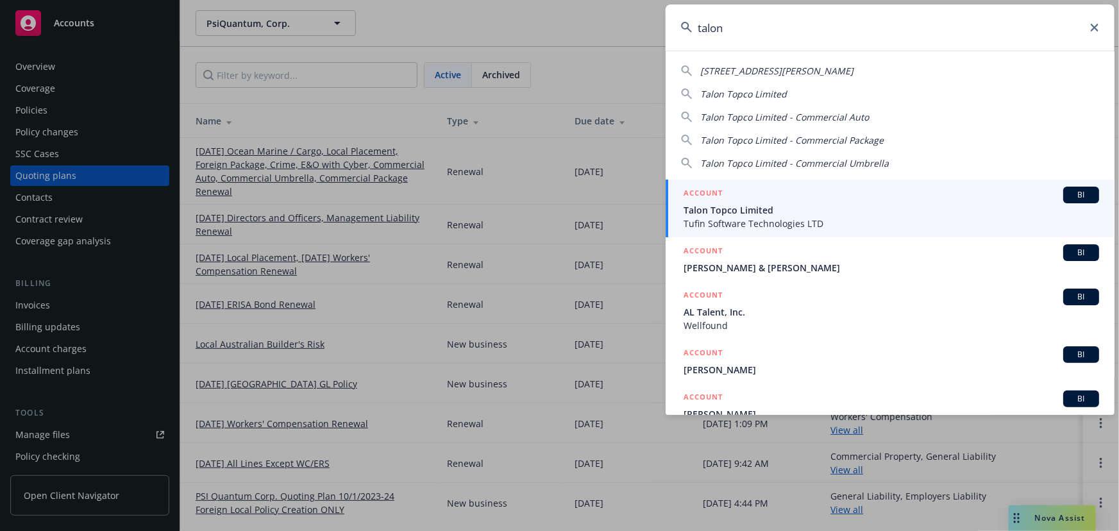
type input "talon"
click at [775, 200] on div "ACCOUNT BI" at bounding box center [892, 195] width 416 height 17
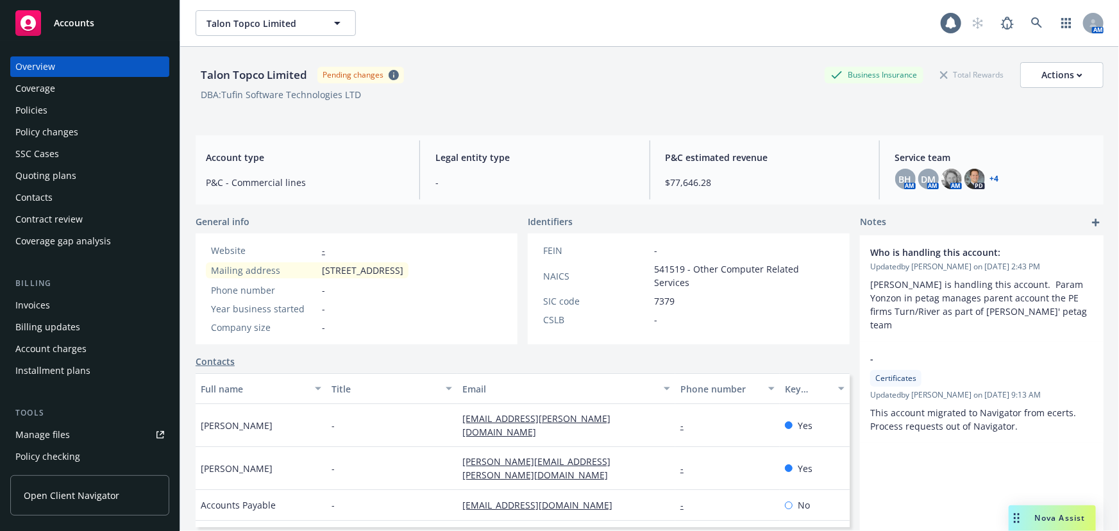
click at [56, 308] on div "Invoices" at bounding box center [89, 305] width 149 height 21
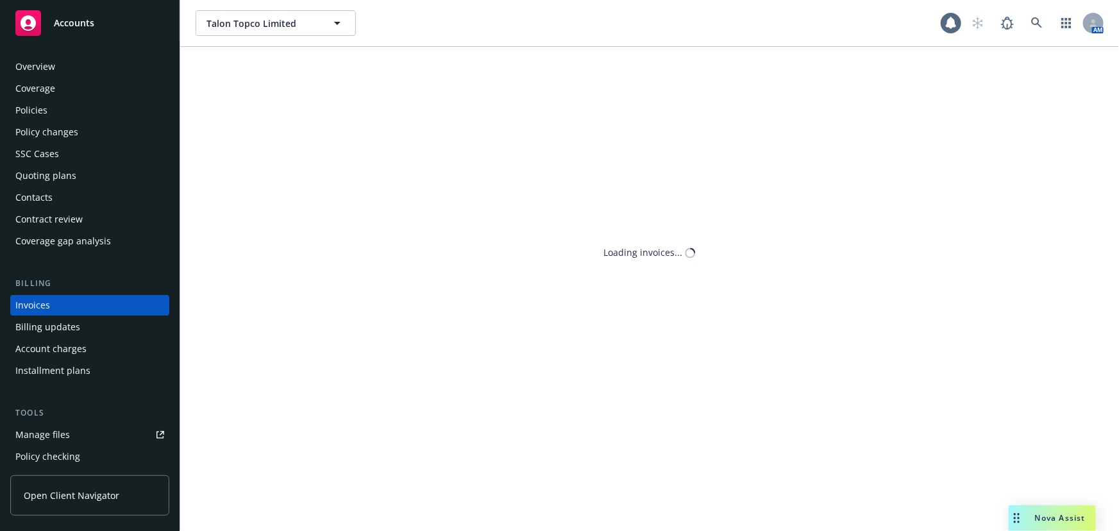
scroll to position [19, 0]
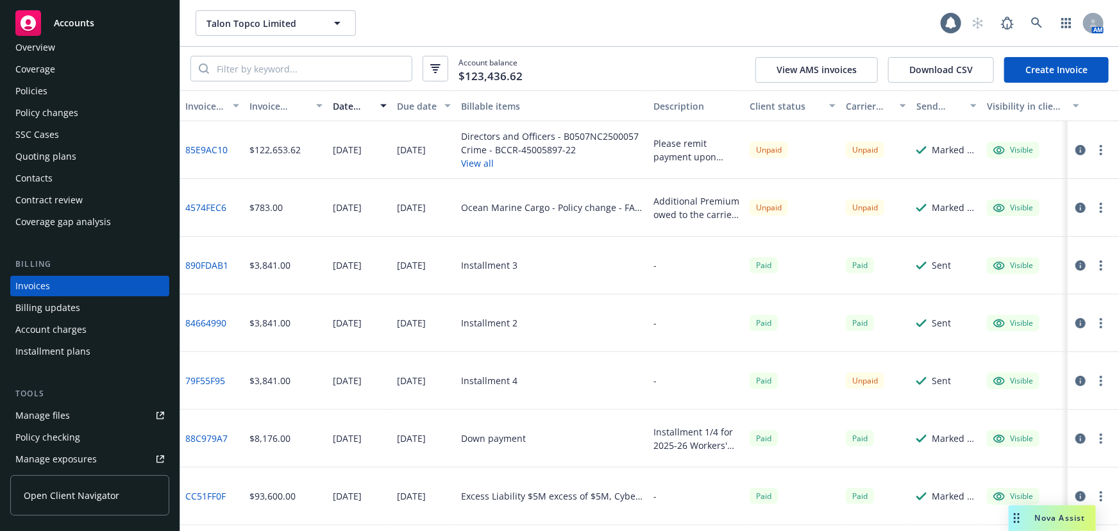
click at [96, 90] on div "Policies" at bounding box center [89, 91] width 149 height 21
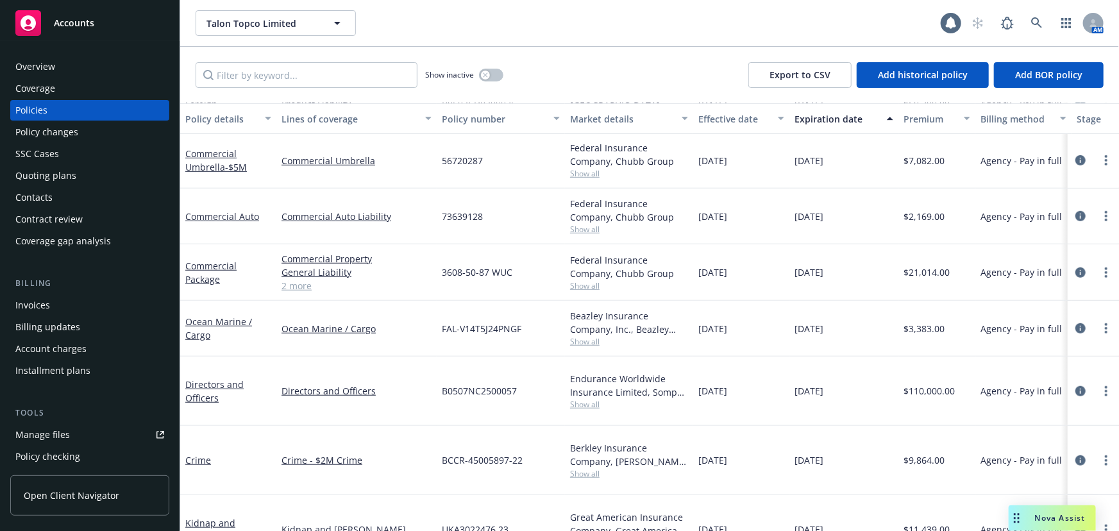
scroll to position [417, 0]
click at [95, 301] on div "Invoices" at bounding box center [89, 305] width 149 height 21
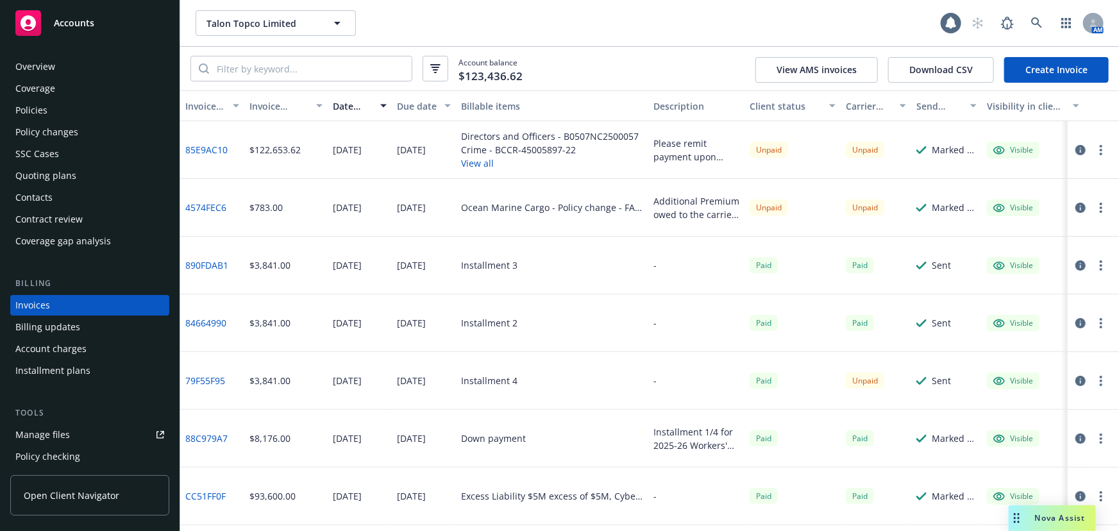
scroll to position [19, 0]
